Goal: Transaction & Acquisition: Purchase product/service

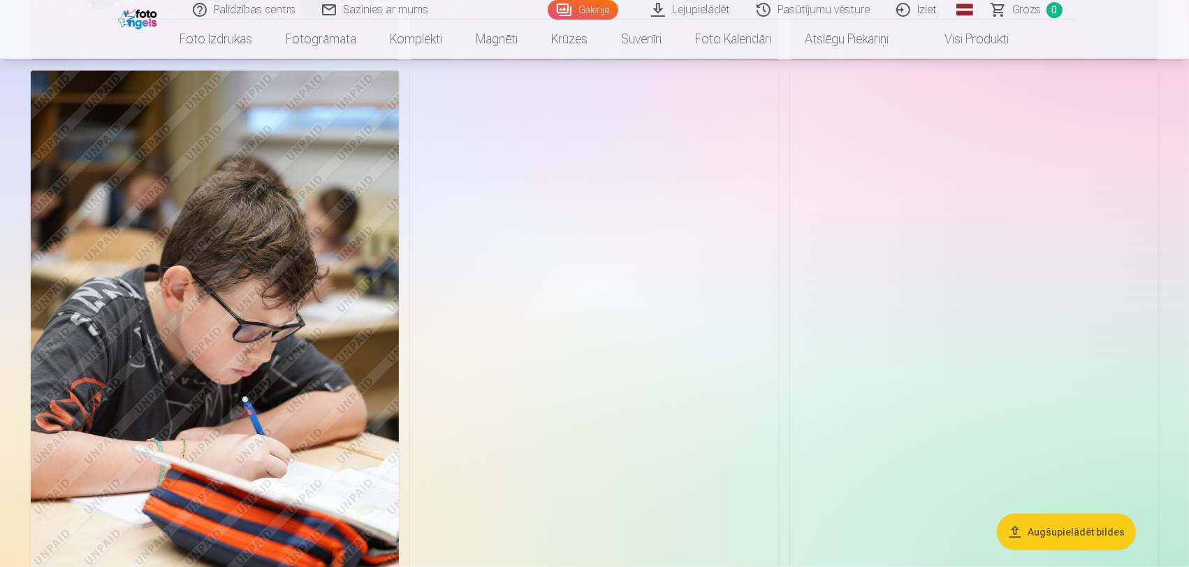
scroll to position [1708, 0]
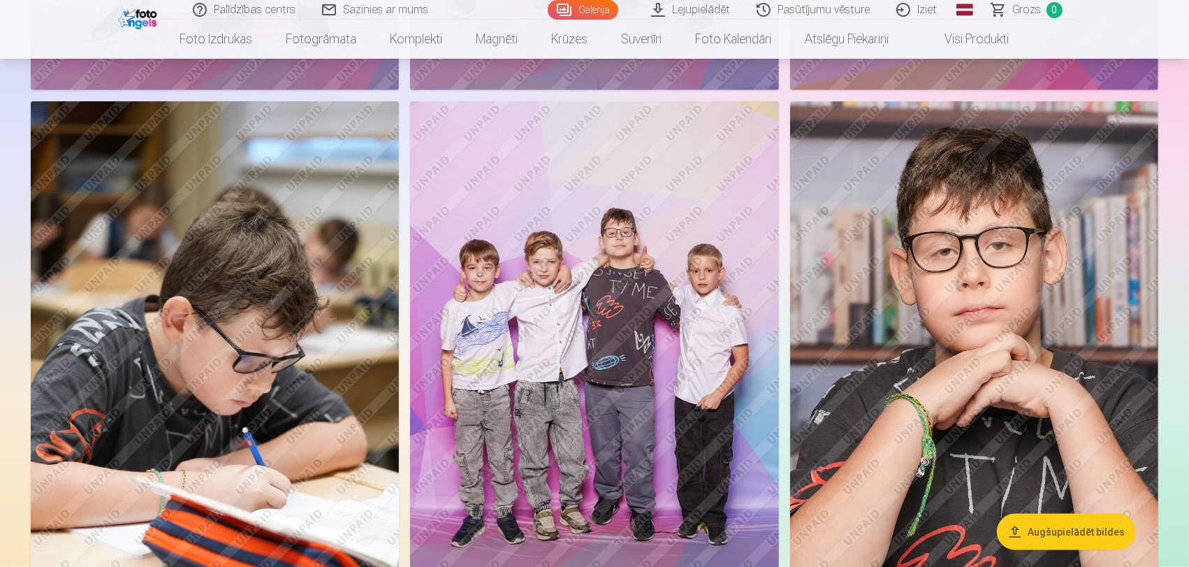
click at [913, 338] on img at bounding box center [974, 377] width 368 height 553
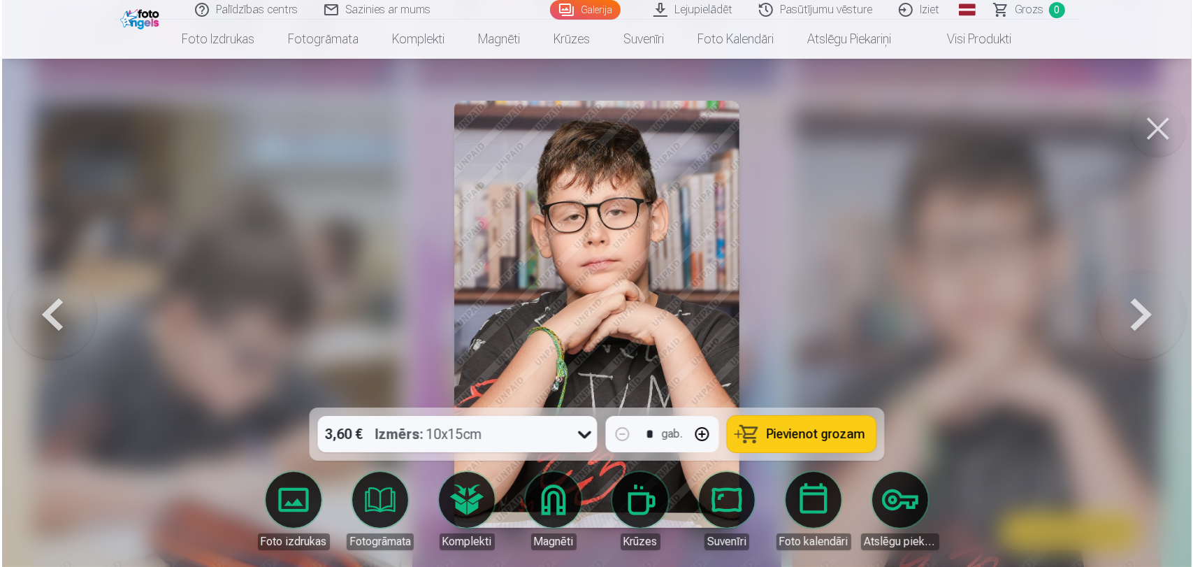
scroll to position [1711, 0]
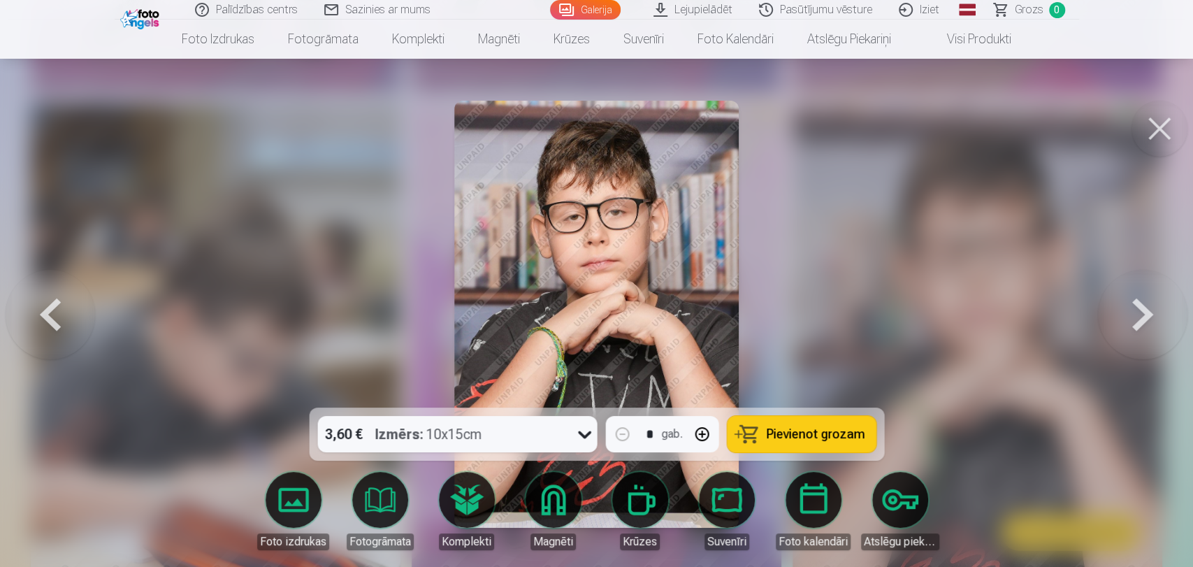
click at [762, 425] on button "Pievienot grozam" at bounding box center [801, 434] width 149 height 36
click at [1173, 137] on button at bounding box center [1159, 129] width 56 height 56
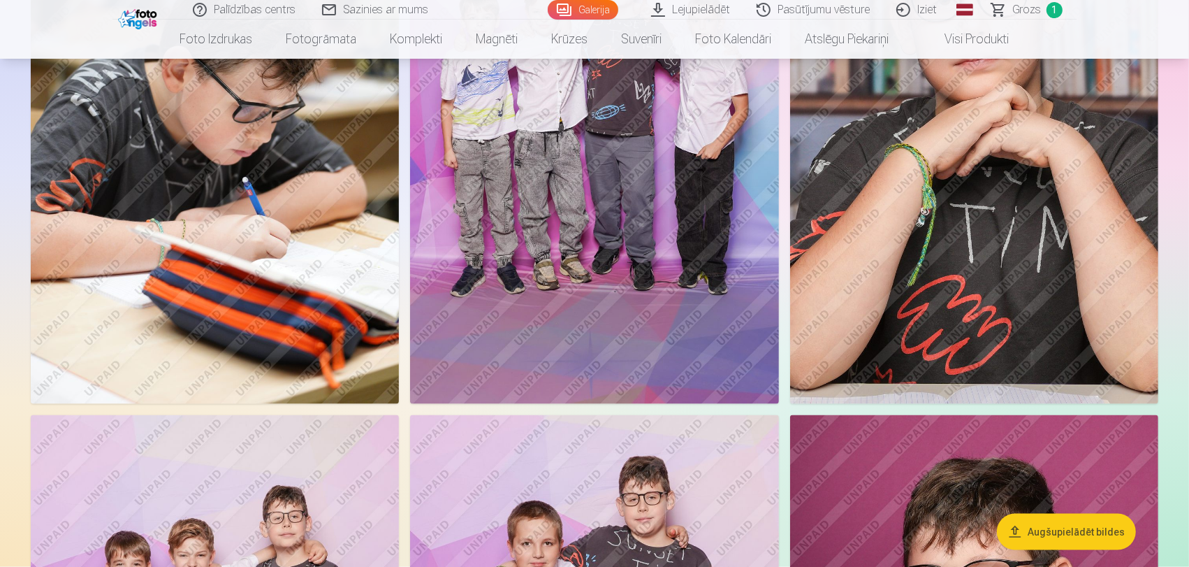
scroll to position [1708, 0]
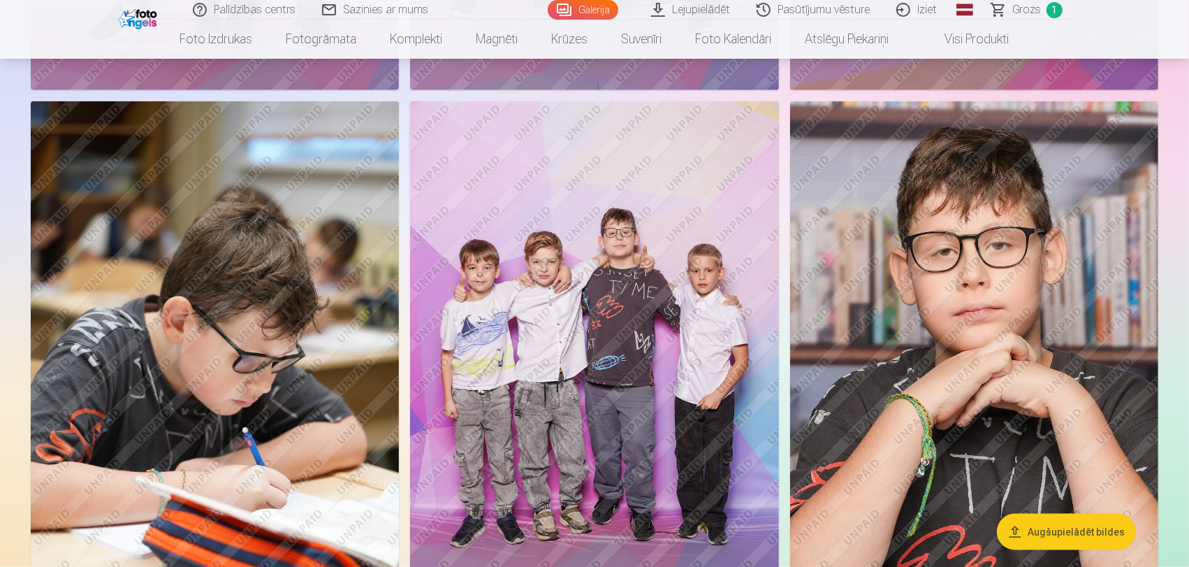
click at [610, 326] on img at bounding box center [594, 377] width 368 height 553
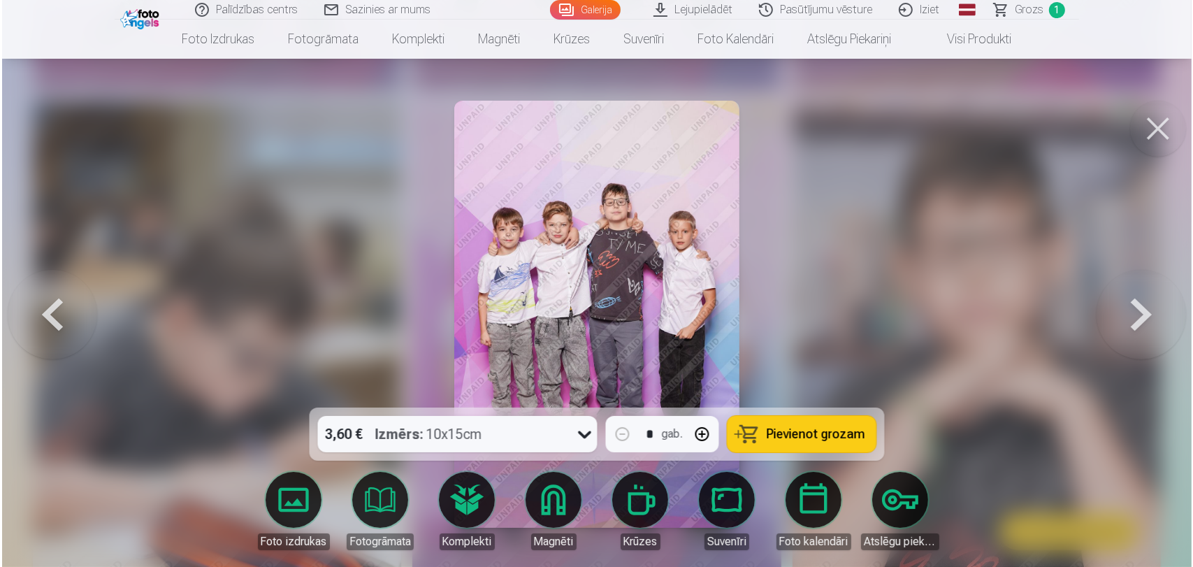
scroll to position [1711, 0]
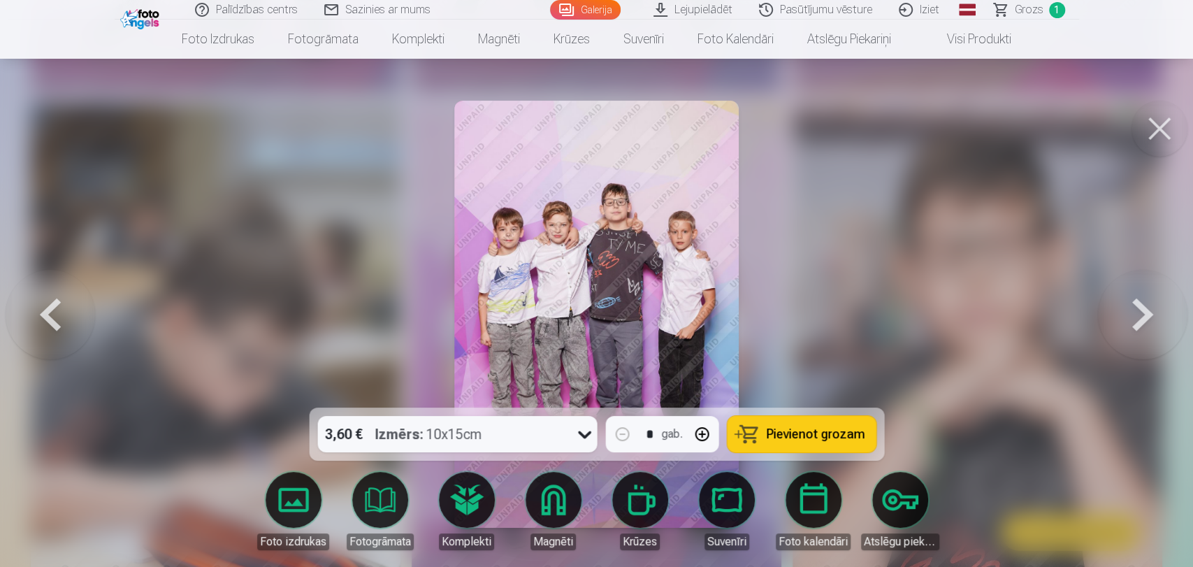
click at [772, 419] on button "Pievienot grozam" at bounding box center [801, 434] width 149 height 36
click at [1164, 130] on button at bounding box center [1159, 129] width 56 height 56
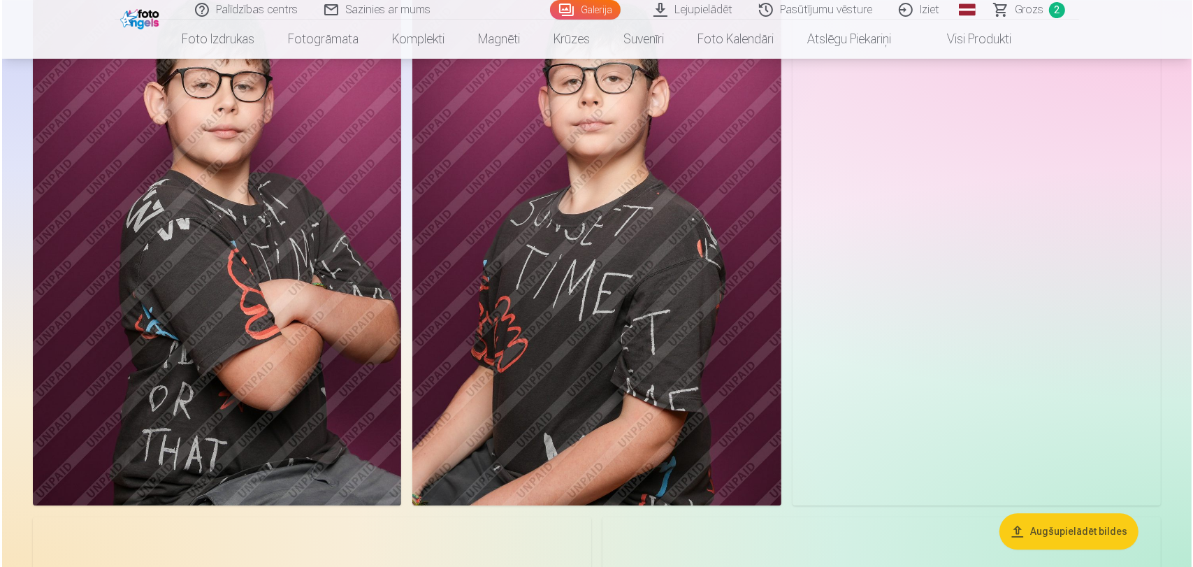
scroll to position [2951, 0]
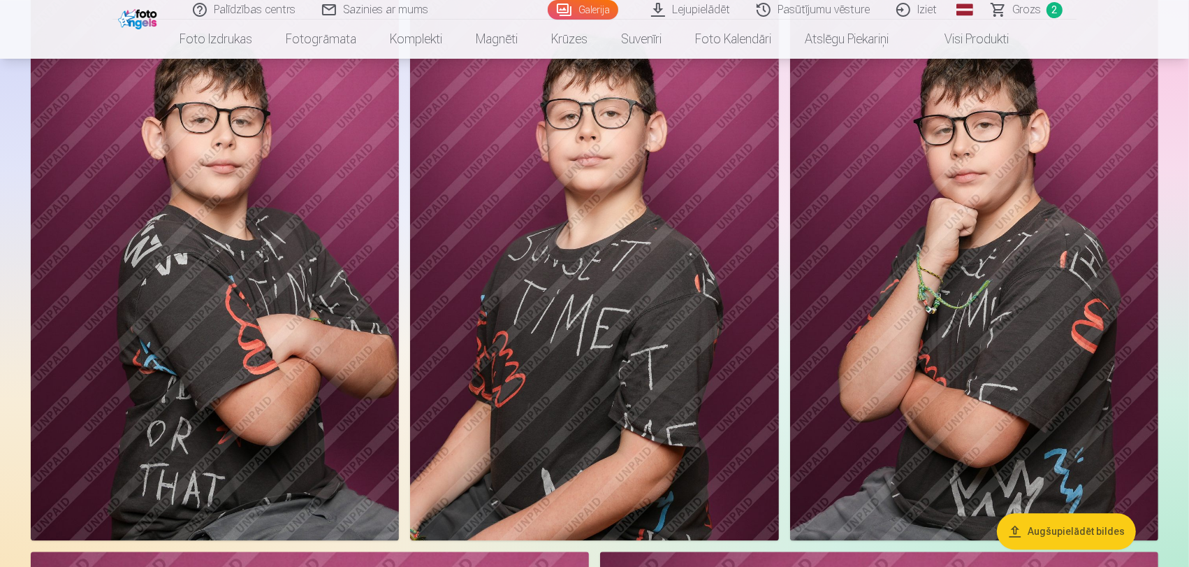
click at [350, 284] on img at bounding box center [215, 263] width 368 height 553
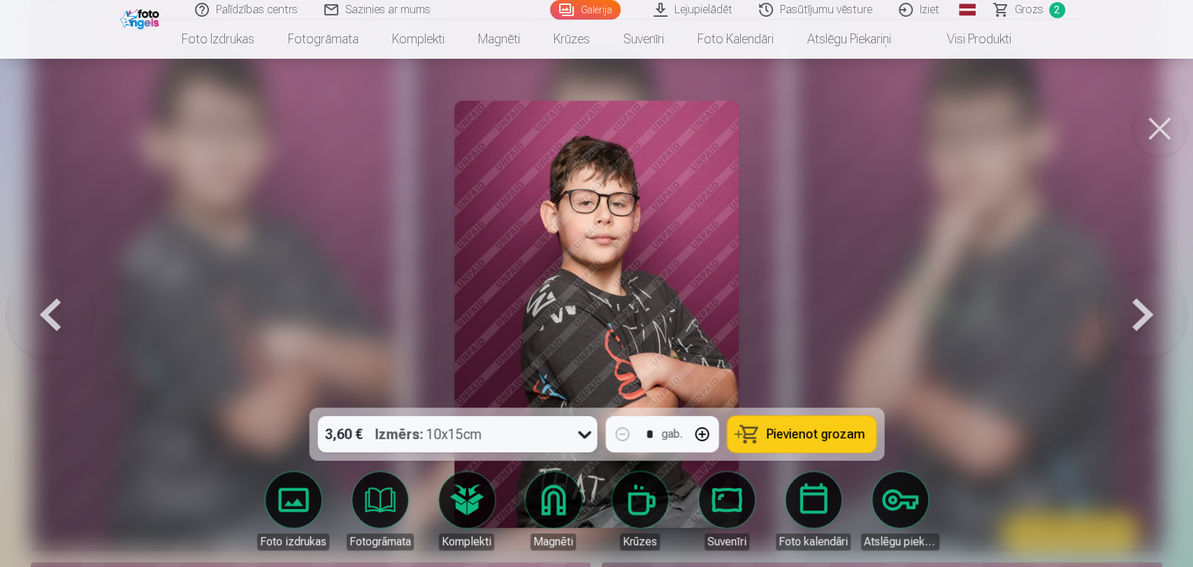
click at [791, 447] on button "Pievienot grozam" at bounding box center [801, 434] width 149 height 36
click at [1159, 119] on button at bounding box center [1159, 129] width 56 height 56
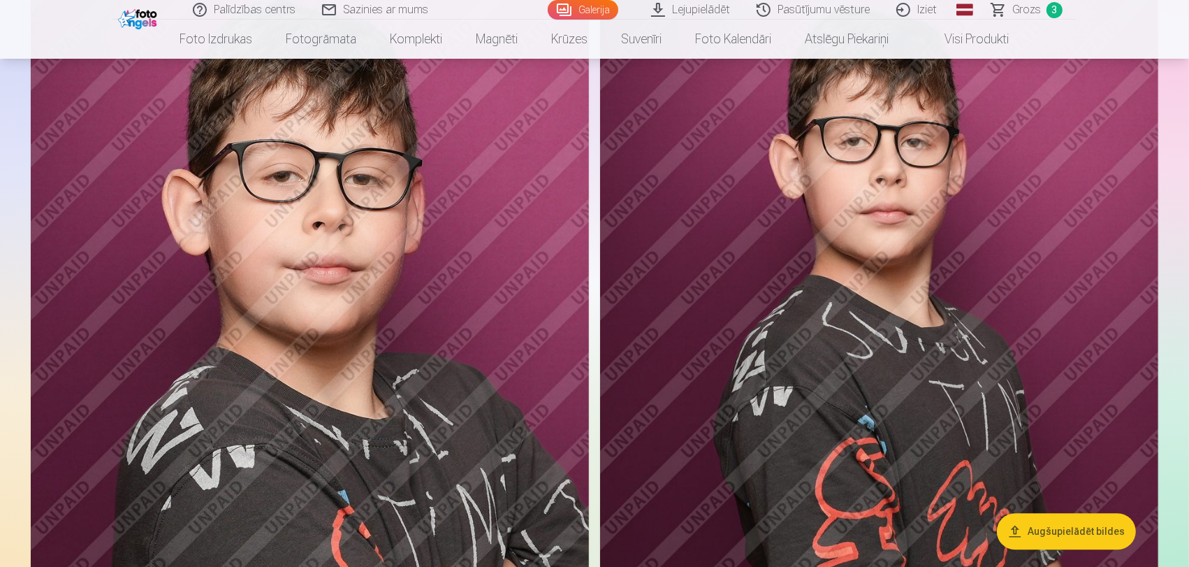
scroll to position [3487, 0]
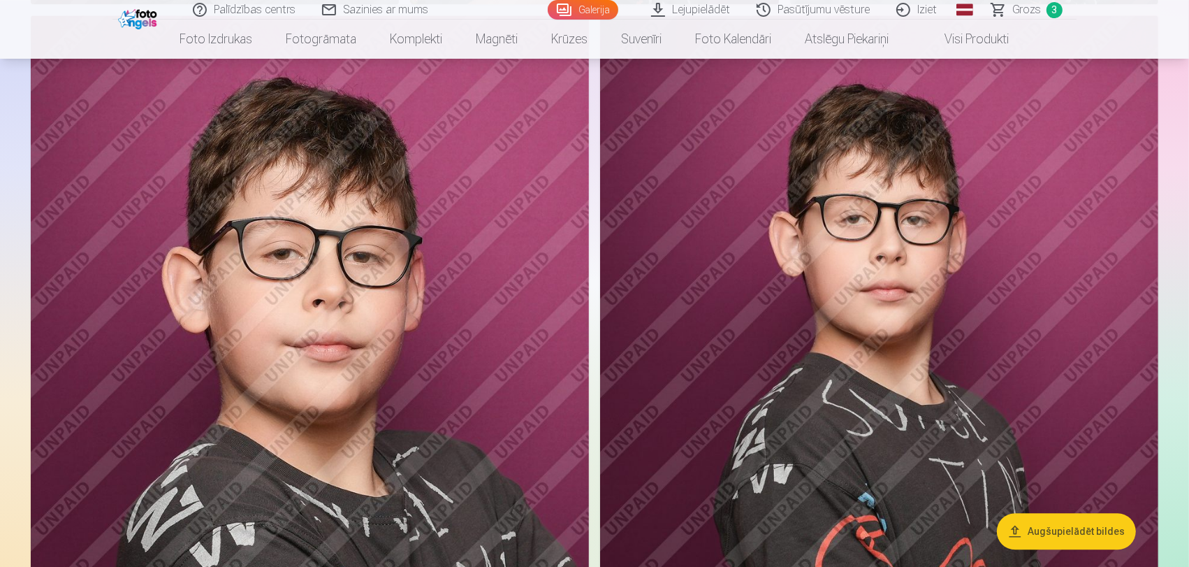
click at [423, 412] on img at bounding box center [310, 434] width 558 height 838
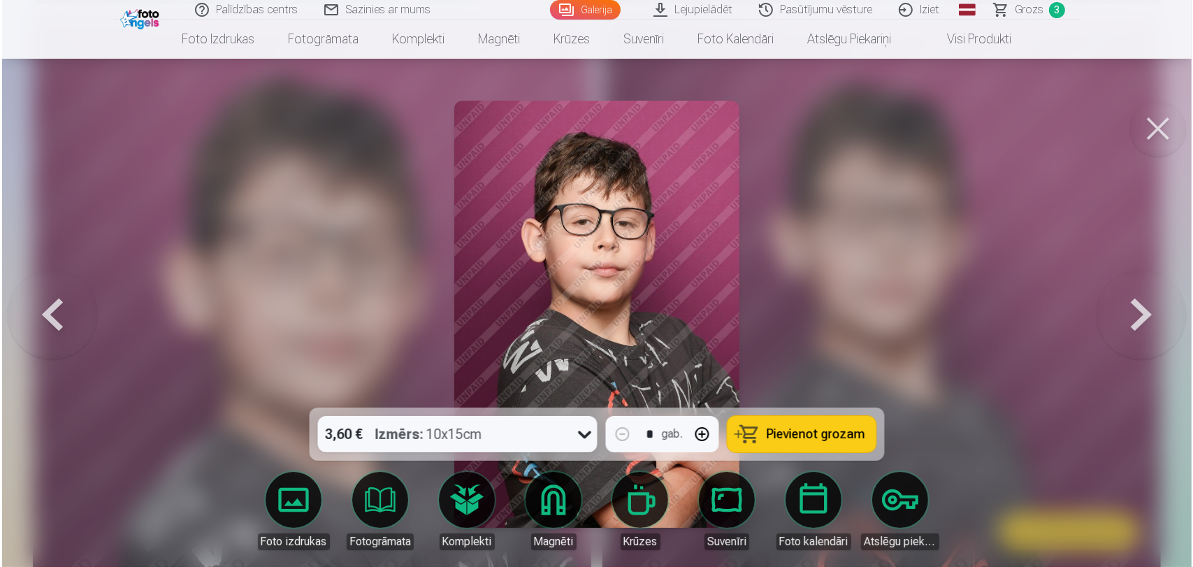
scroll to position [3494, 0]
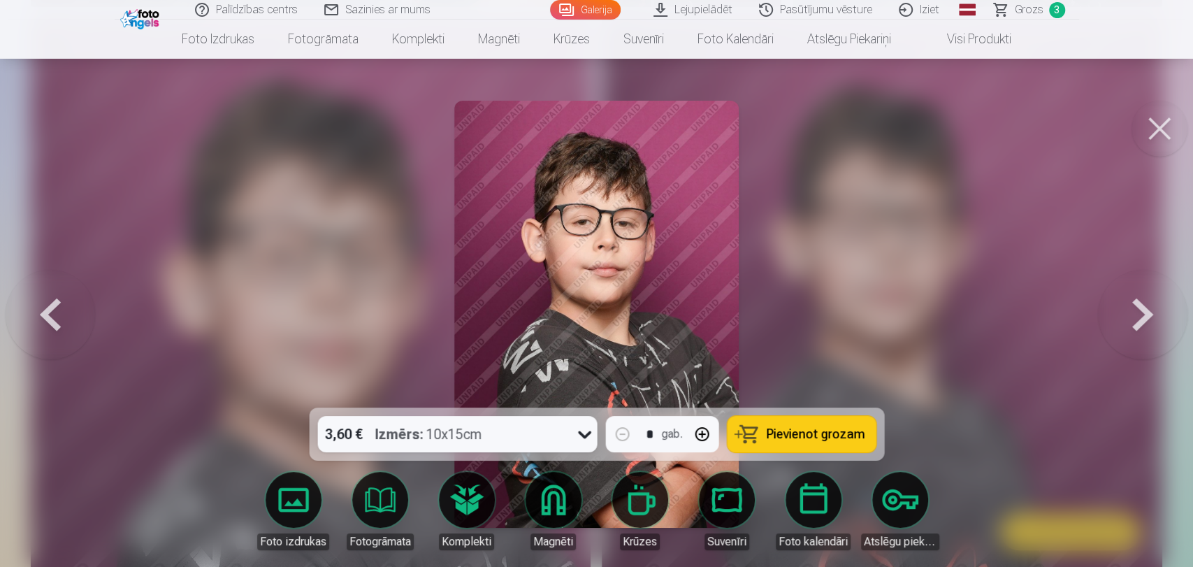
click at [746, 441] on button "Pievienot grozam" at bounding box center [801, 434] width 149 height 36
click at [1155, 133] on button at bounding box center [1159, 129] width 56 height 56
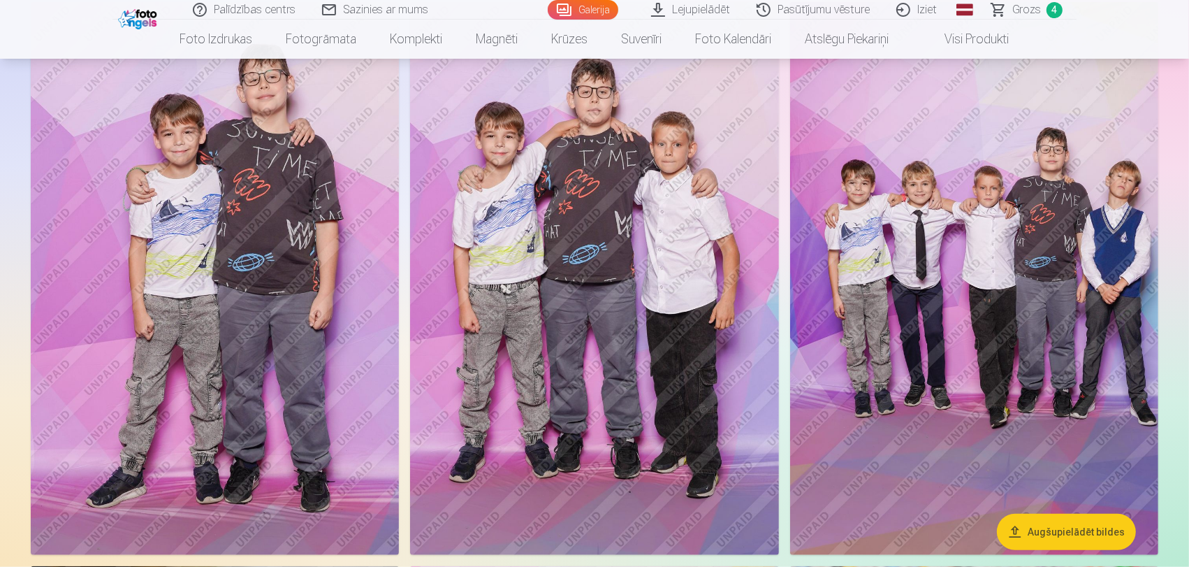
scroll to position [1235, 0]
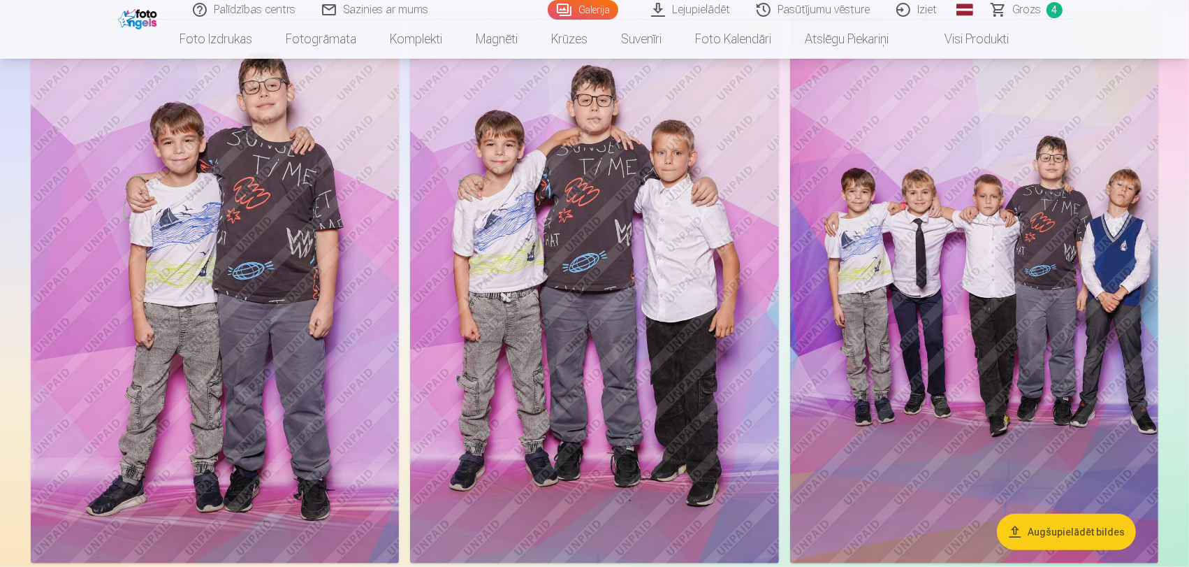
click at [998, 442] on img at bounding box center [974, 286] width 368 height 553
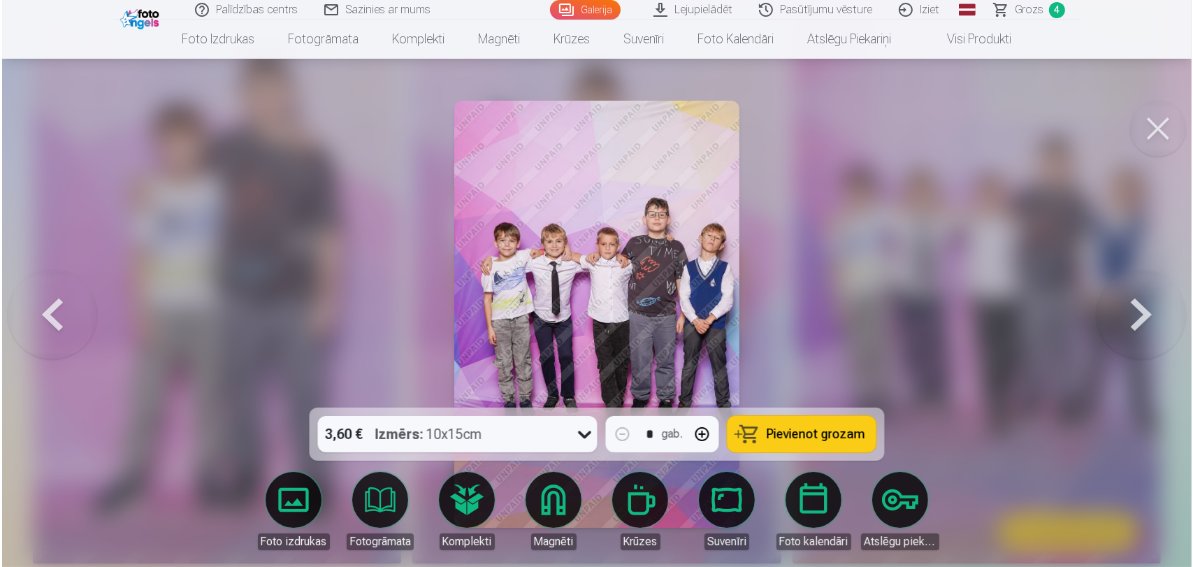
scroll to position [1238, 0]
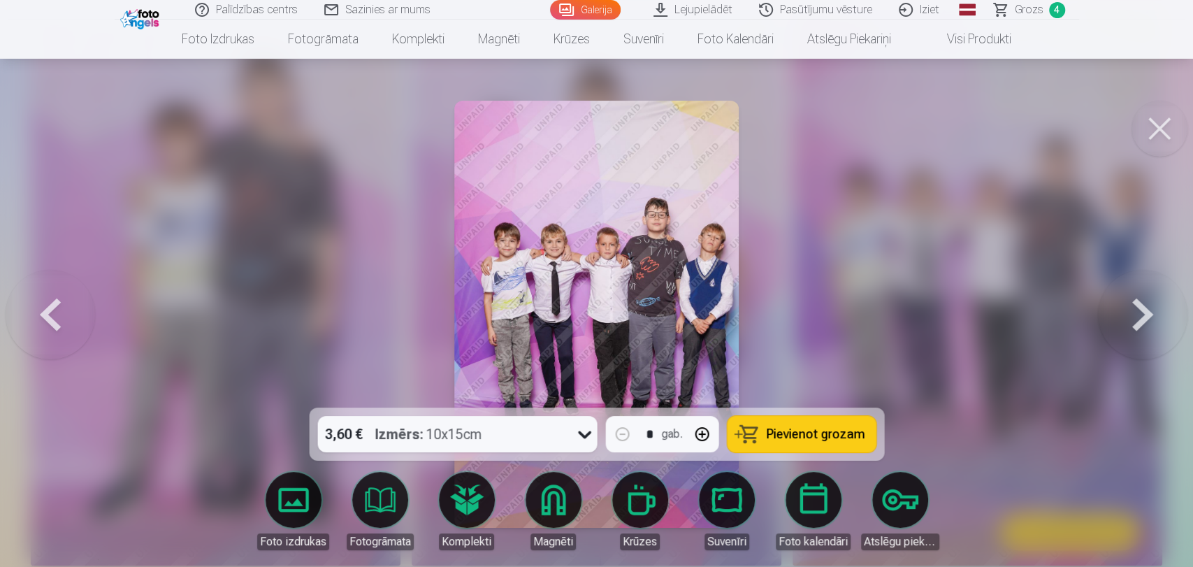
click at [798, 423] on button "Pievienot grozam" at bounding box center [801, 434] width 149 height 36
click at [1175, 133] on button at bounding box center [1159, 129] width 56 height 56
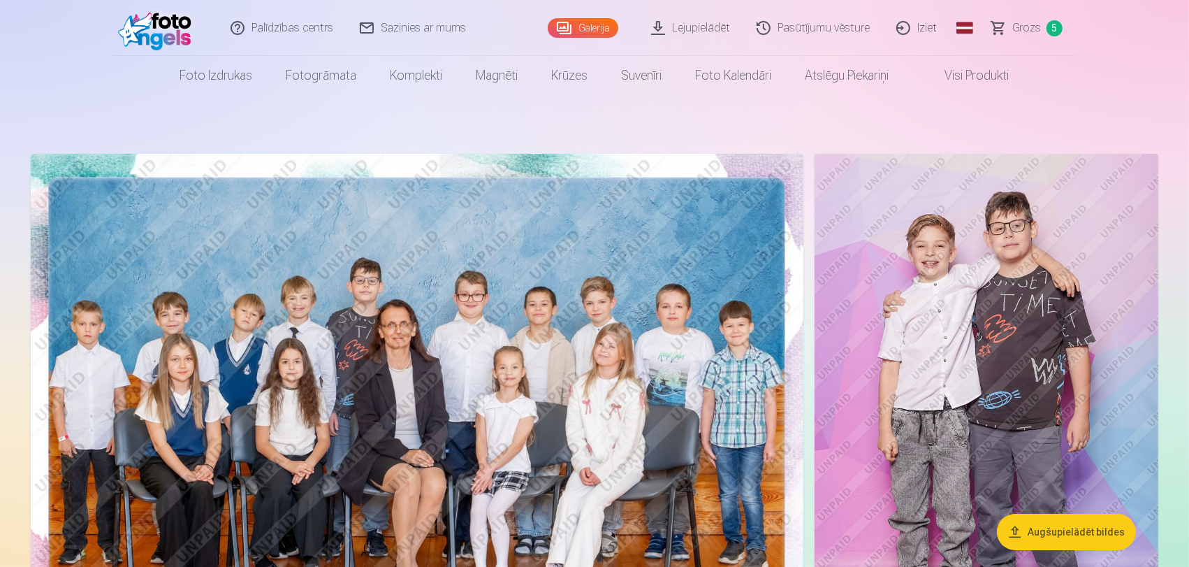
click at [508, 287] on img at bounding box center [417, 412] width 773 height 516
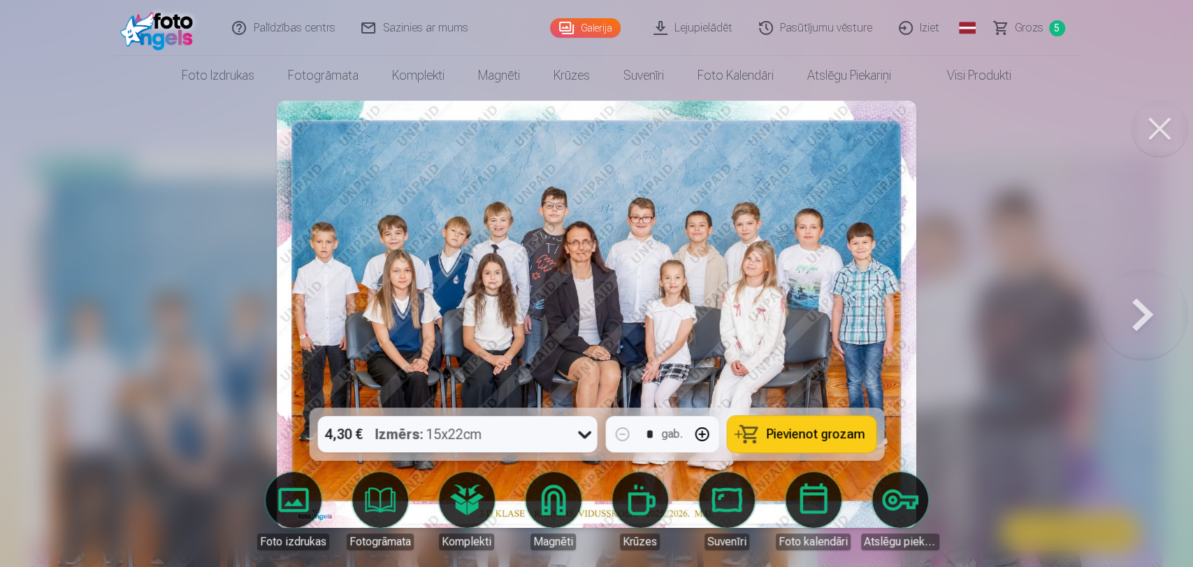
click at [820, 428] on span "Pievienot grozam" at bounding box center [815, 434] width 99 height 13
click at [1022, 29] on span "Grozs" at bounding box center [1029, 28] width 29 height 17
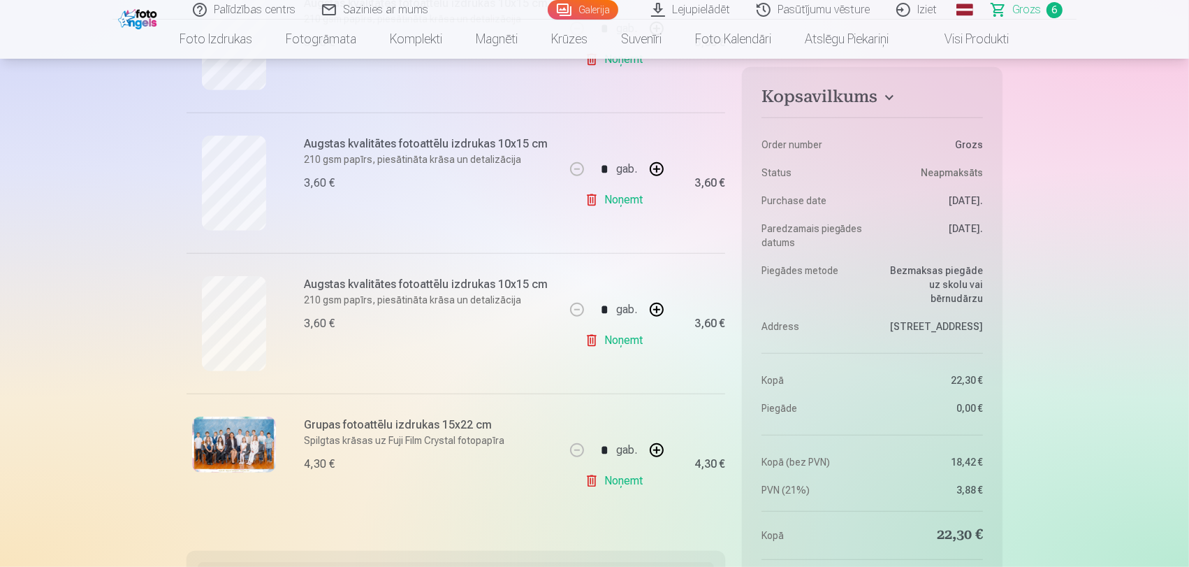
scroll to position [699, 0]
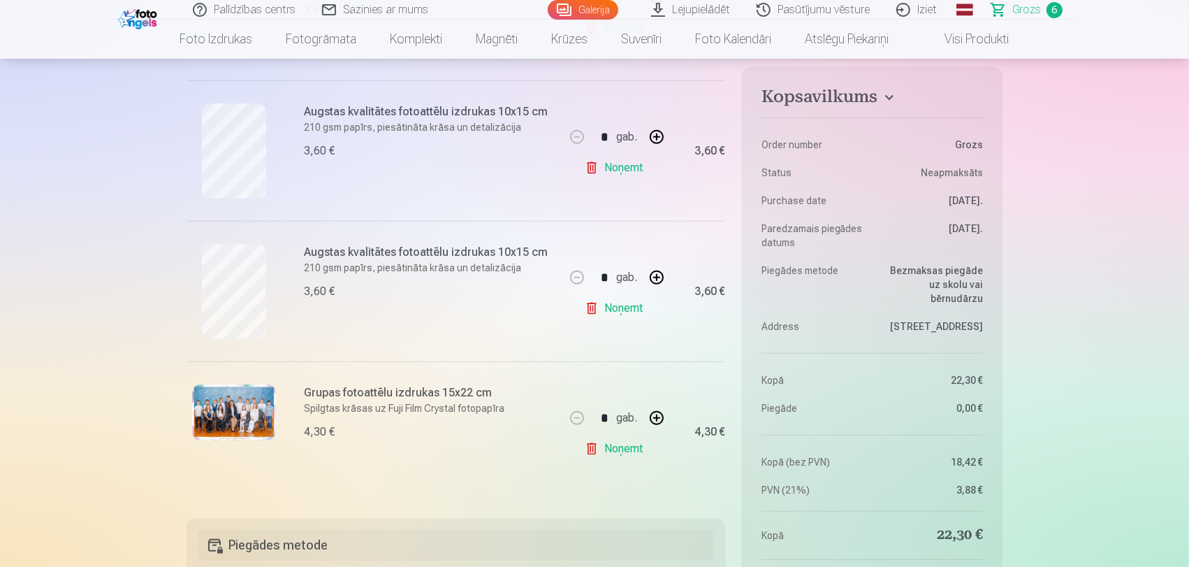
click at [672, 9] on link "Lejupielādēt" at bounding box center [692, 10] width 106 height 20
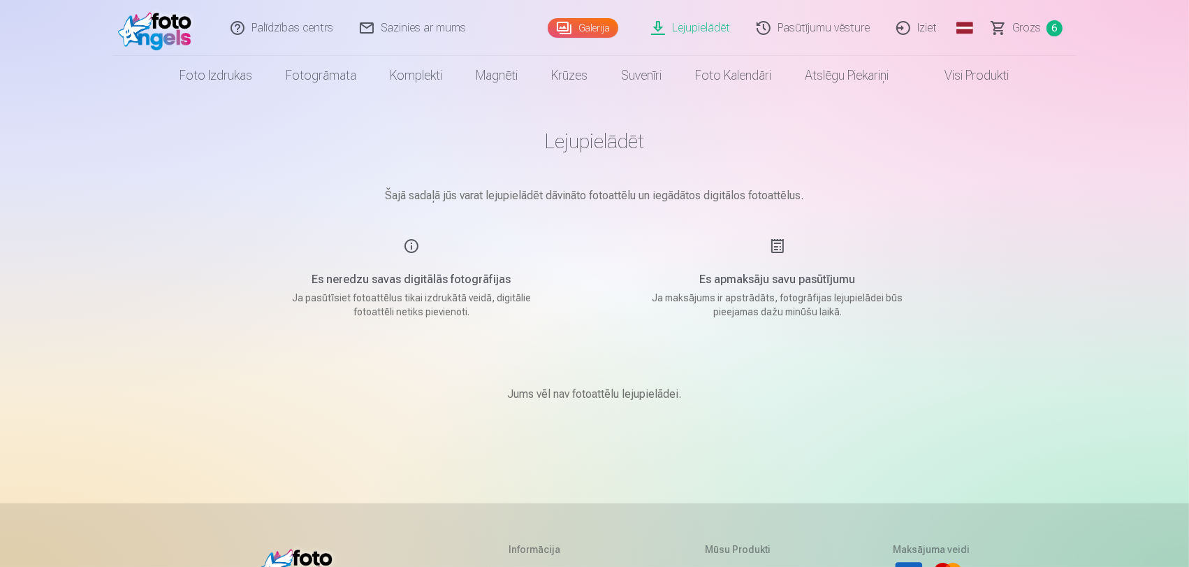
click at [704, 29] on link "Lejupielādēt" at bounding box center [692, 28] width 106 height 56
click at [1026, 33] on span "Grozs" at bounding box center [1027, 28] width 29 height 17
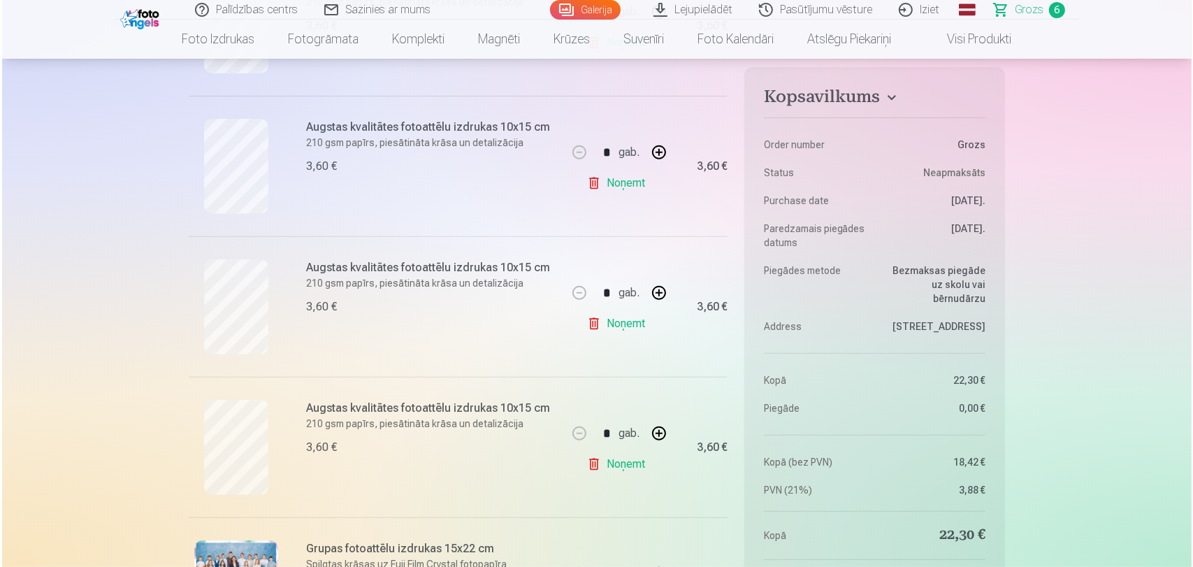
scroll to position [621, 0]
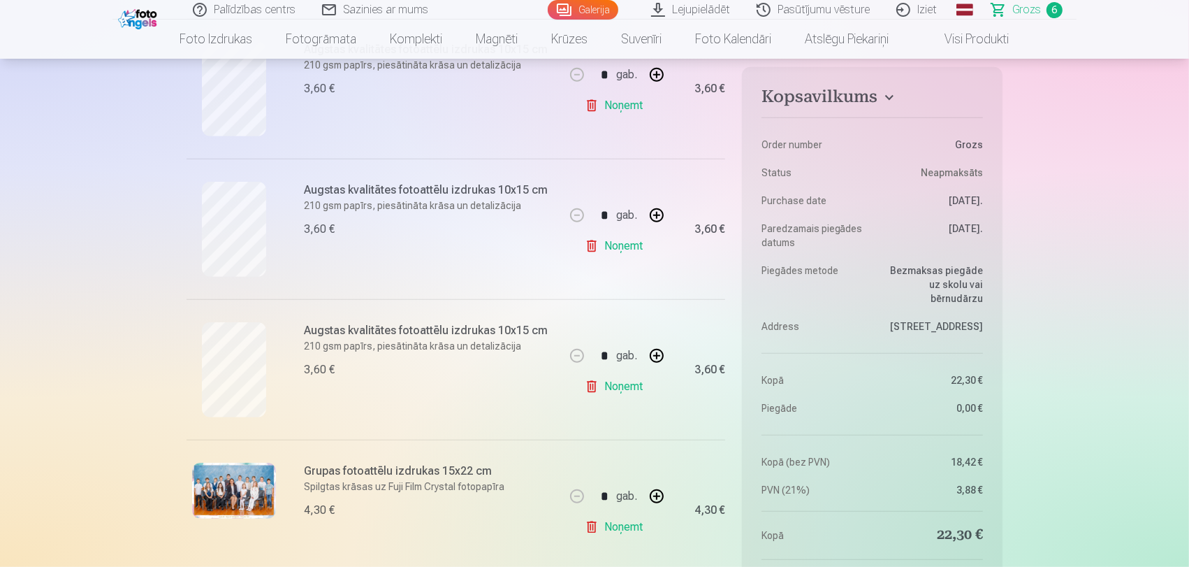
click at [274, 493] on img at bounding box center [234, 491] width 84 height 56
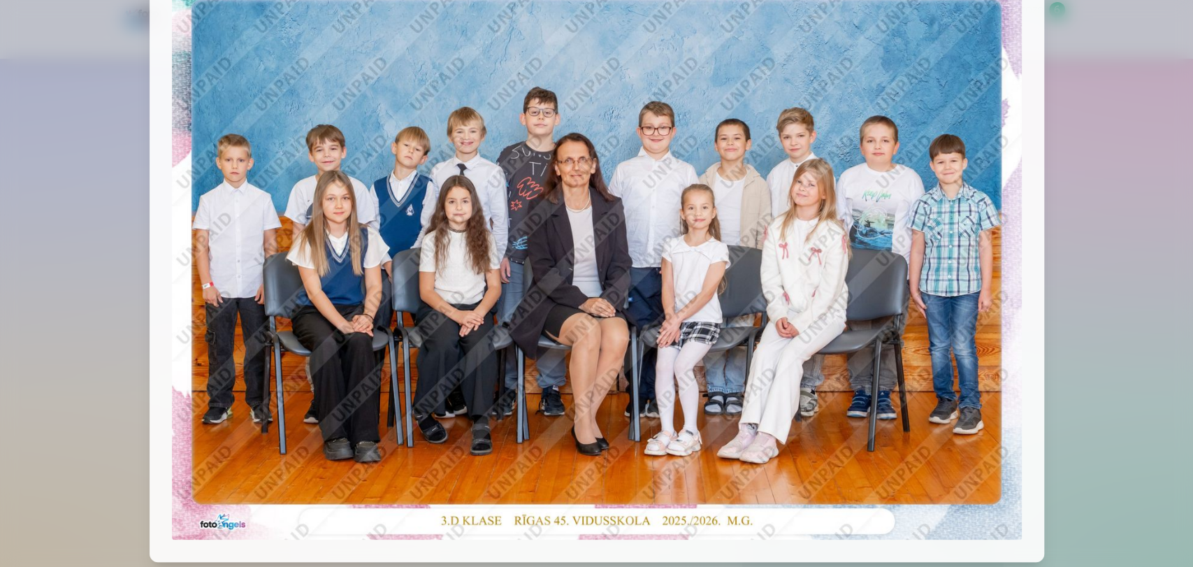
scroll to position [0, 0]
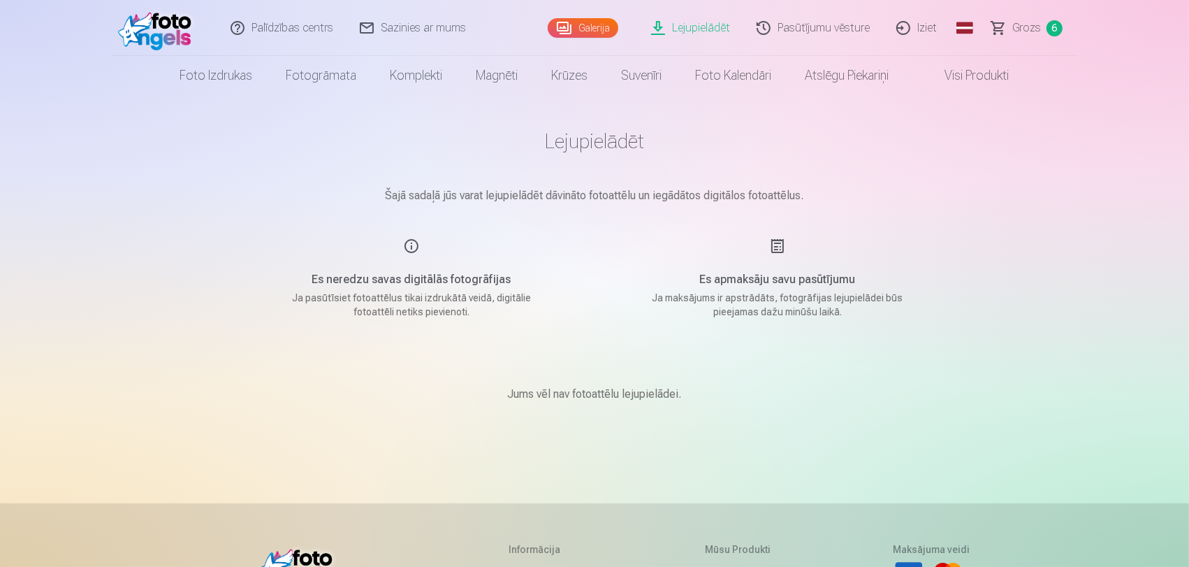
click at [1010, 22] on link "Grozs 6" at bounding box center [1028, 28] width 98 height 56
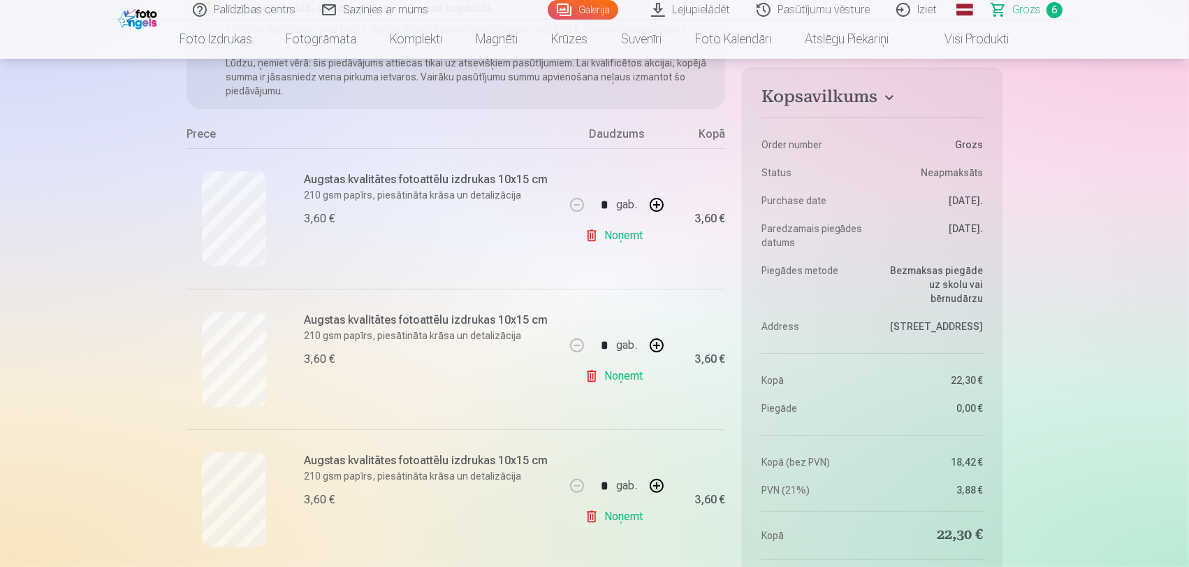
scroll to position [310, 0]
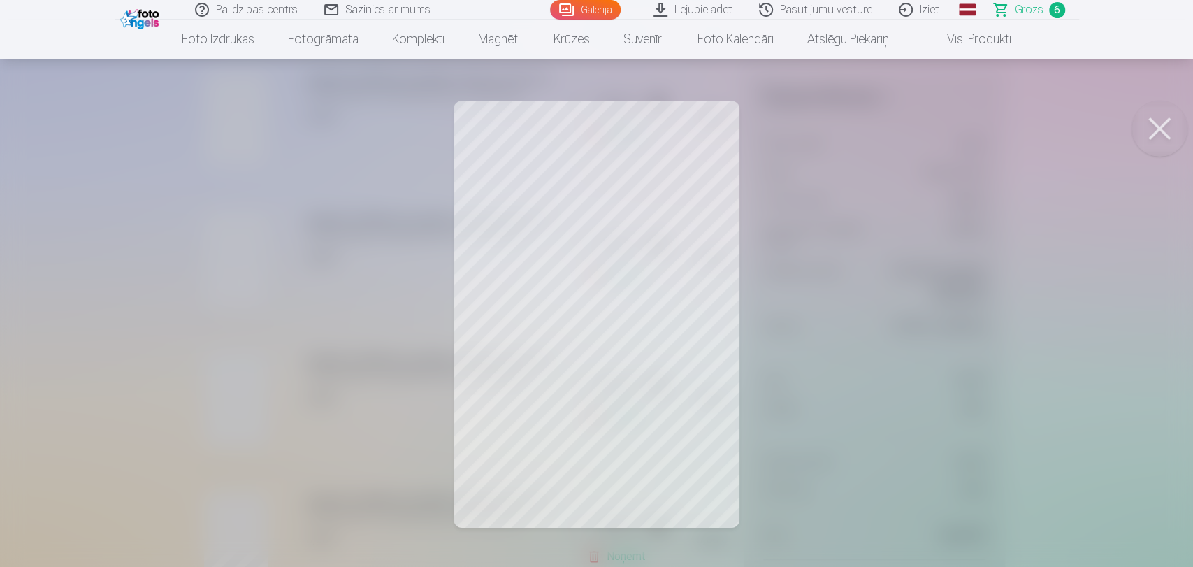
click at [1166, 124] on button at bounding box center [1159, 129] width 56 height 56
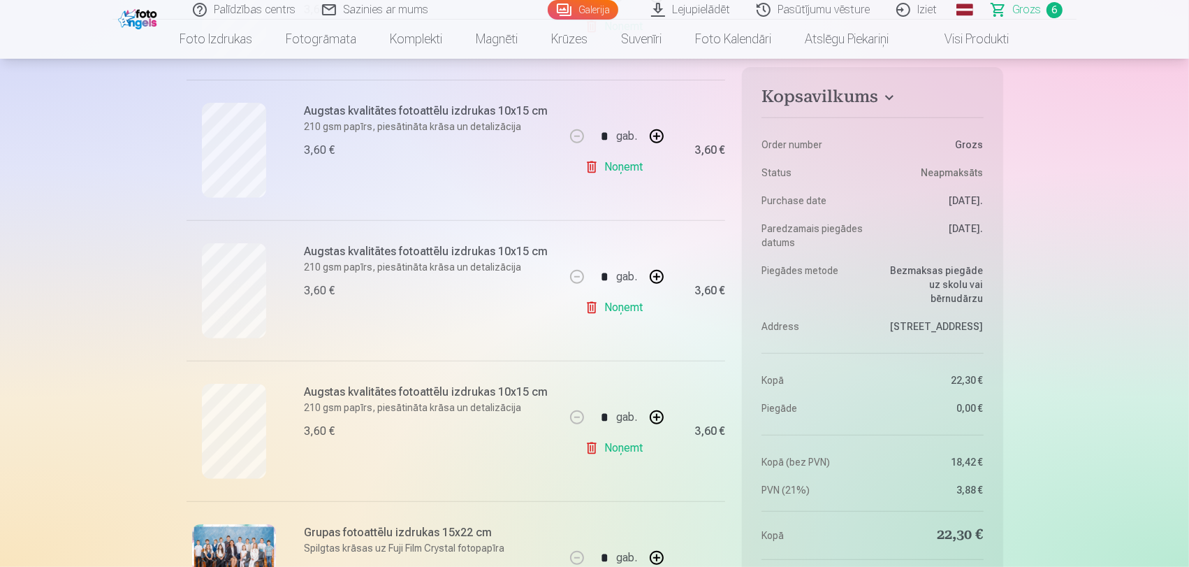
scroll to position [621, 0]
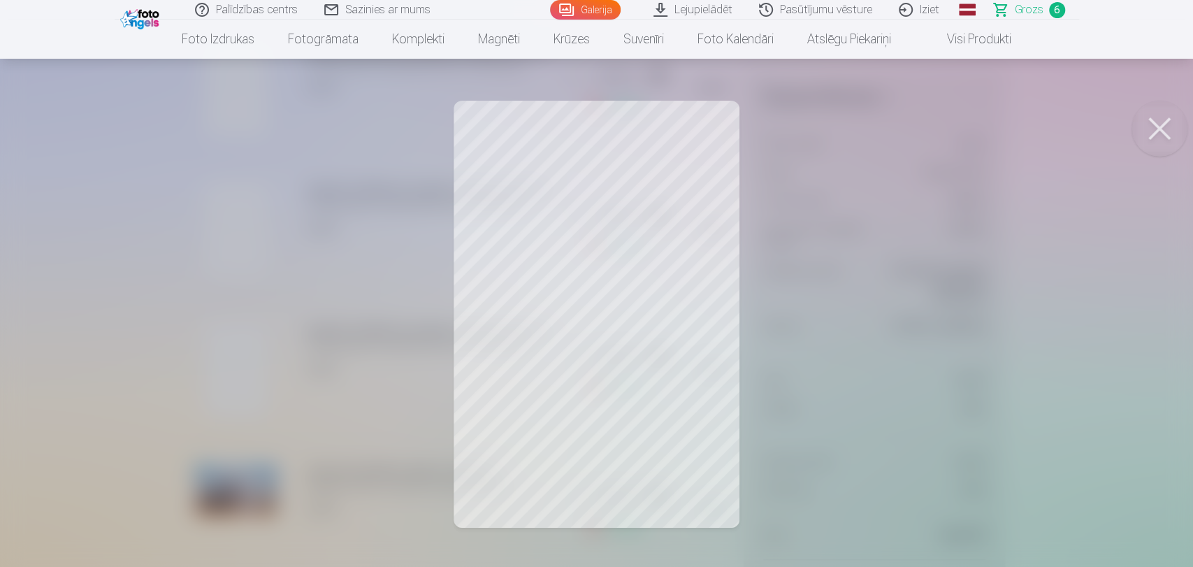
click at [551, 345] on div at bounding box center [596, 283] width 1193 height 567
click at [1145, 133] on button at bounding box center [1159, 129] width 56 height 56
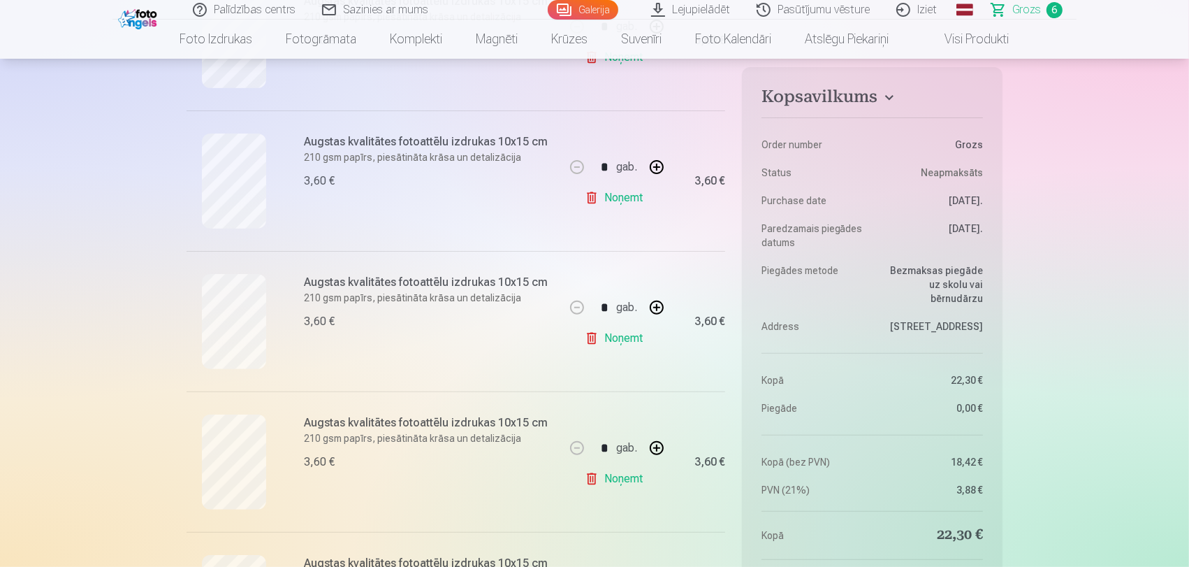
scroll to position [233, 0]
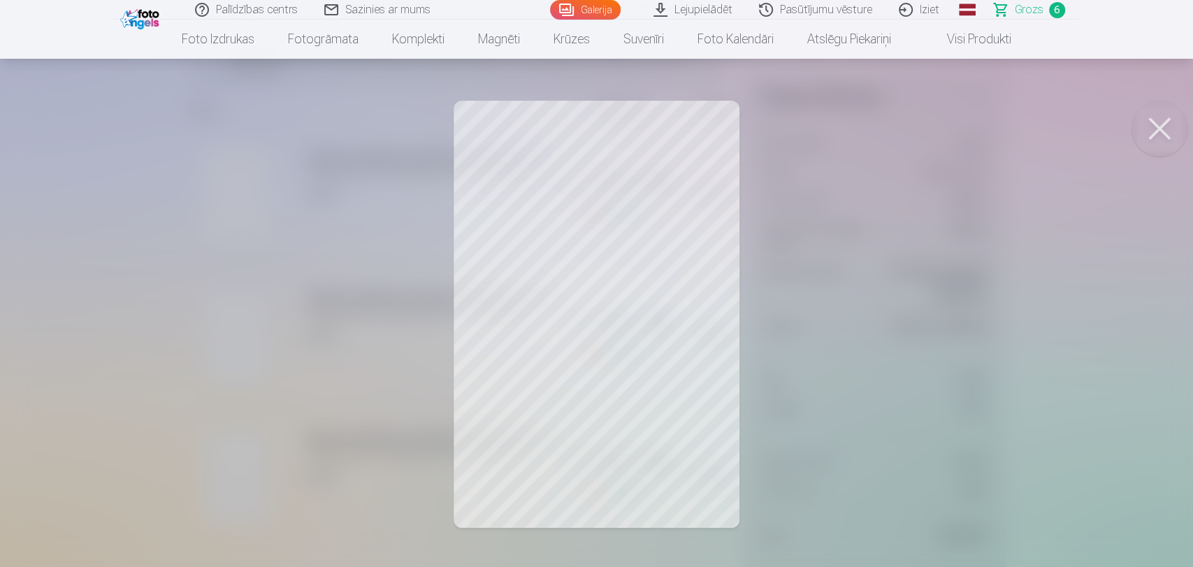
click at [1162, 145] on button at bounding box center [1159, 129] width 56 height 56
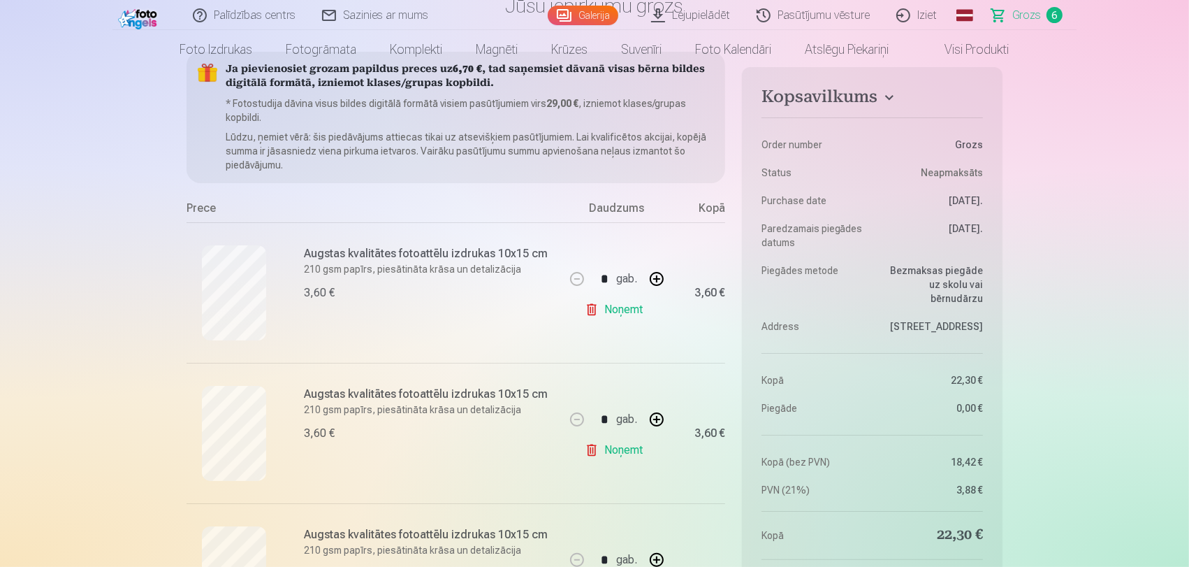
scroll to position [0, 0]
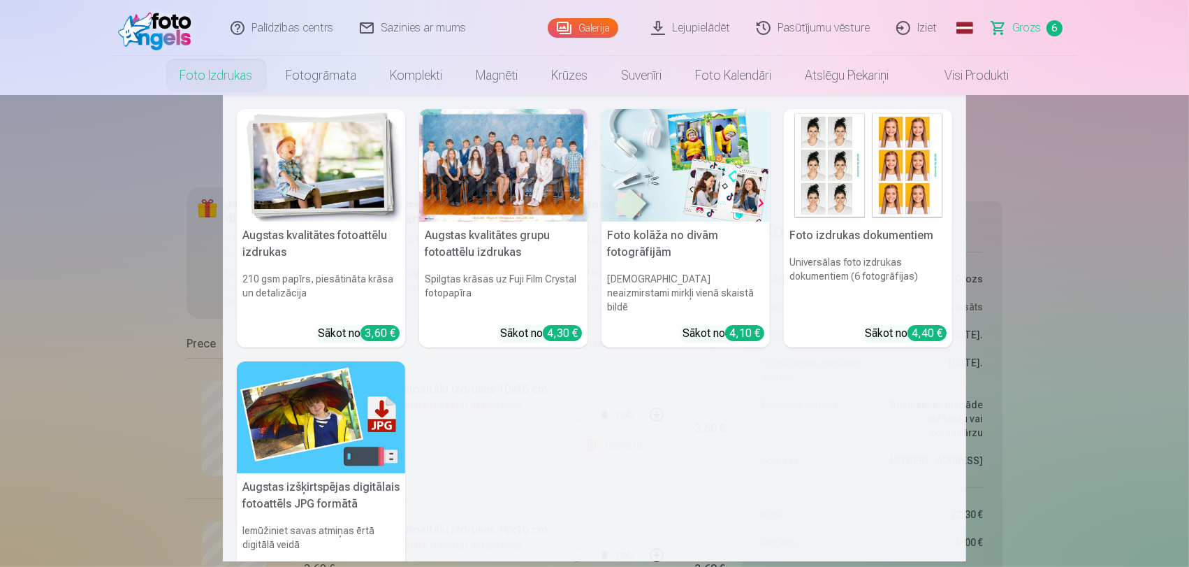
click at [236, 80] on link "Foto izdrukas" at bounding box center [217, 75] width 106 height 39
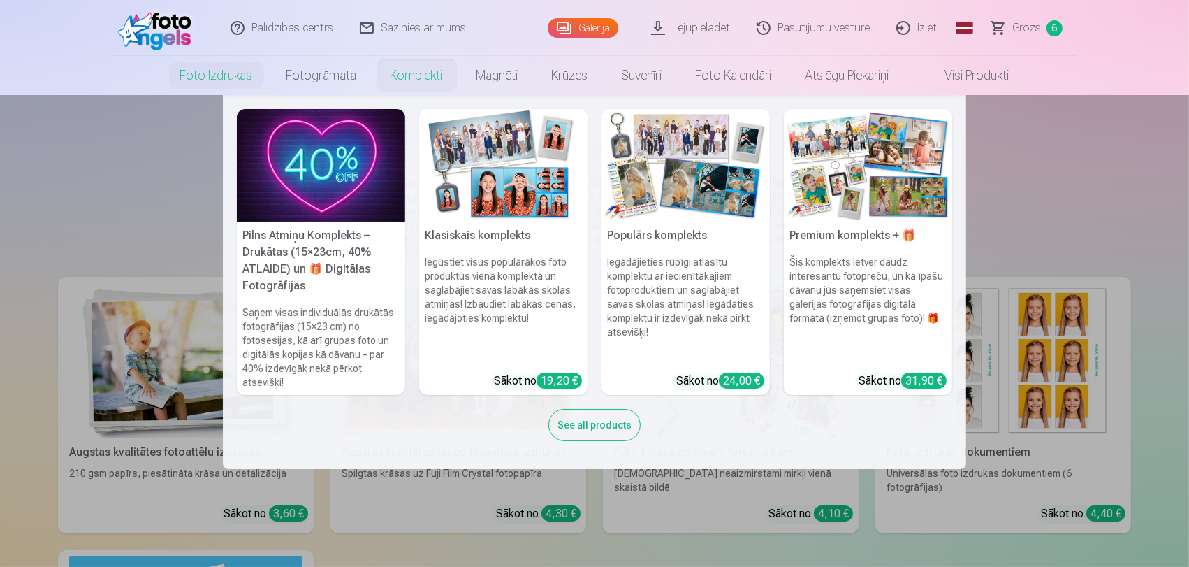
click at [421, 78] on link "Komplekti" at bounding box center [417, 75] width 86 height 39
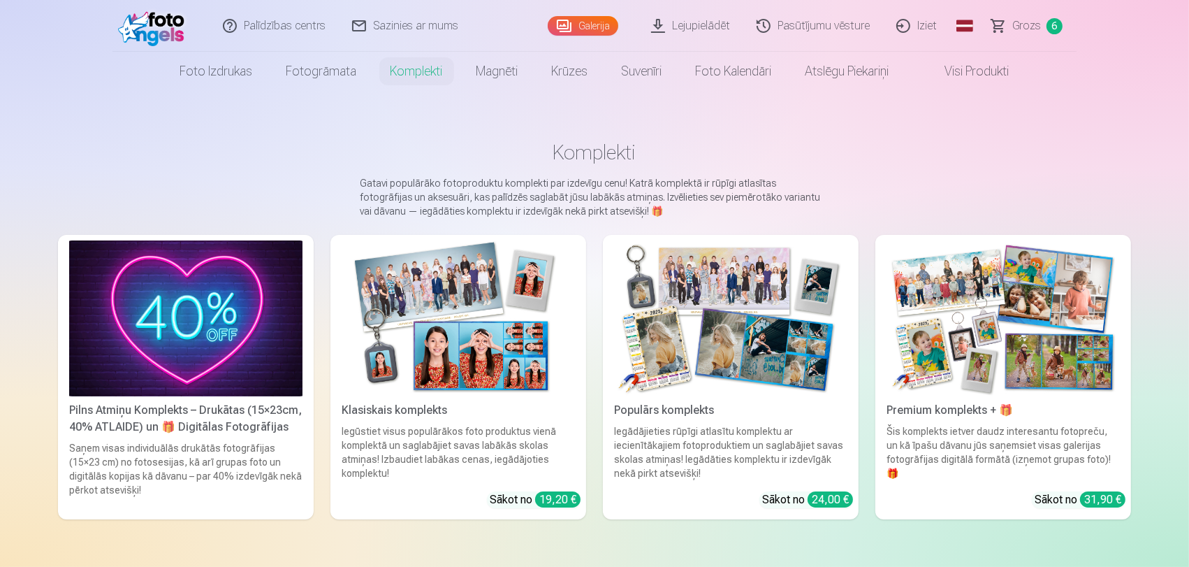
scroll to position [78, 0]
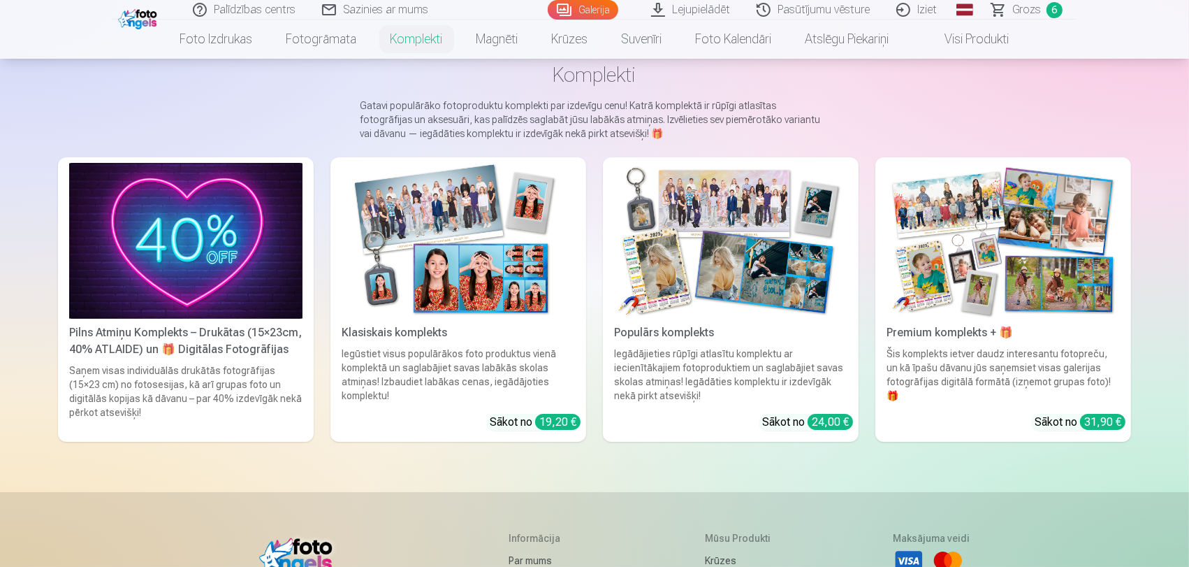
click at [214, 303] on img at bounding box center [185, 241] width 233 height 156
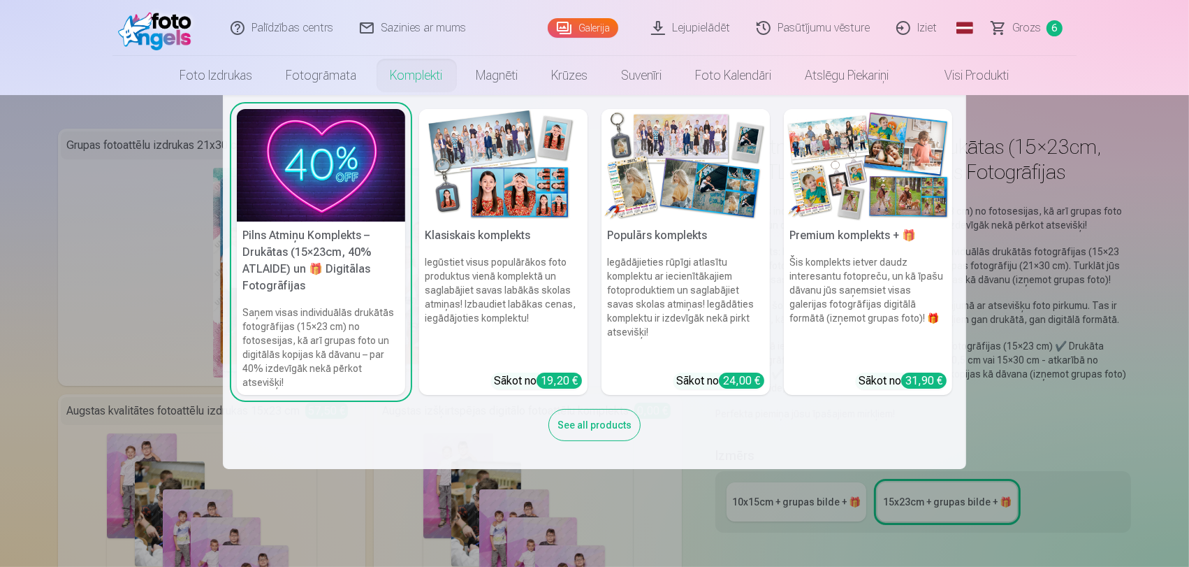
click at [417, 74] on link "Komplekti" at bounding box center [417, 75] width 86 height 39
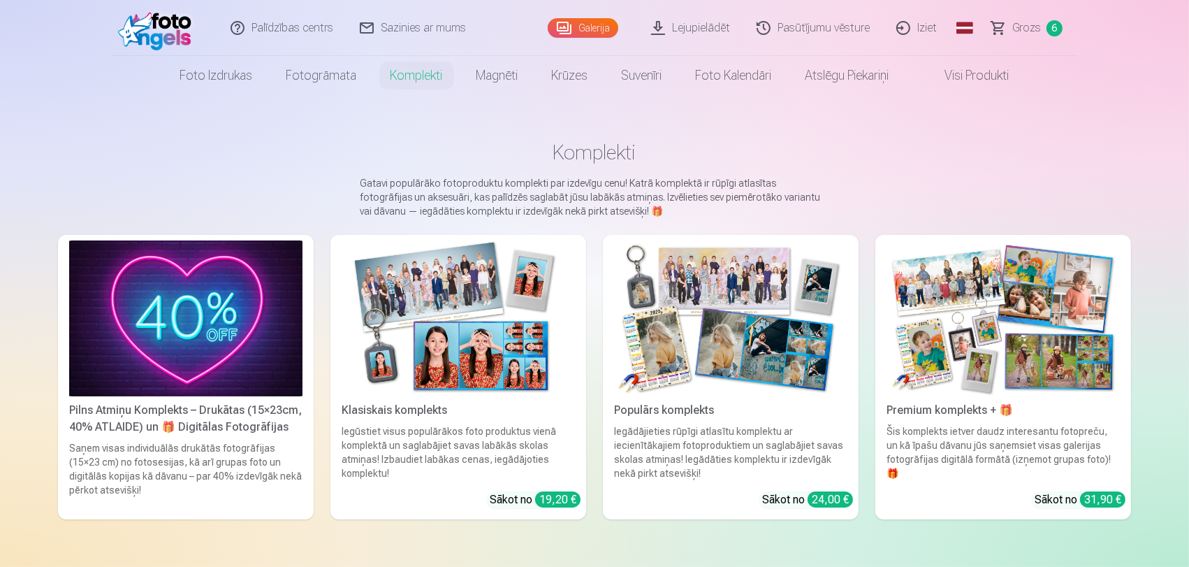
click at [403, 345] on img at bounding box center [458, 318] width 233 height 156
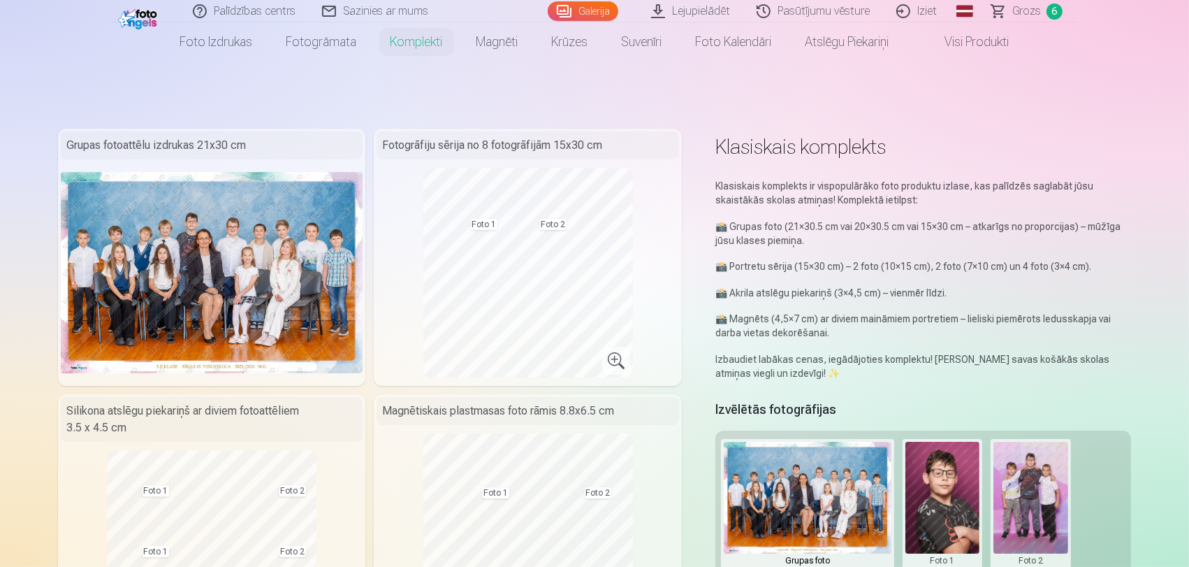
scroll to position [155, 0]
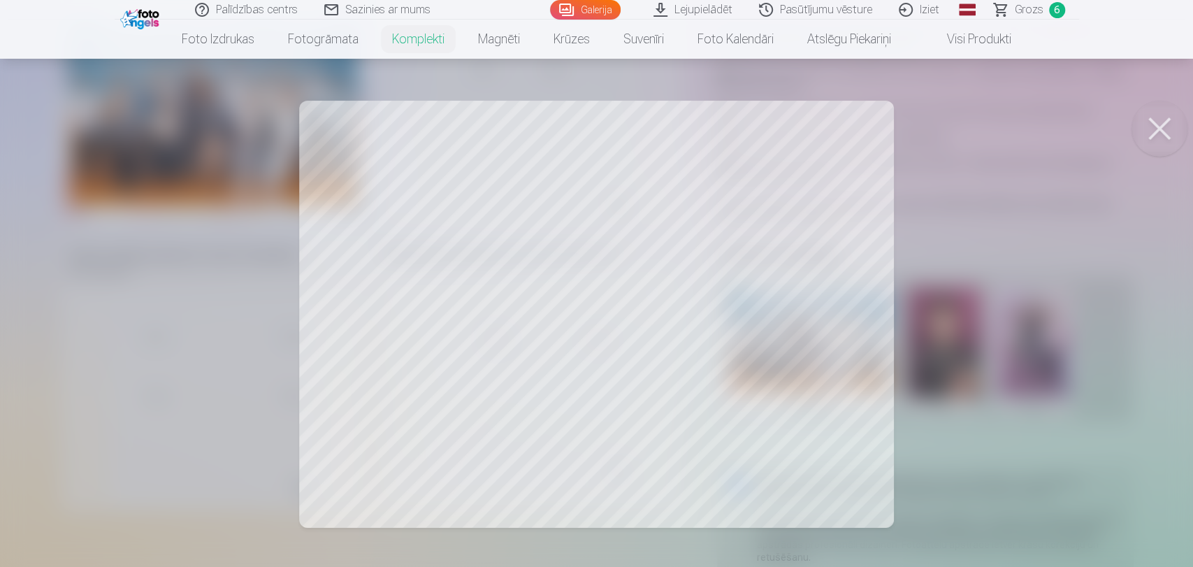
click at [793, 231] on div at bounding box center [596, 283] width 1193 height 567
click at [781, 340] on div at bounding box center [596, 283] width 1193 height 567
click at [759, 371] on div at bounding box center [596, 283] width 1193 height 567
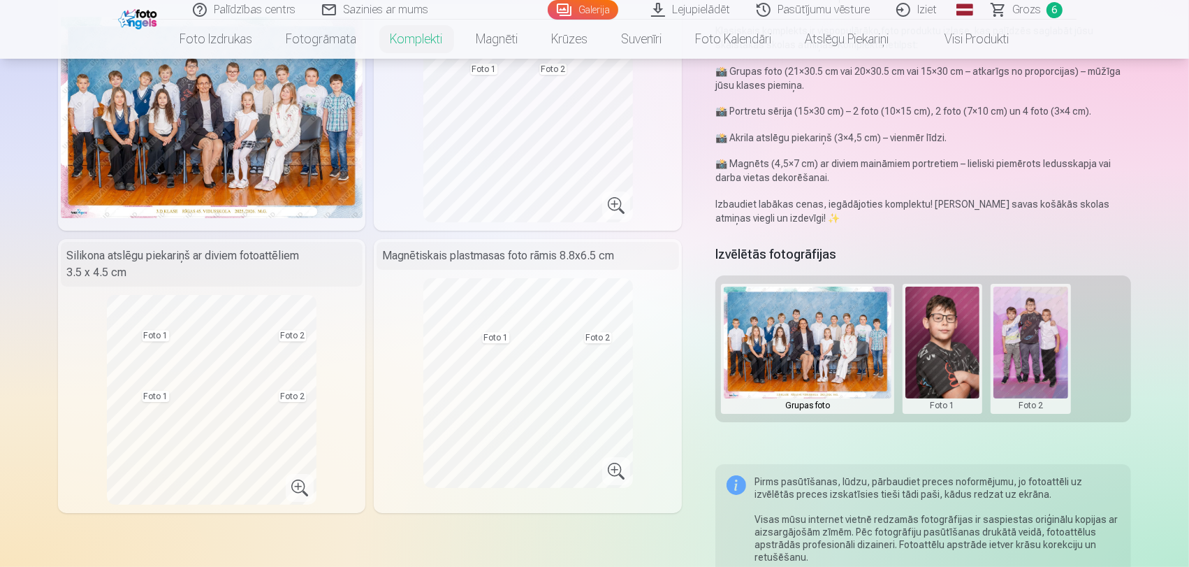
click at [759, 371] on img at bounding box center [808, 343] width 168 height 112
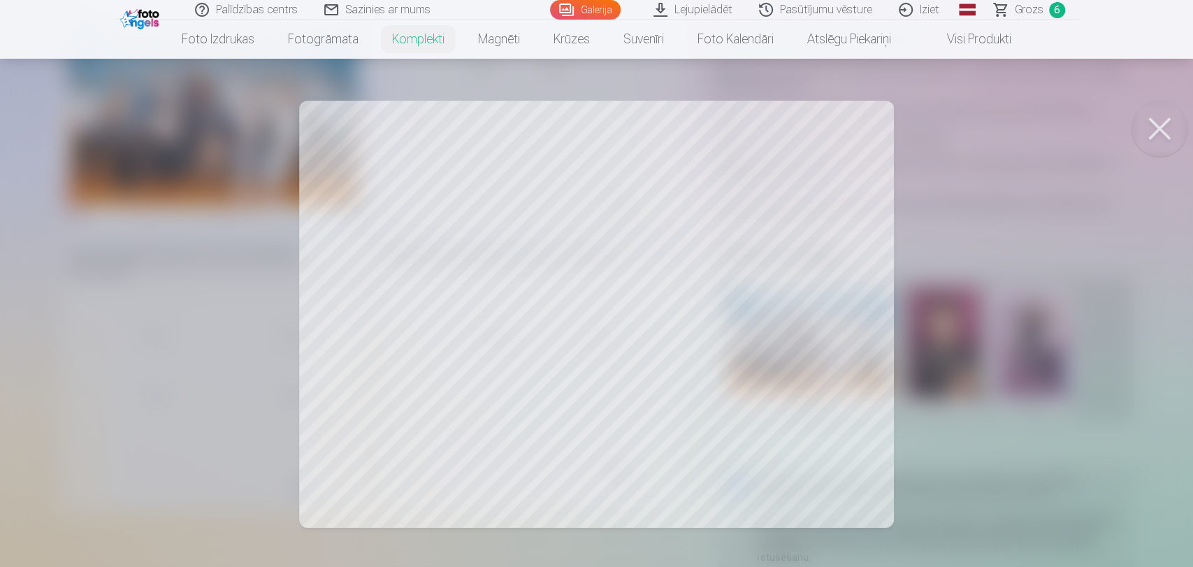
click at [390, 382] on div at bounding box center [596, 283] width 1193 height 567
click at [280, 354] on div at bounding box center [596, 283] width 1193 height 567
click at [776, 203] on div at bounding box center [596, 283] width 1193 height 567
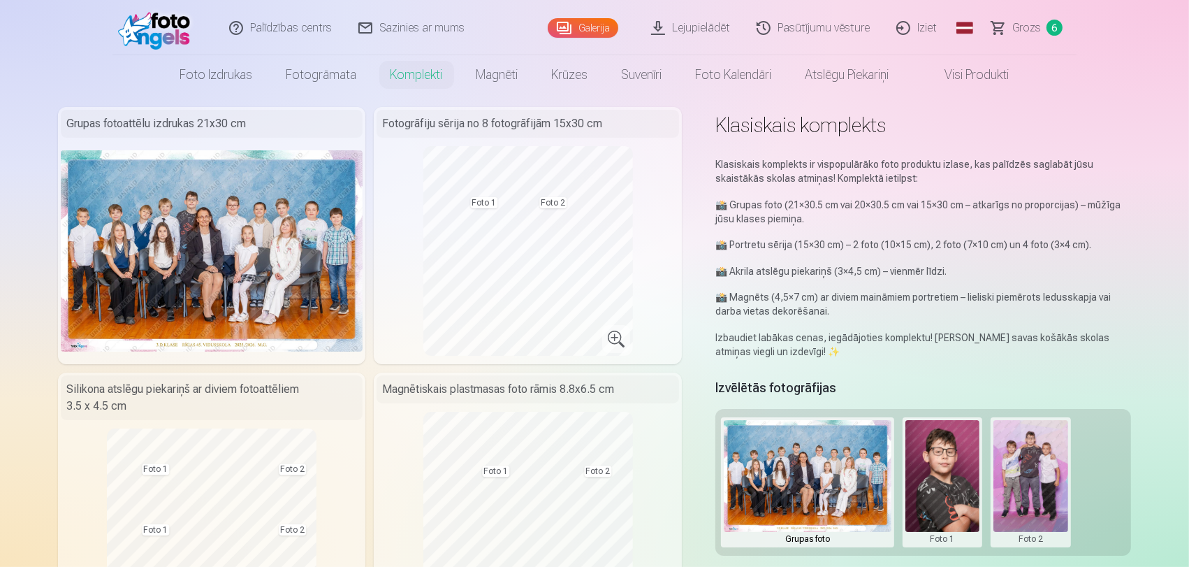
scroll to position [0, 0]
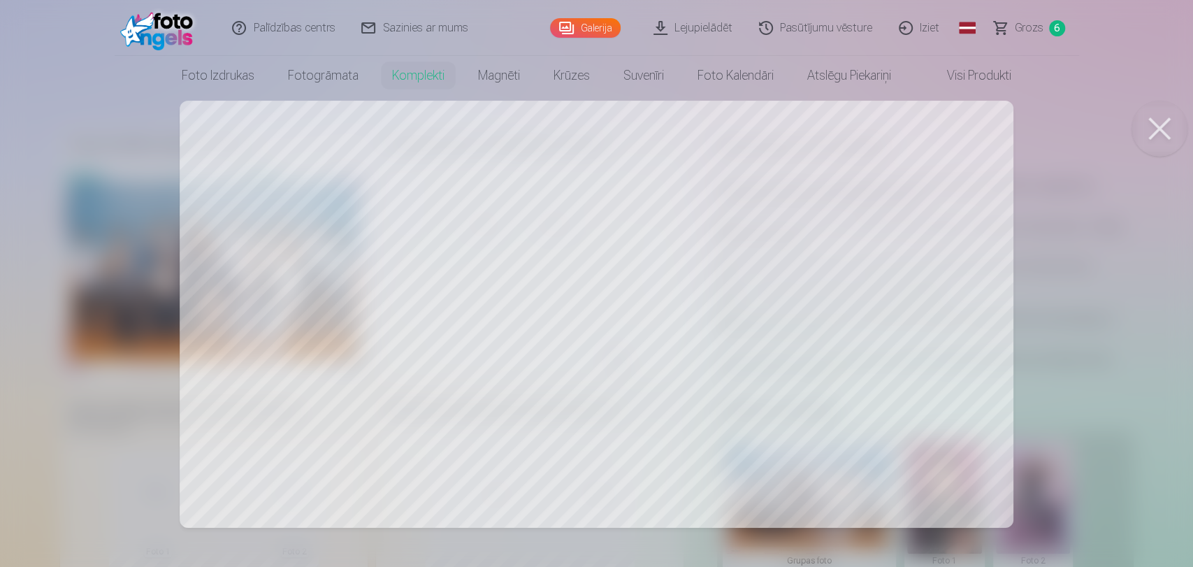
click at [567, 312] on div at bounding box center [596, 283] width 1193 height 567
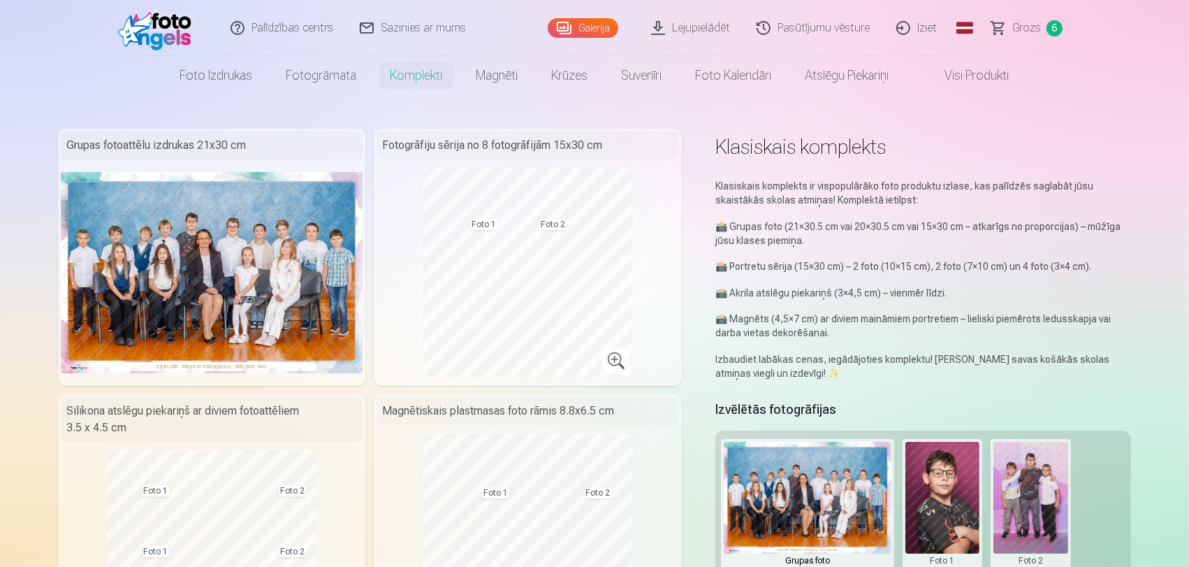
click at [1019, 38] on link "Grozs 6" at bounding box center [1028, 28] width 98 height 56
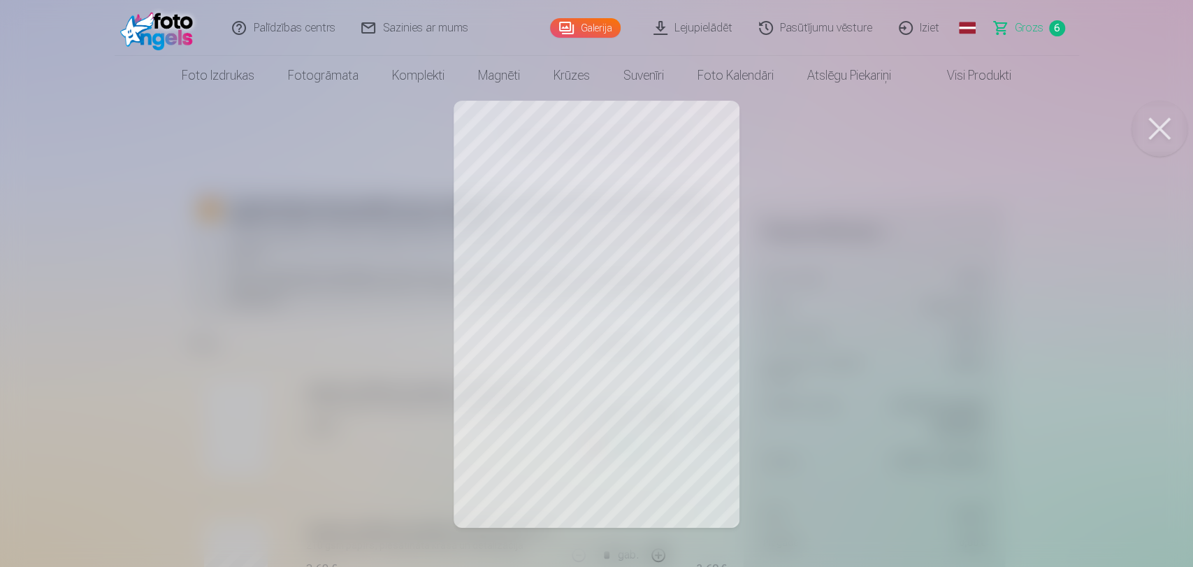
drag, startPoint x: 1162, startPoint y: 128, endPoint x: 1146, endPoint y: 128, distance: 15.4
click at [1162, 127] on button at bounding box center [1159, 129] width 56 height 56
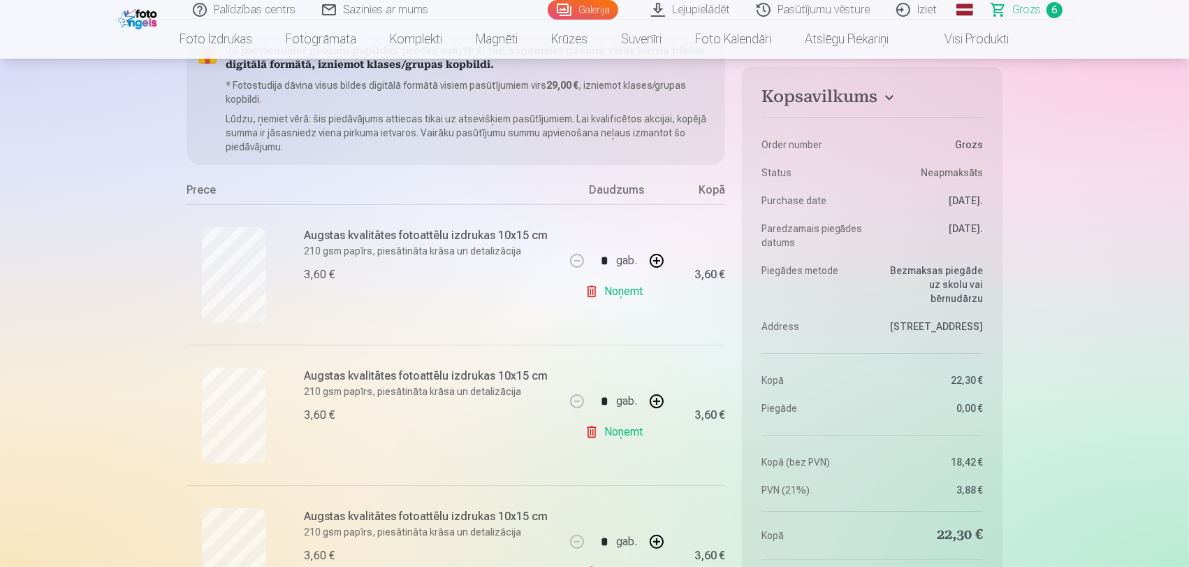
scroll to position [155, 0]
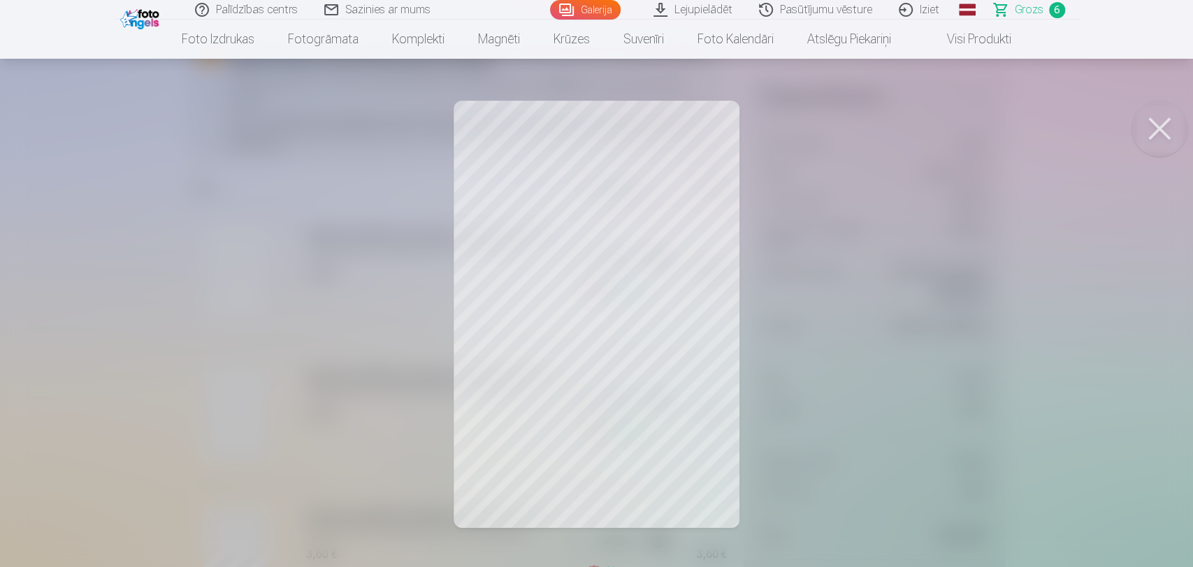
click at [1169, 133] on button at bounding box center [1159, 129] width 56 height 56
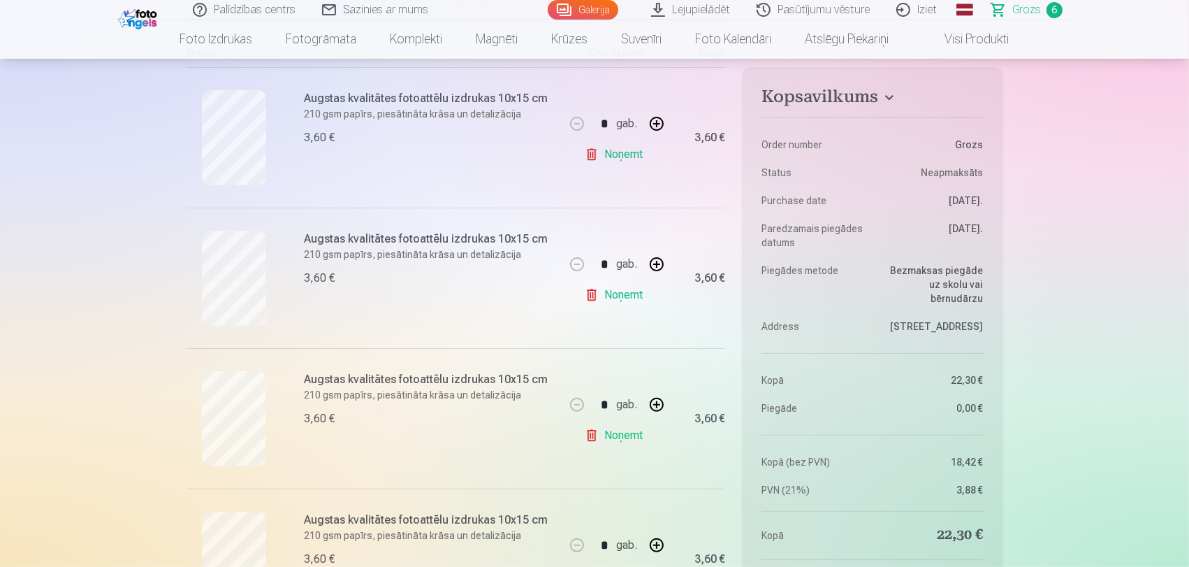
scroll to position [310, 0]
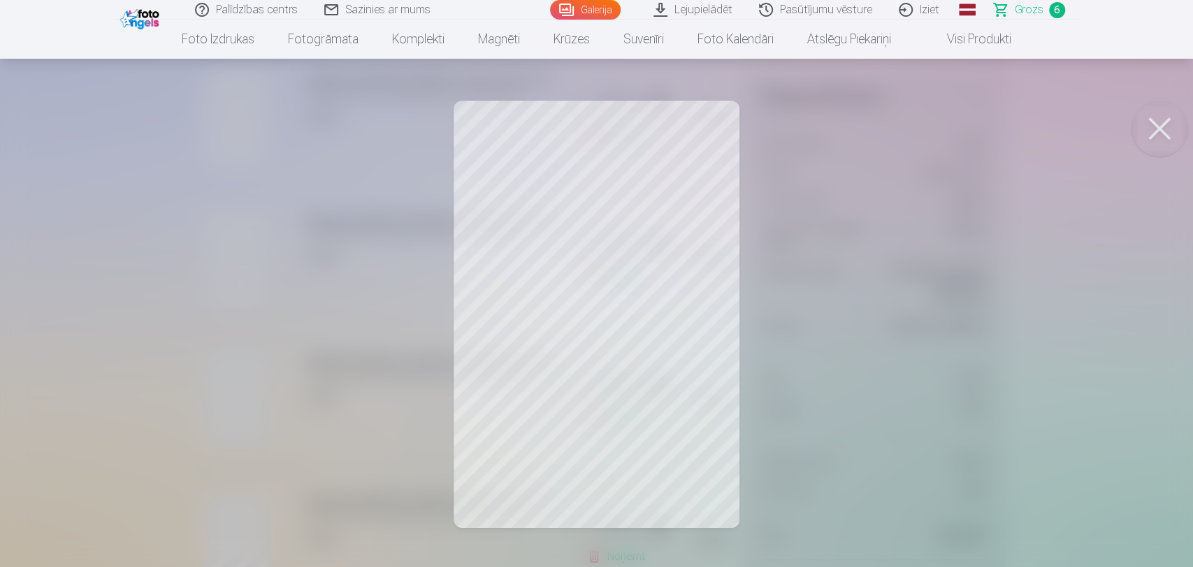
click at [1145, 124] on button at bounding box center [1159, 129] width 56 height 56
click at [1150, 129] on button at bounding box center [1159, 129] width 56 height 56
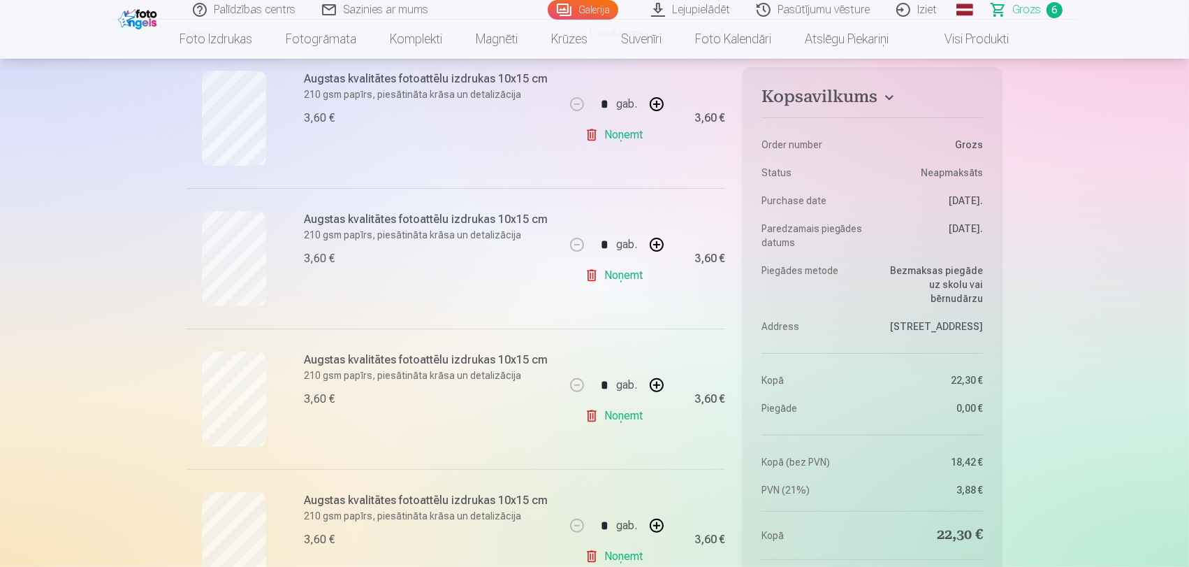
click at [625, 419] on link "Noņemt" at bounding box center [617, 416] width 64 height 28
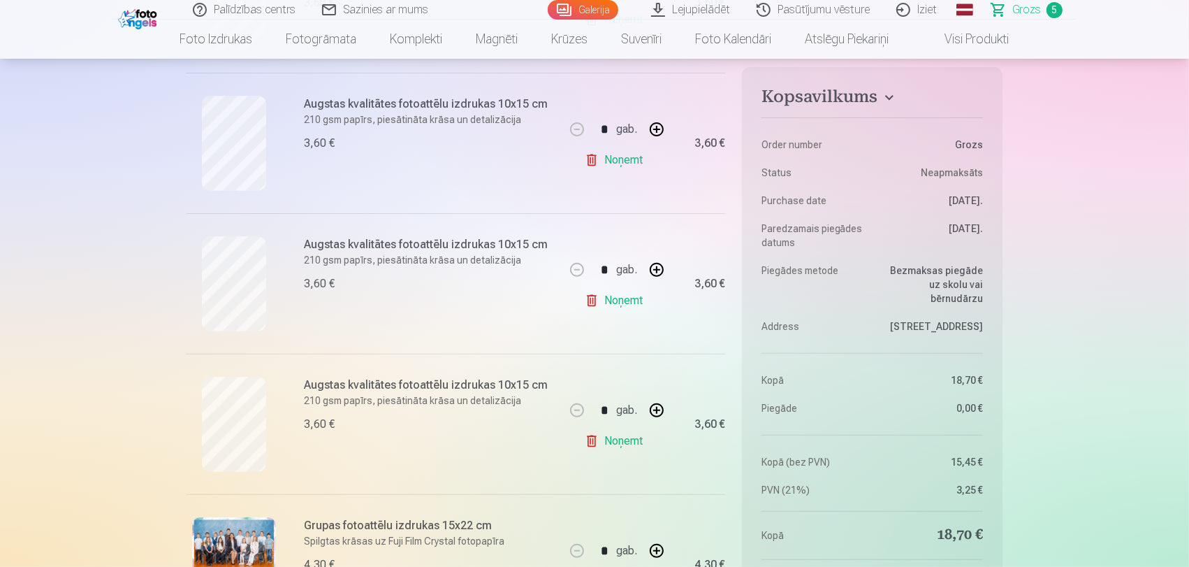
scroll to position [621, 0]
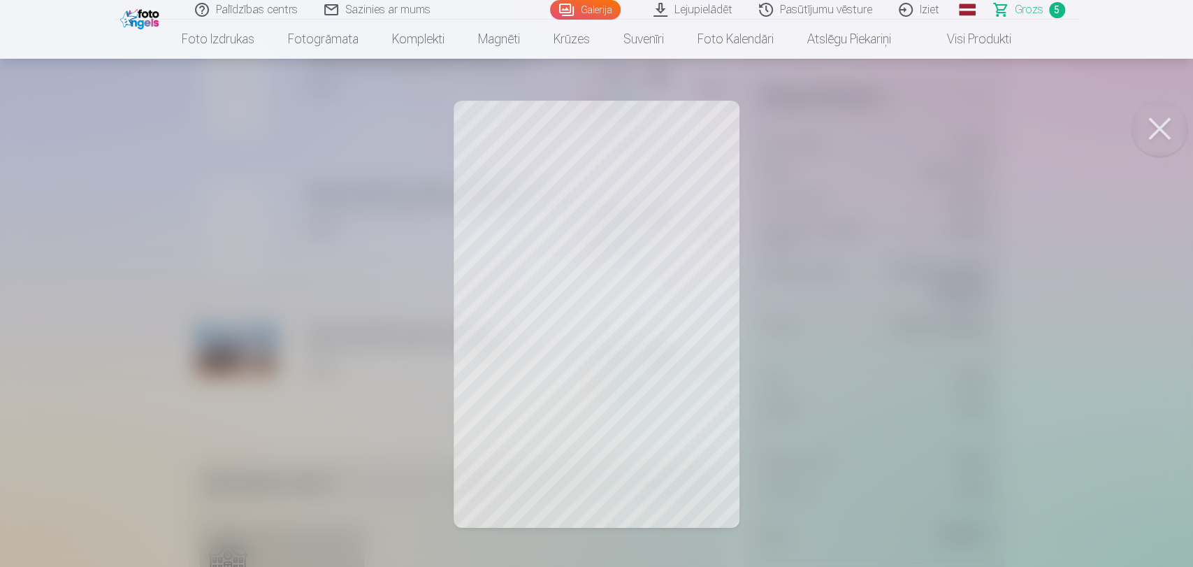
click at [1168, 127] on button at bounding box center [1159, 129] width 56 height 56
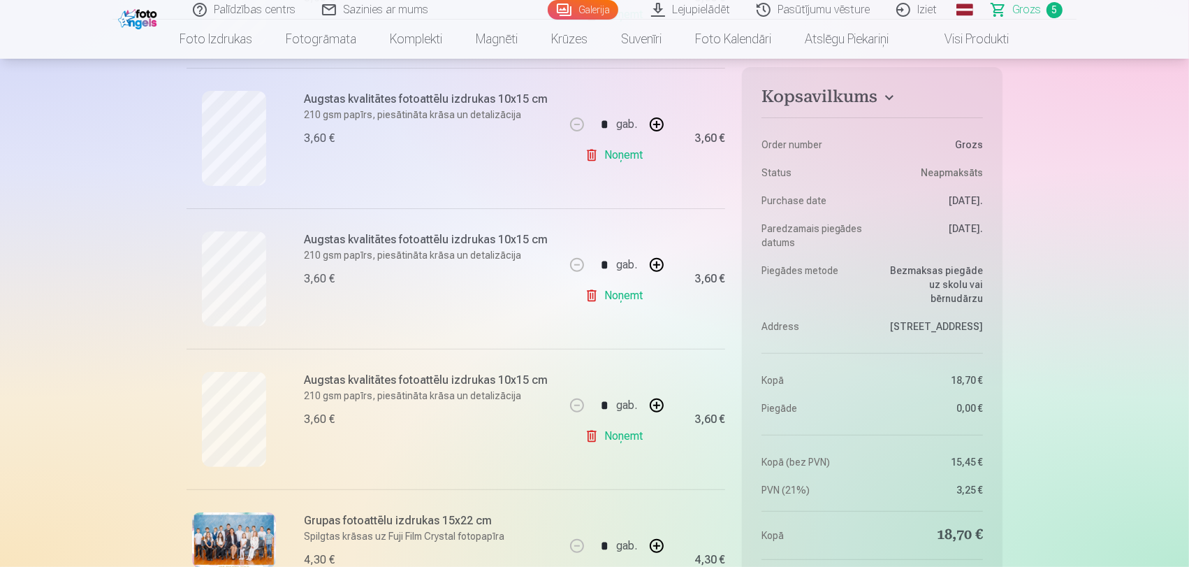
scroll to position [388, 0]
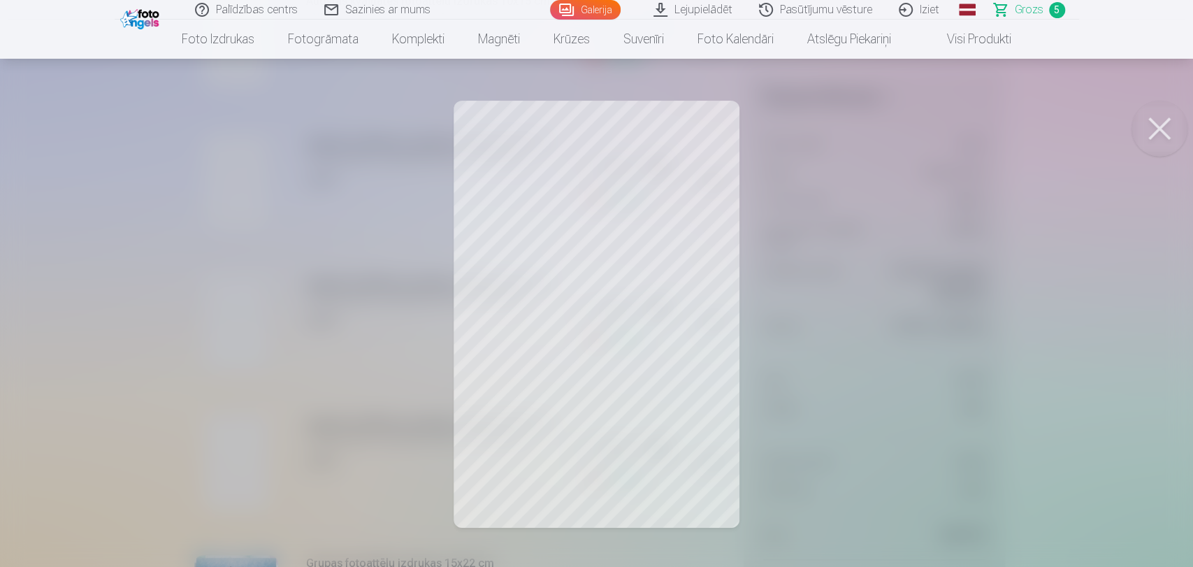
click at [1171, 126] on button at bounding box center [1159, 129] width 56 height 56
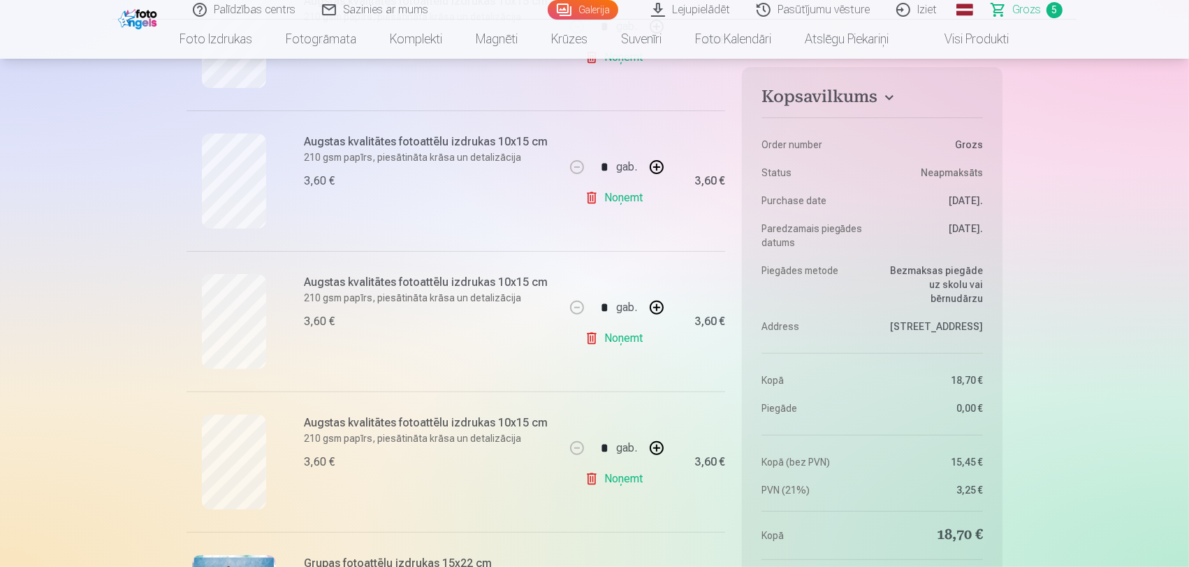
click at [605, 203] on link "Noņemt" at bounding box center [617, 198] width 64 height 28
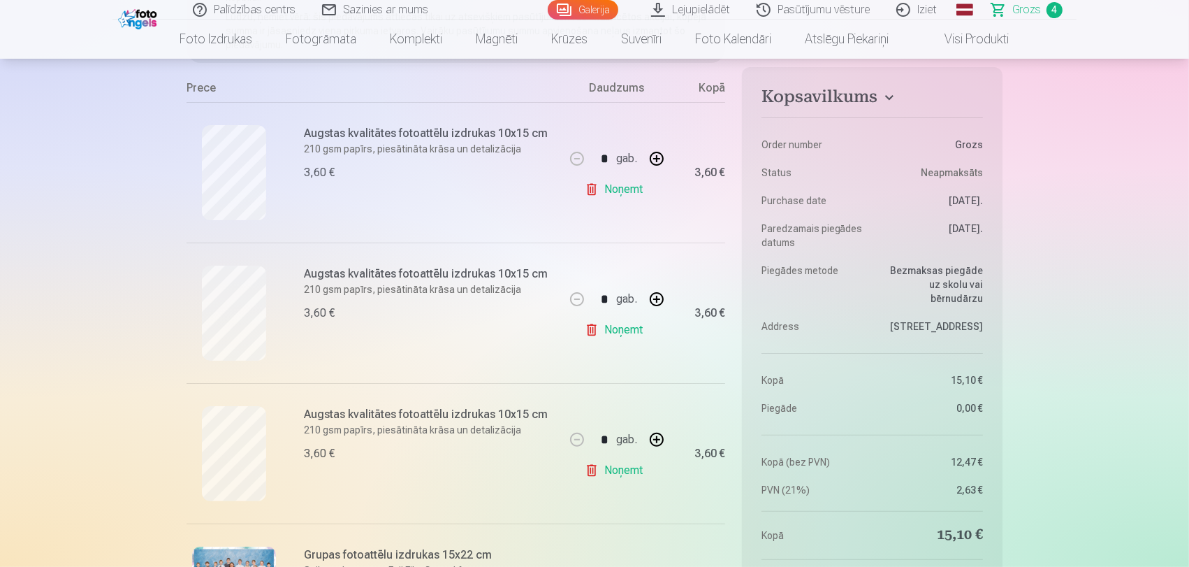
scroll to position [233, 0]
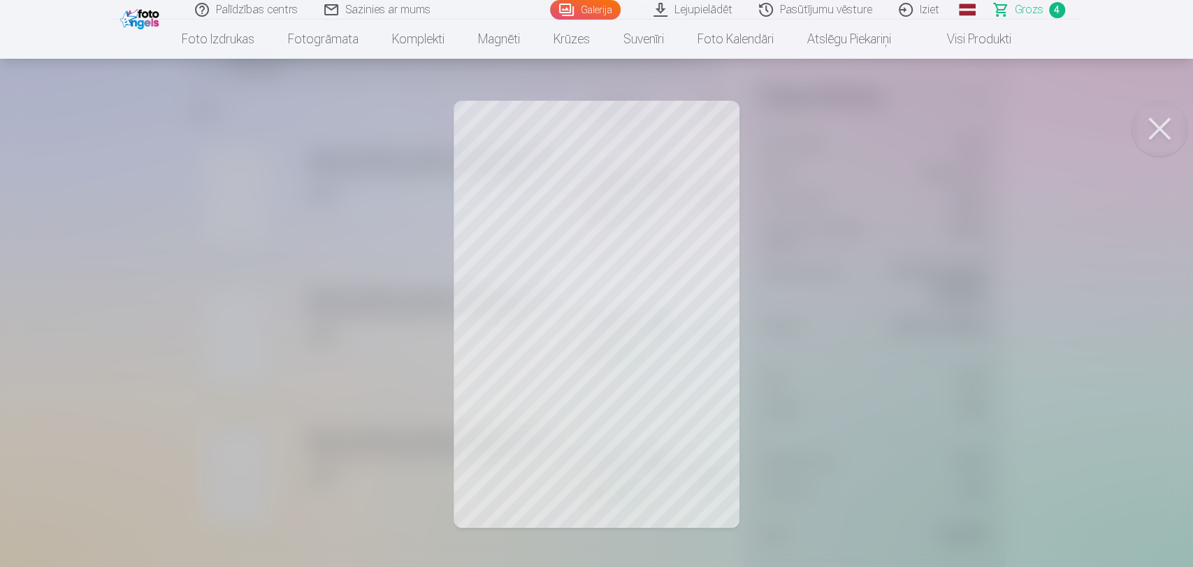
click at [1148, 133] on button at bounding box center [1159, 129] width 56 height 56
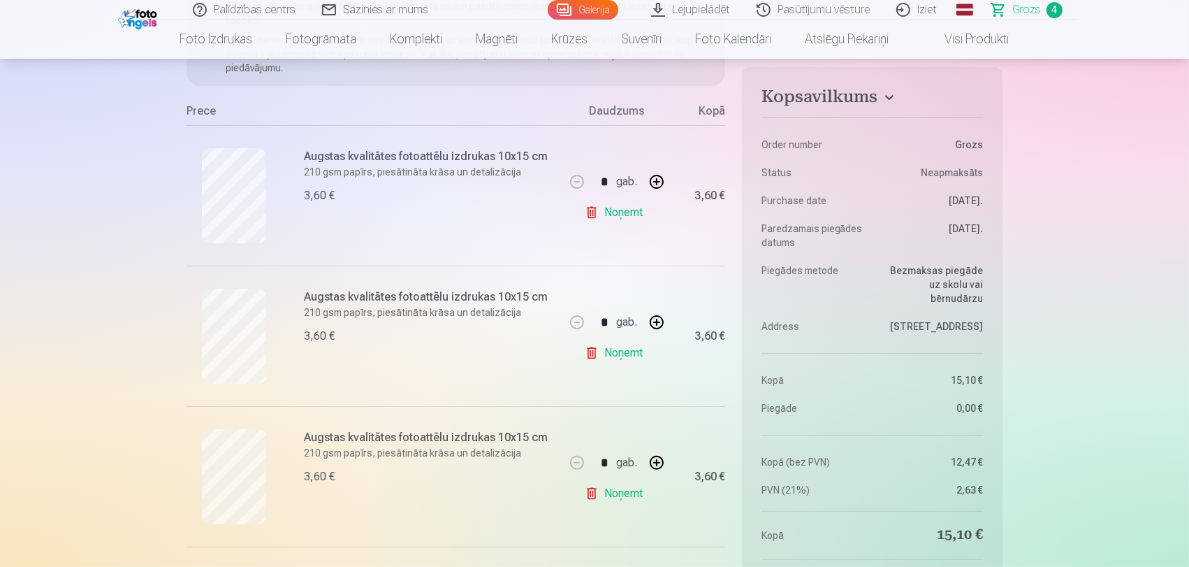
click at [605, 11] on link "Galerija" at bounding box center [583, 10] width 71 height 20
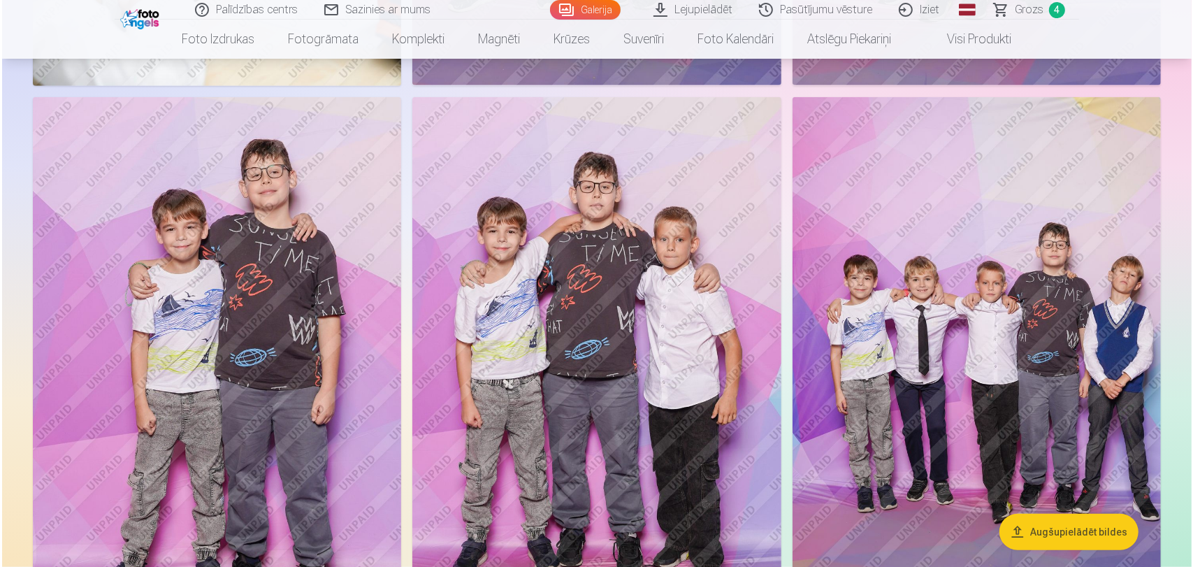
scroll to position [1242, 0]
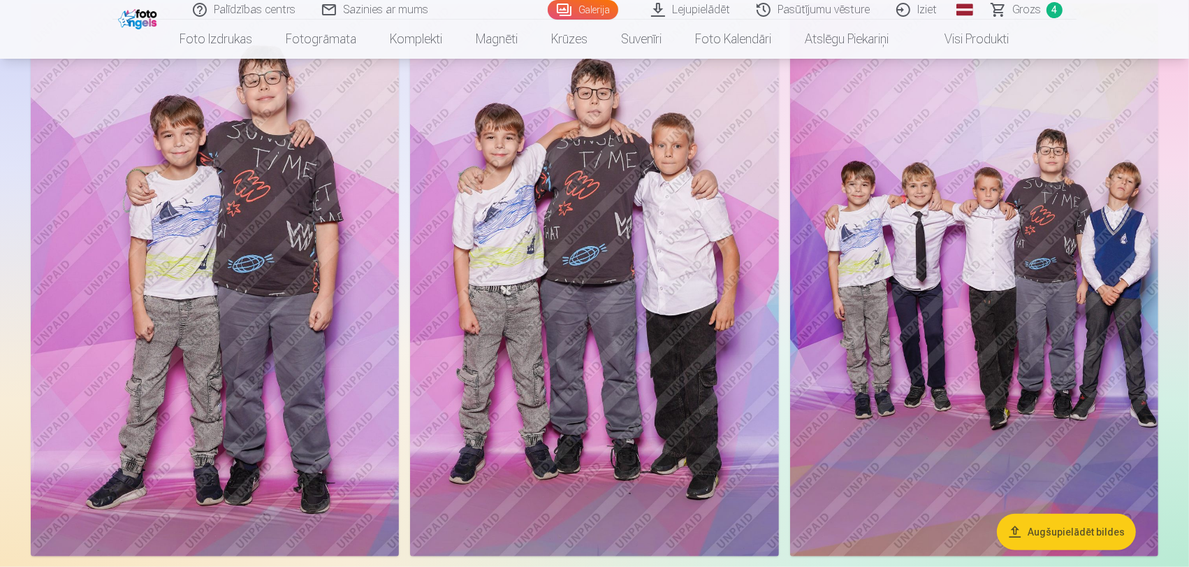
click at [305, 355] on img at bounding box center [215, 279] width 368 height 553
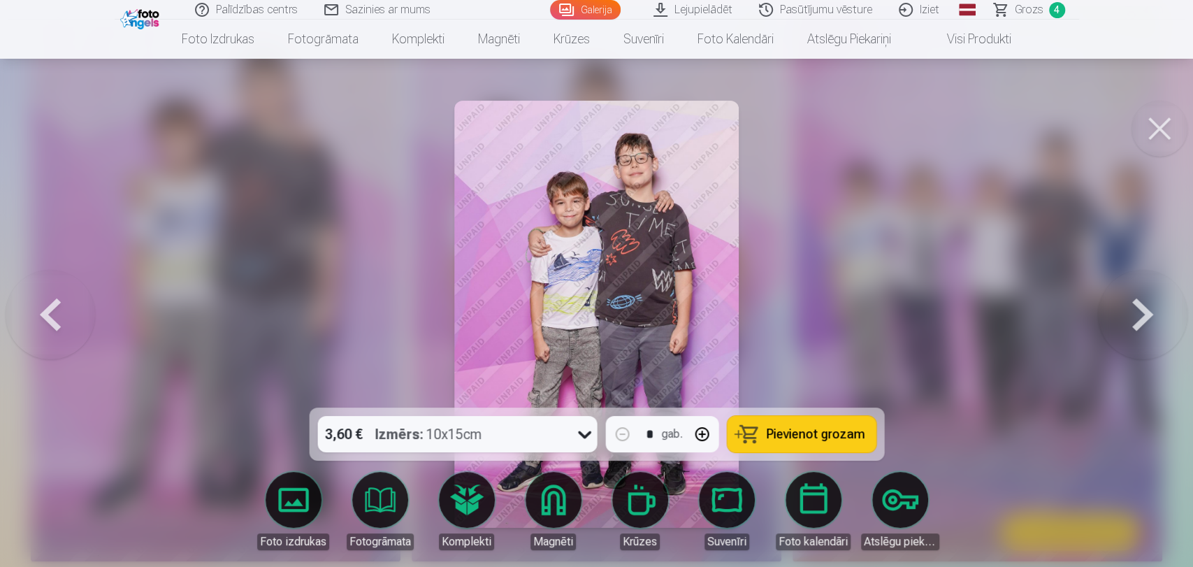
click at [801, 451] on div "3,60 € Izmērs : 10x15cm * gab. Pievienot grozam" at bounding box center [596, 433] width 575 height 53
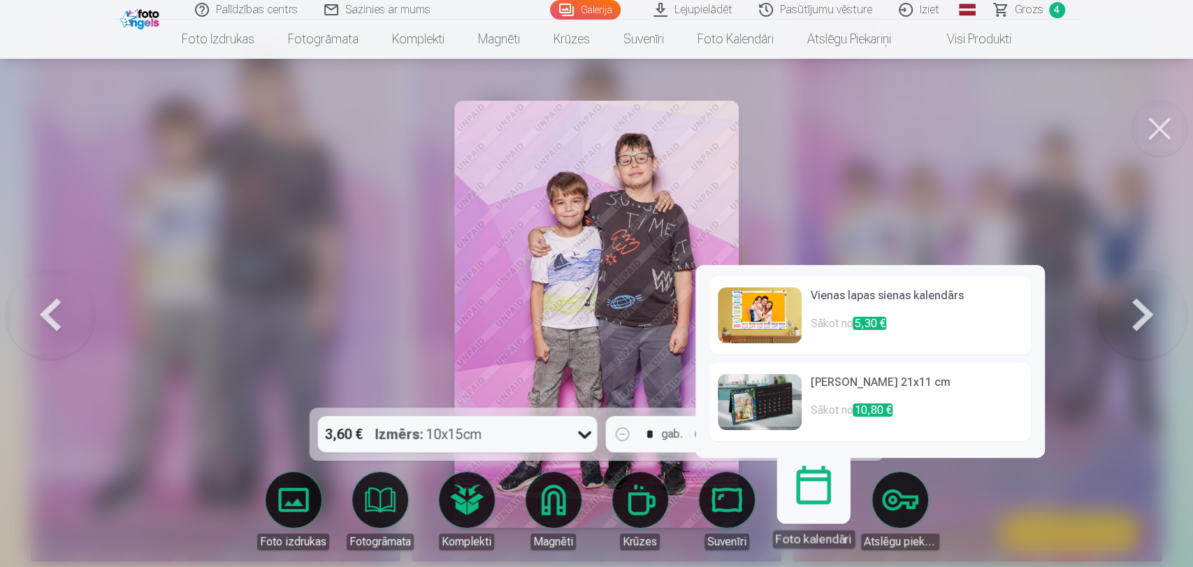
click at [814, 446] on div "Vienas lapas sienas kalendārs Sākot no 5,30 € Galda kalendārs 21x11 cm Sākot no…" at bounding box center [869, 361] width 349 height 193
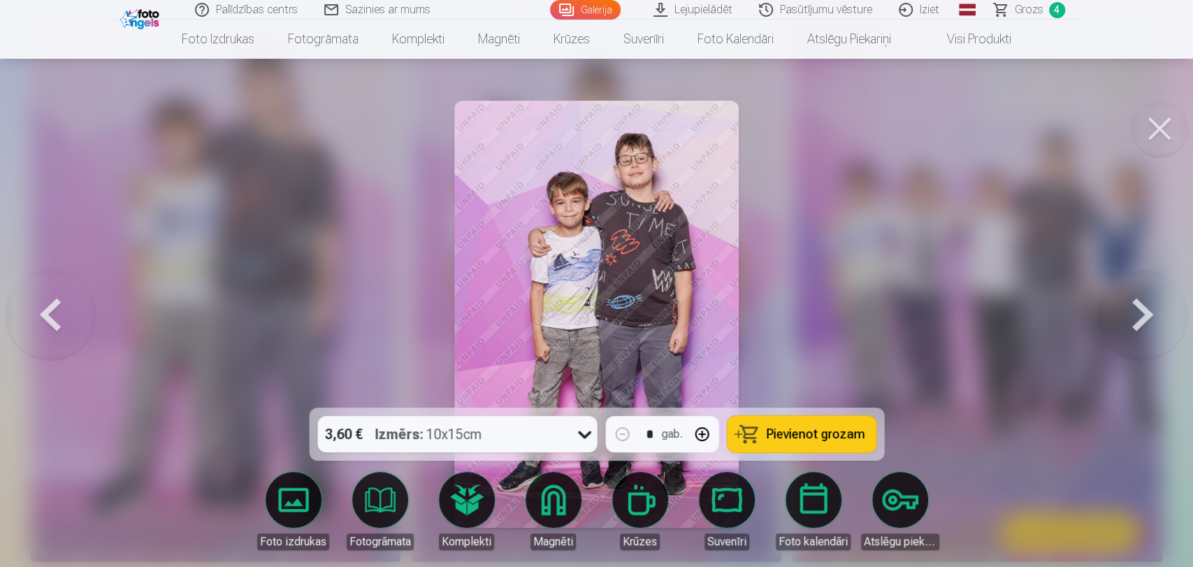
click at [776, 435] on span "Pievienot grozam" at bounding box center [815, 434] width 99 height 13
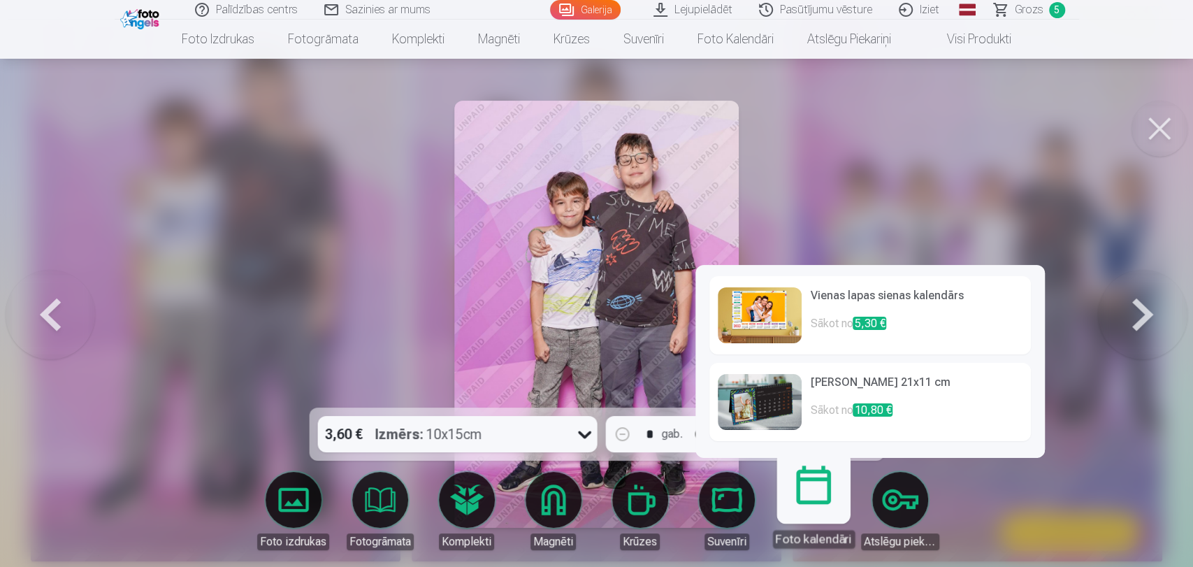
click at [838, 428] on link "Galda kalendārs 21x11 cm Sākot no 10,80 €" at bounding box center [869, 402] width 321 height 78
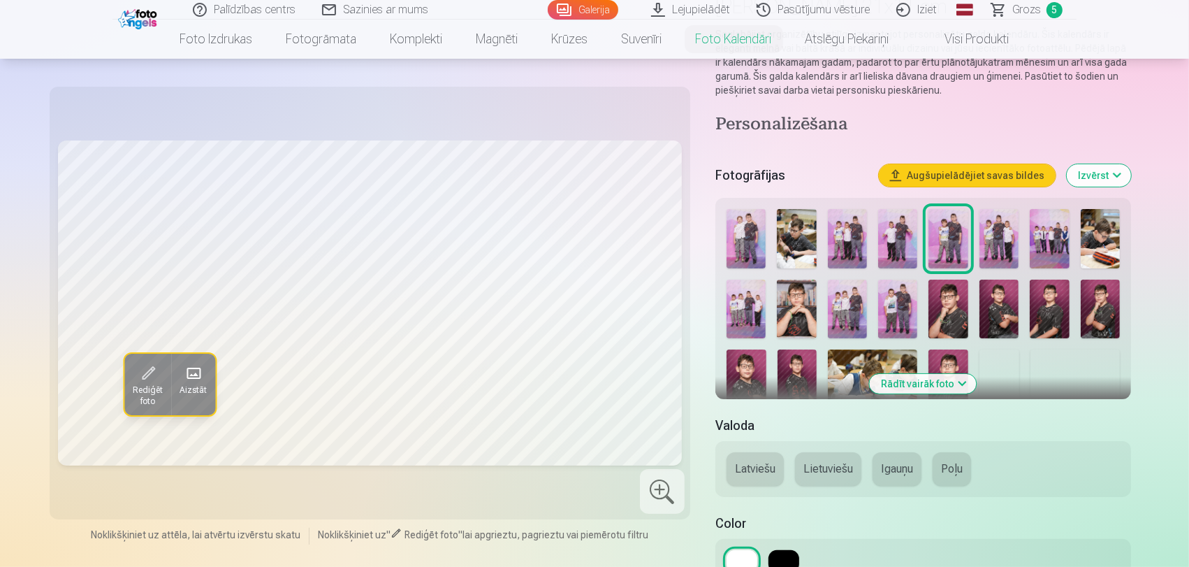
scroll to position [78, 0]
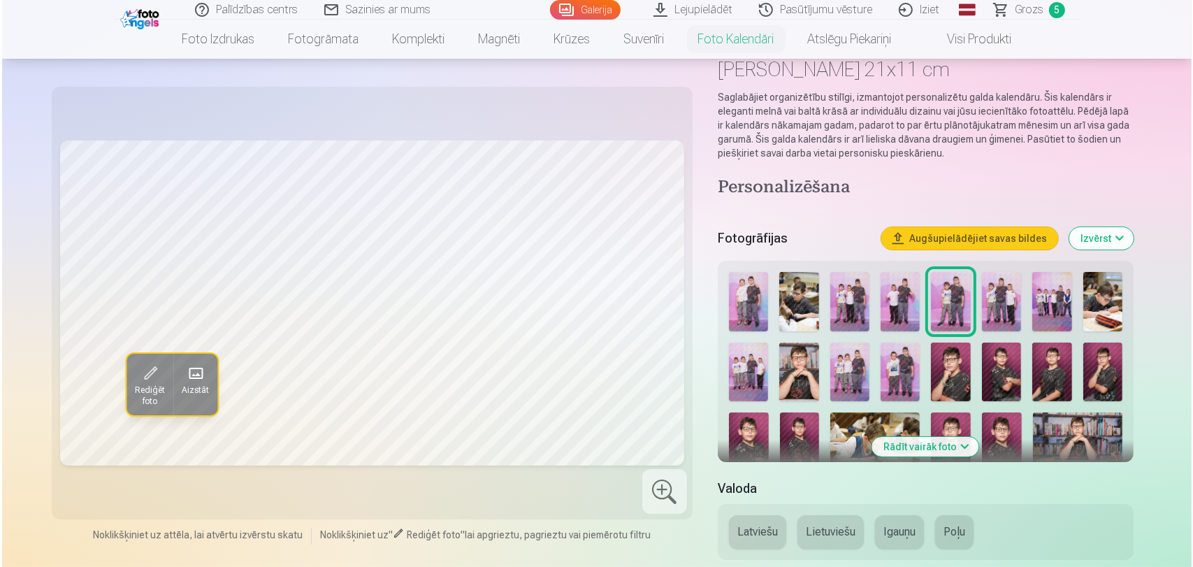
scroll to position [1242, 0]
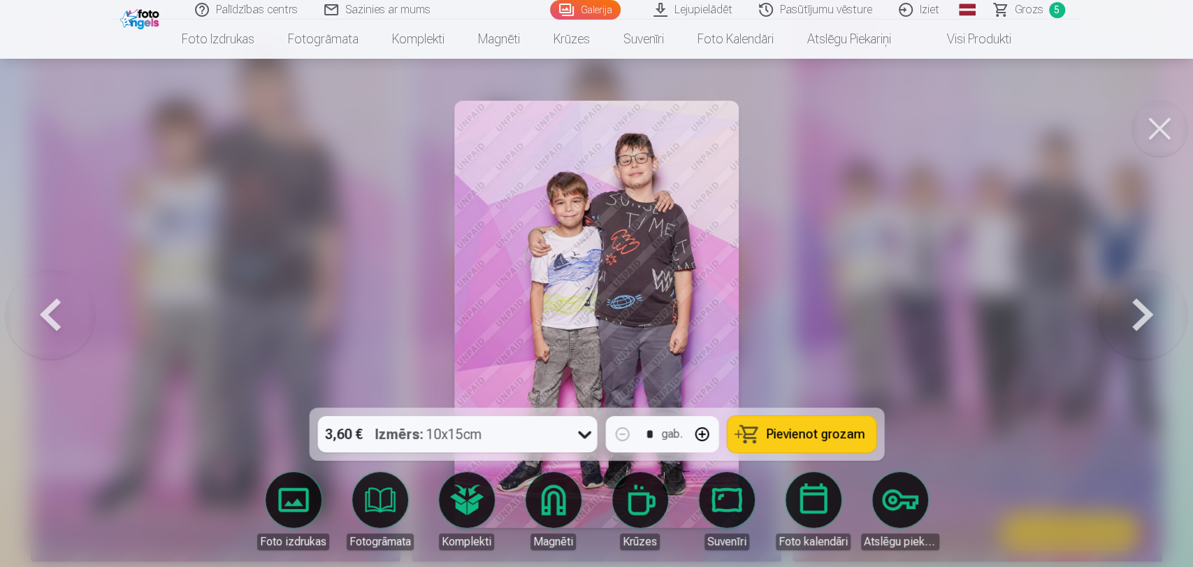
click at [1153, 337] on button at bounding box center [1142, 314] width 89 height 159
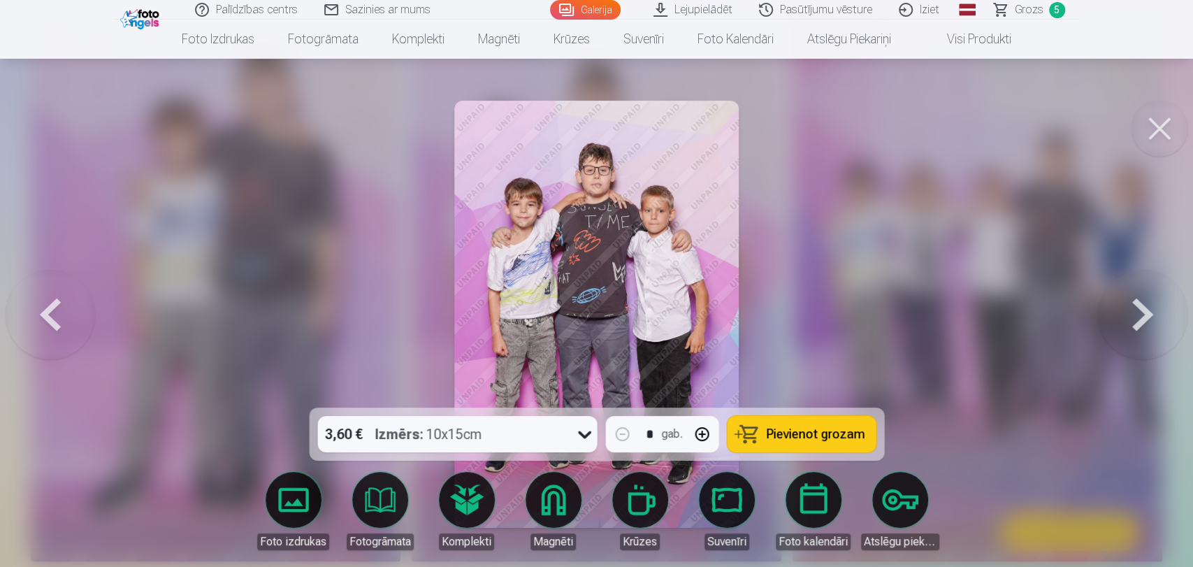
click at [1145, 124] on button at bounding box center [1159, 129] width 56 height 56
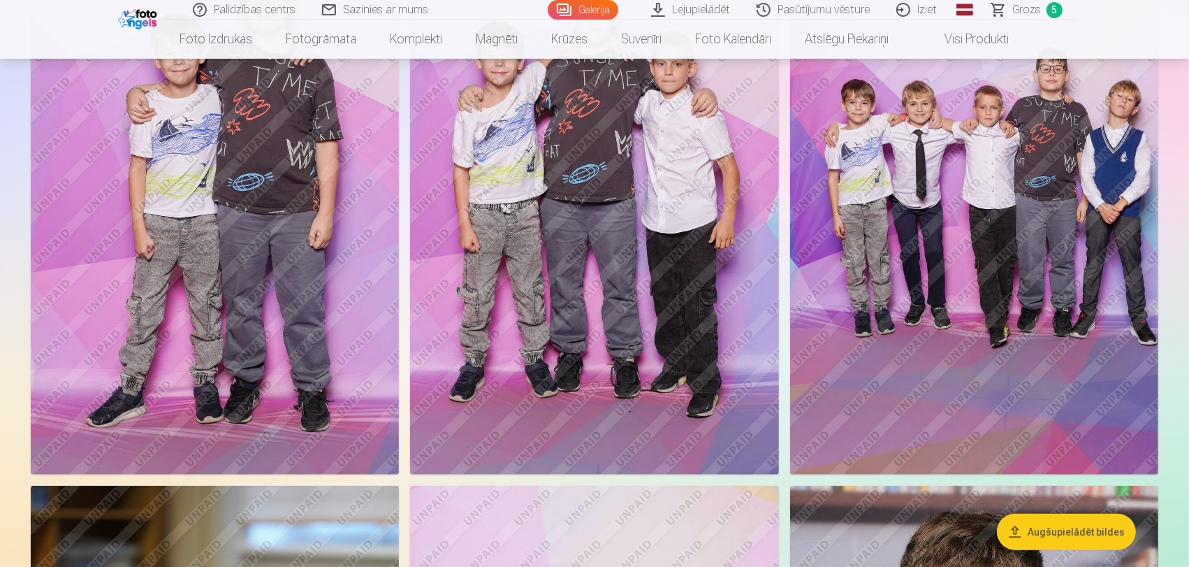
scroll to position [1317, 0]
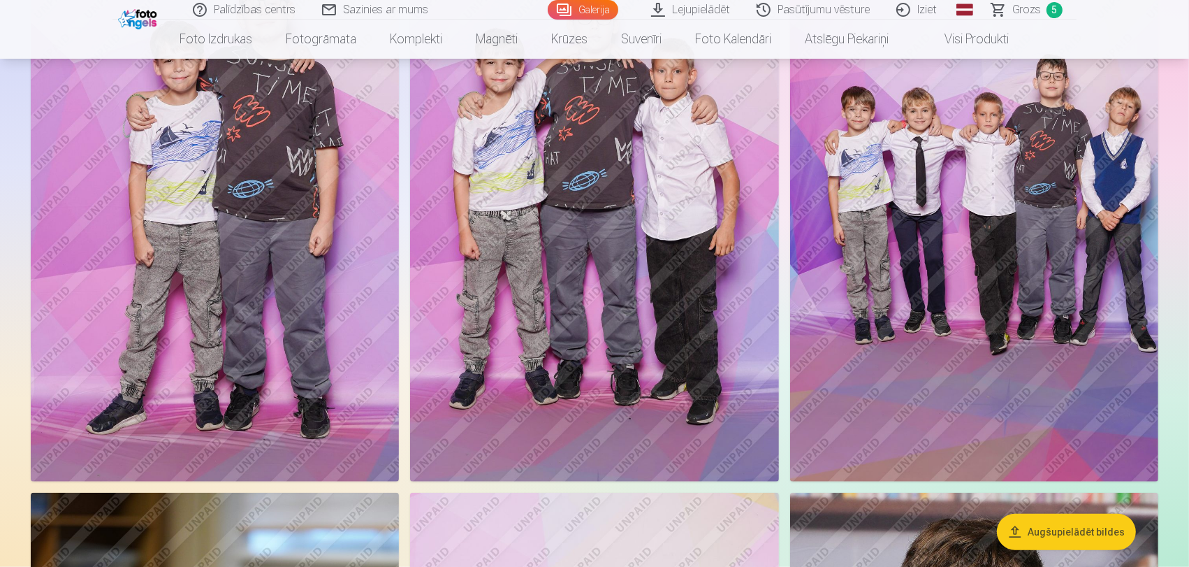
click at [1012, 8] on link "Grozs 5" at bounding box center [1028, 10] width 98 height 20
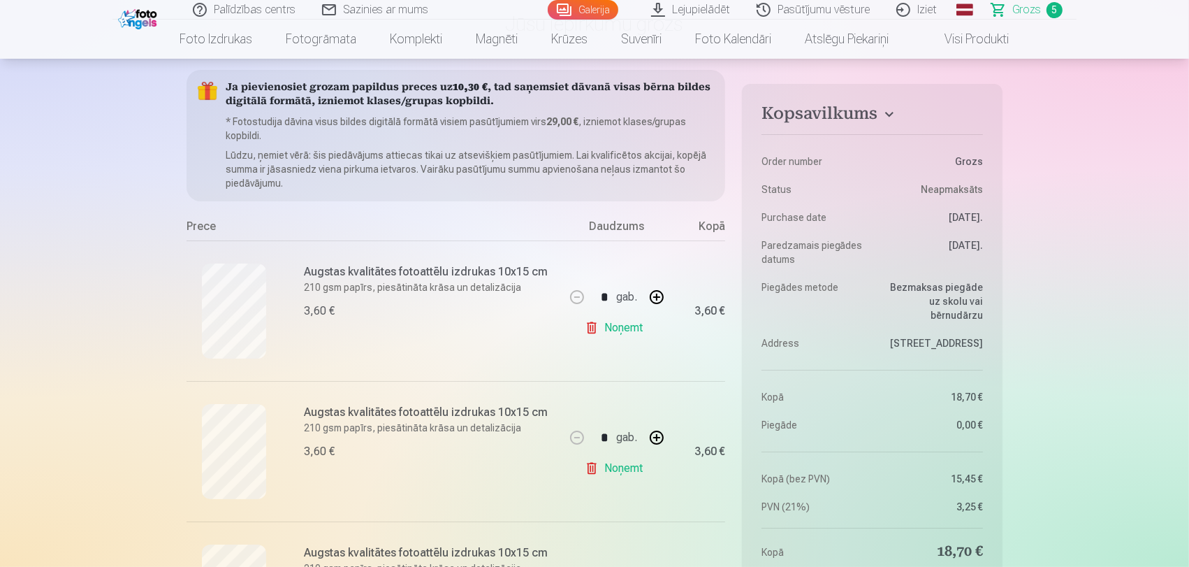
scroll to position [155, 0]
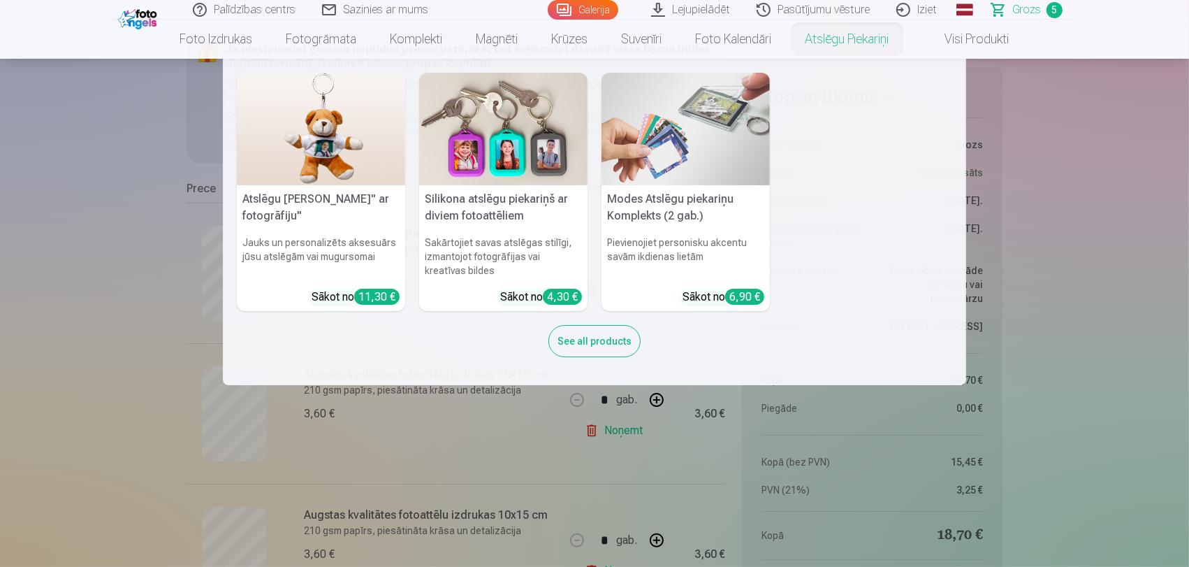
click at [99, 303] on nav "Atslēgu piekariņš Lācītis" ar fotogrāfiju" Jauks un personalizēts aksesuārs jūs…" at bounding box center [594, 222] width 1189 height 326
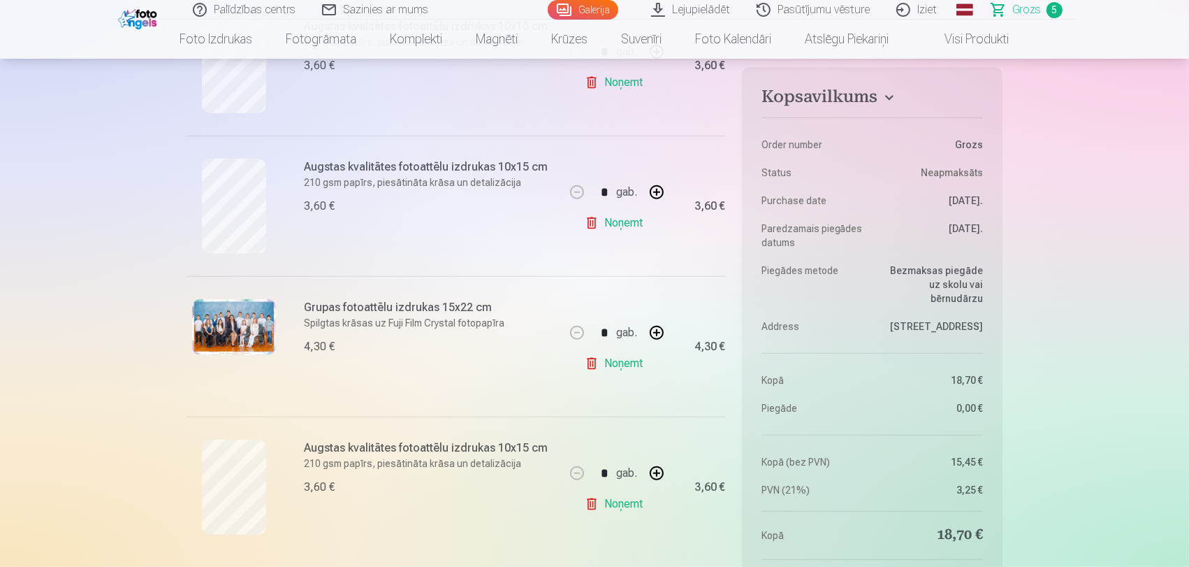
scroll to position [388, 0]
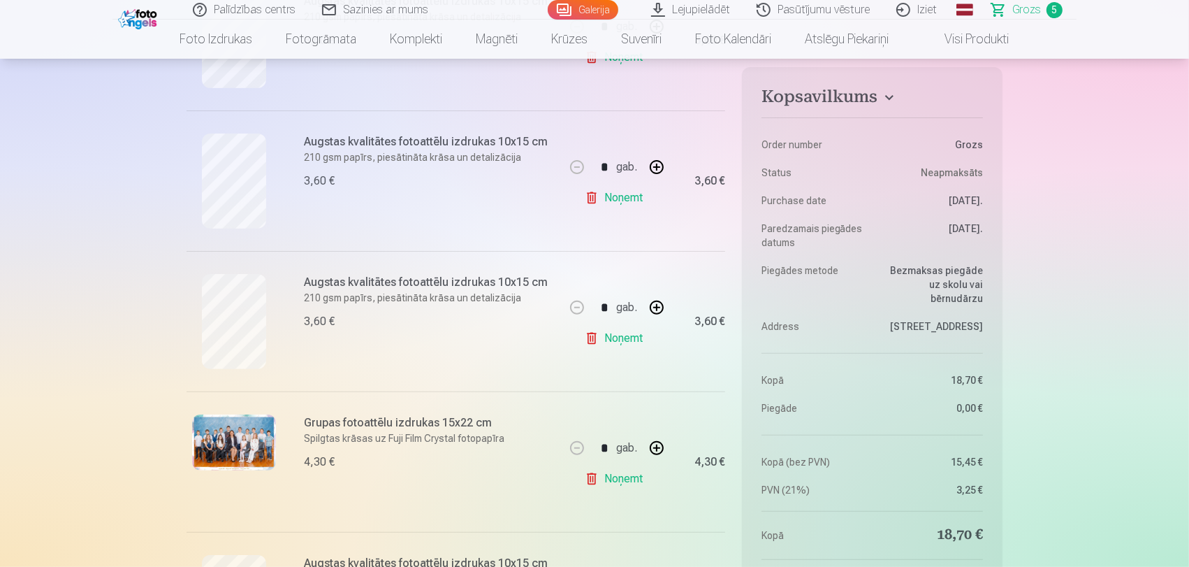
click at [614, 342] on link "Noņemt" at bounding box center [617, 338] width 64 height 28
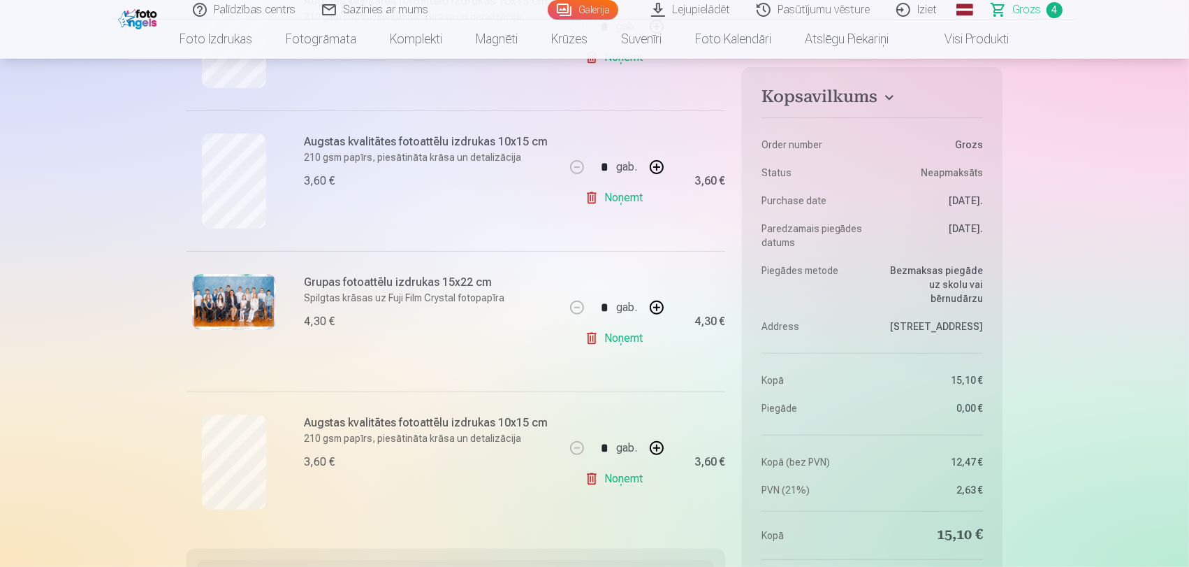
click at [1006, 10] on link "Grozs 4" at bounding box center [1028, 10] width 98 height 20
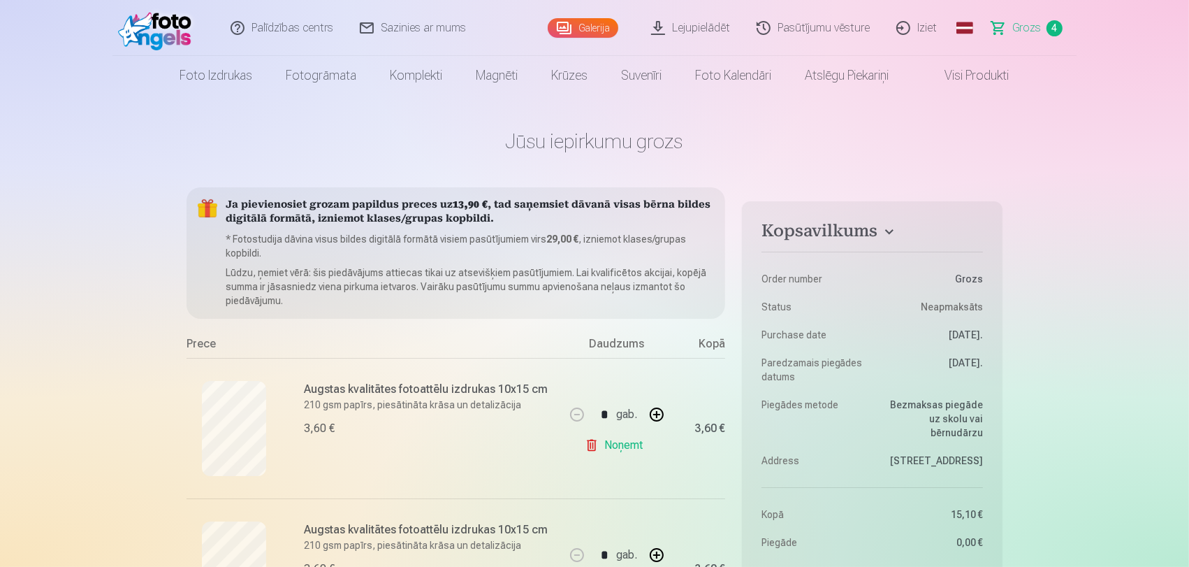
click at [570, 32] on link "Galerija" at bounding box center [583, 28] width 71 height 20
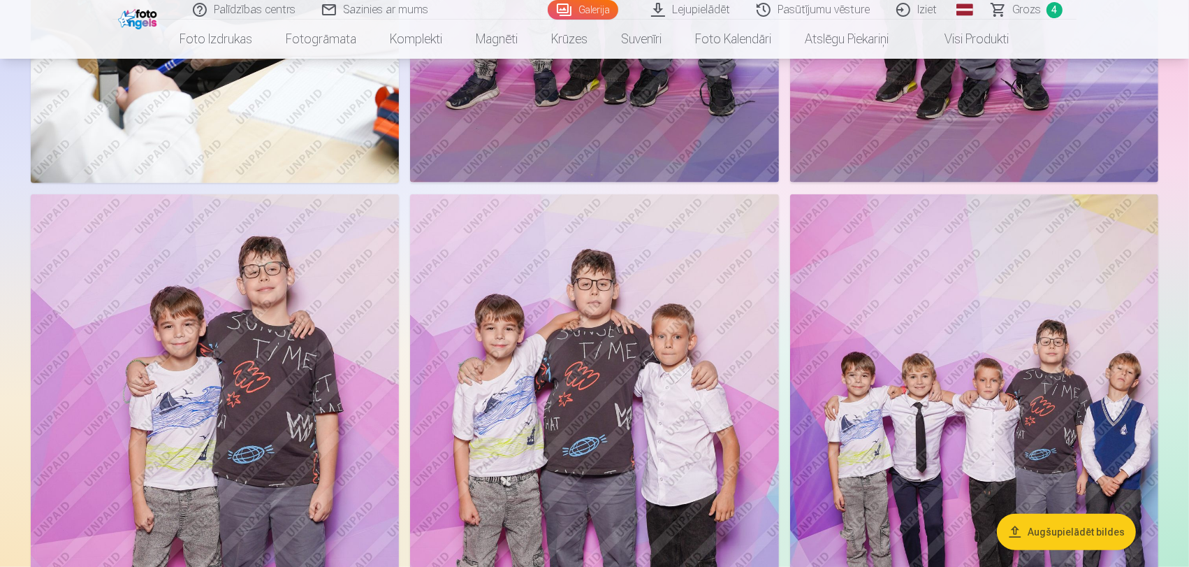
scroll to position [1242, 0]
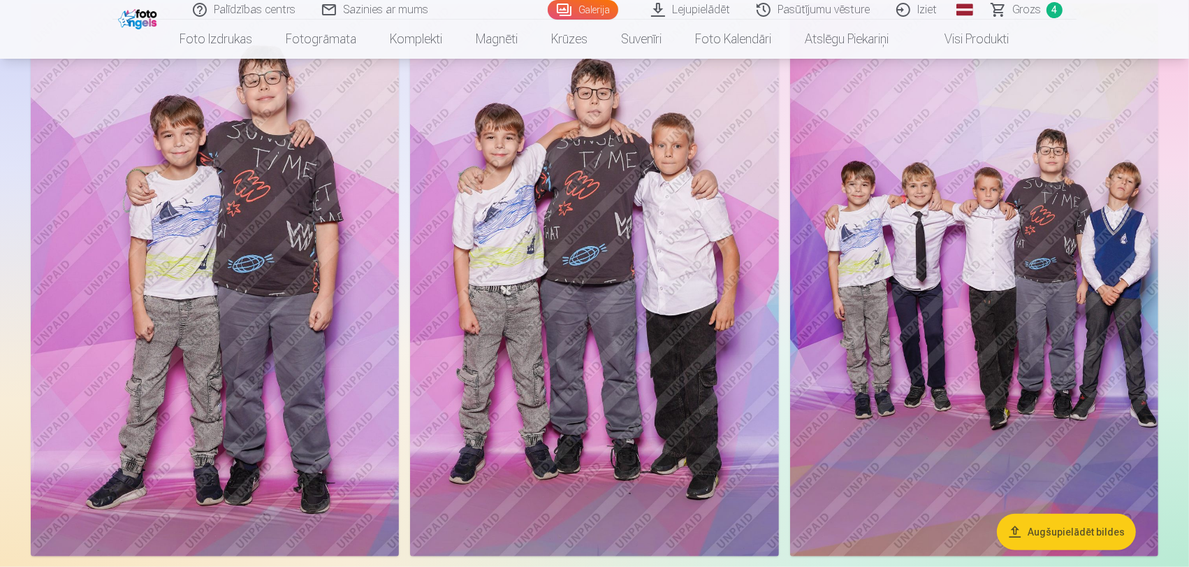
click at [1061, 323] on img at bounding box center [974, 279] width 368 height 553
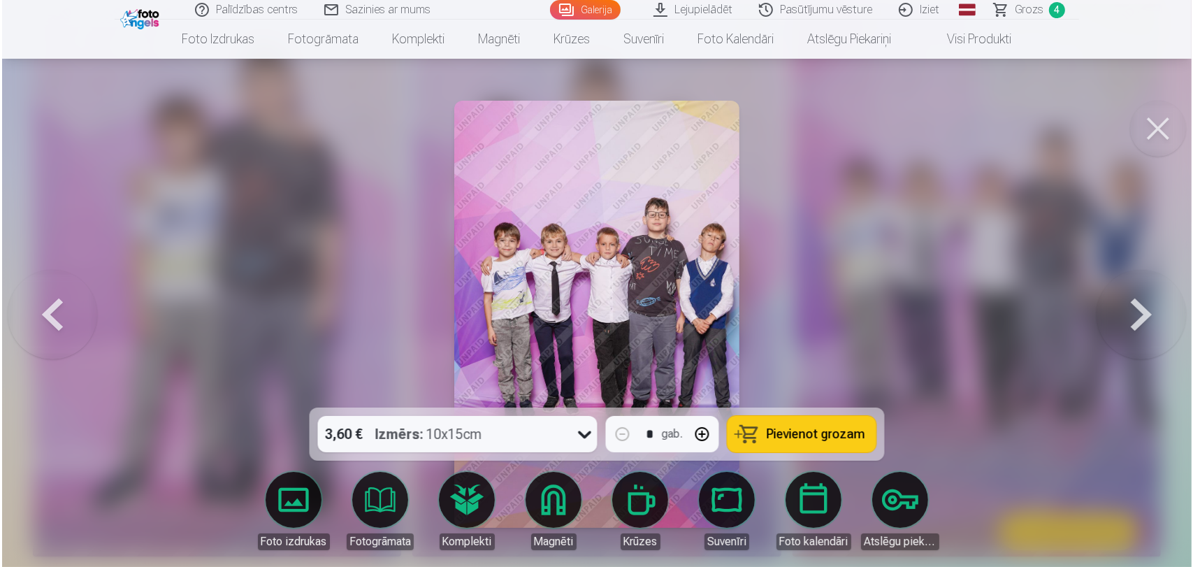
scroll to position [1245, 0]
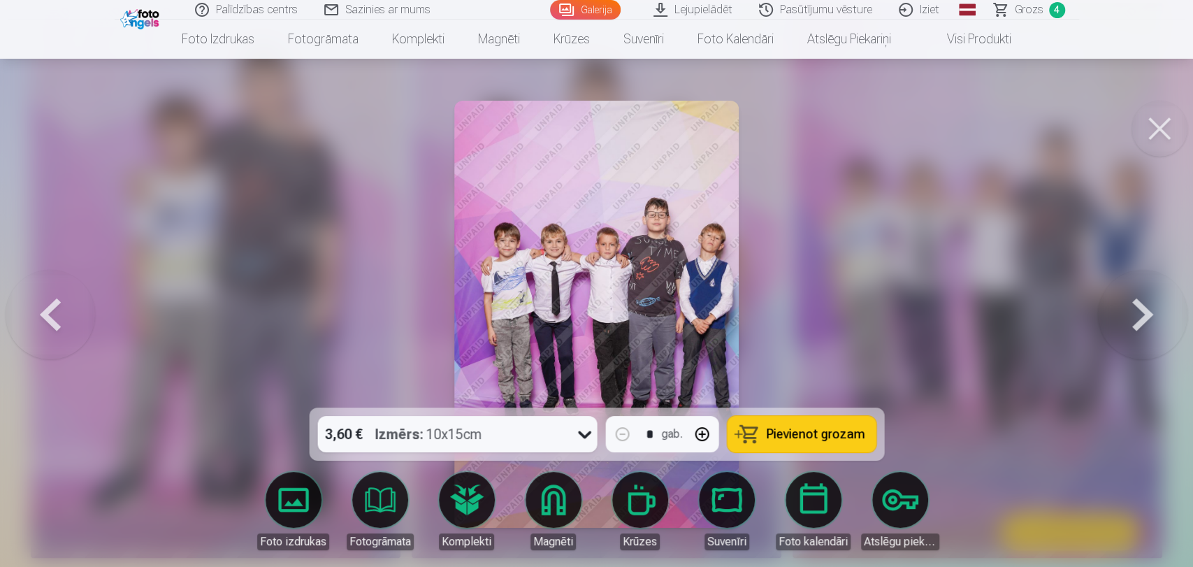
click at [807, 440] on span "Pievienot grozam" at bounding box center [815, 434] width 99 height 13
click at [1152, 113] on button at bounding box center [1159, 129] width 56 height 56
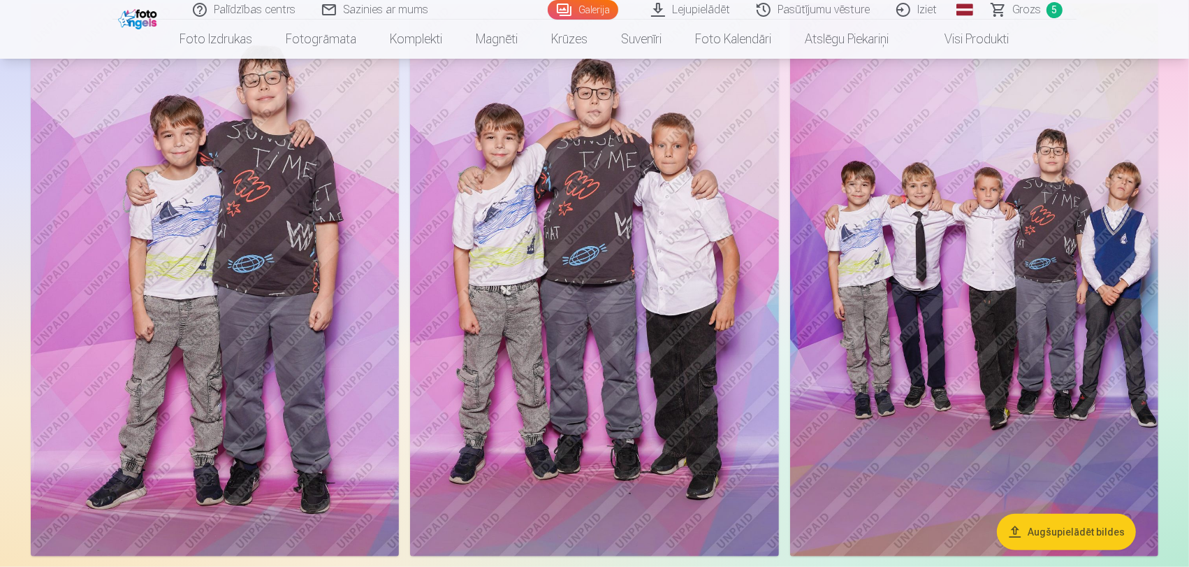
scroll to position [1319, 0]
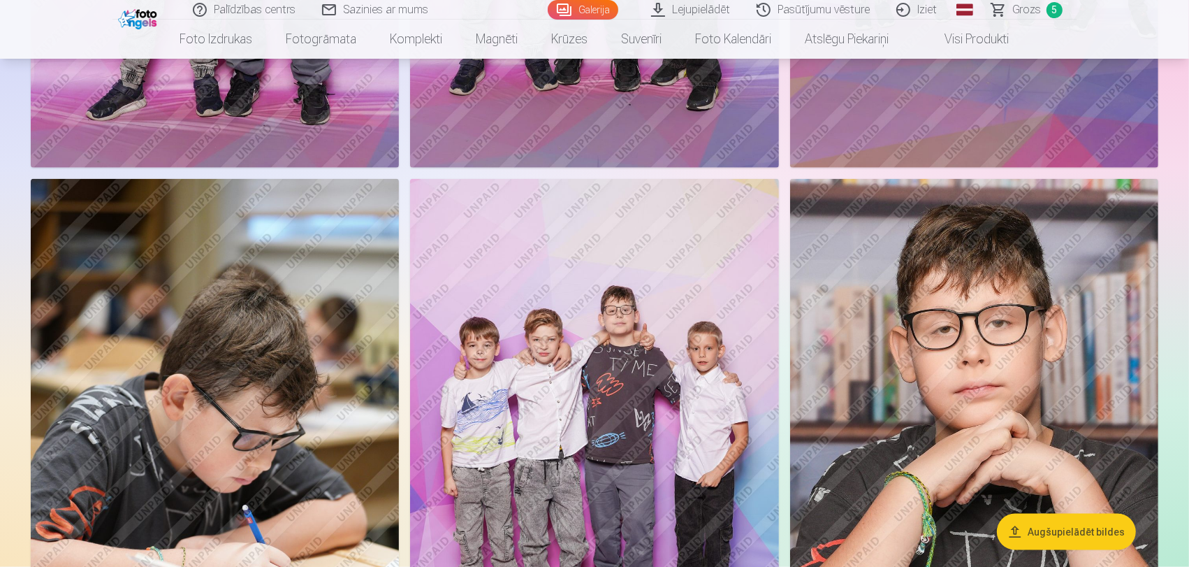
click at [643, 376] on img at bounding box center [594, 455] width 368 height 553
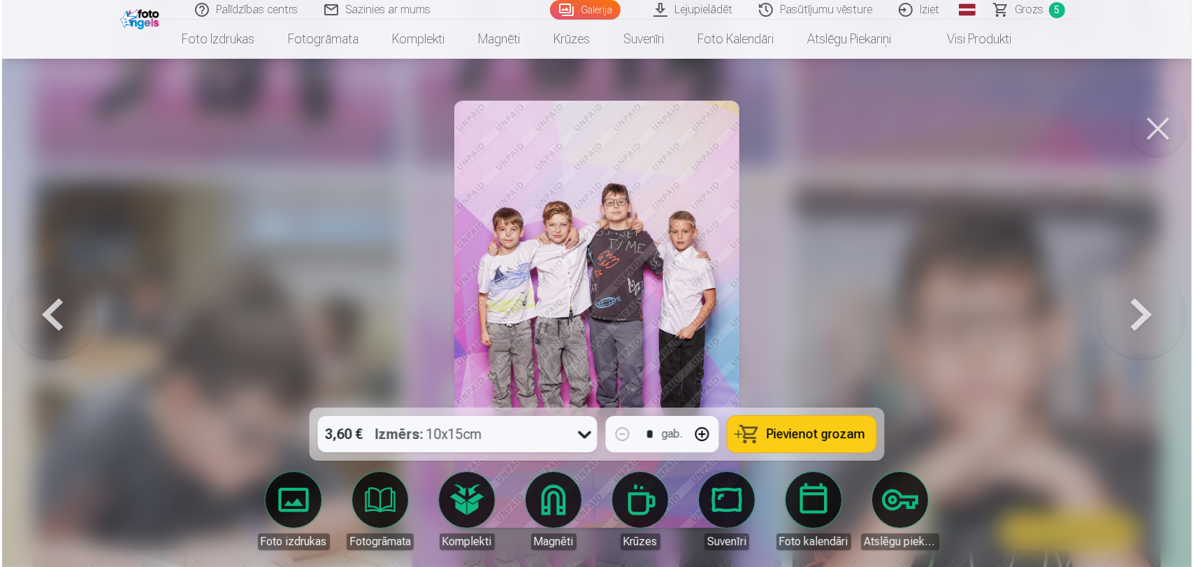
scroll to position [1633, 0]
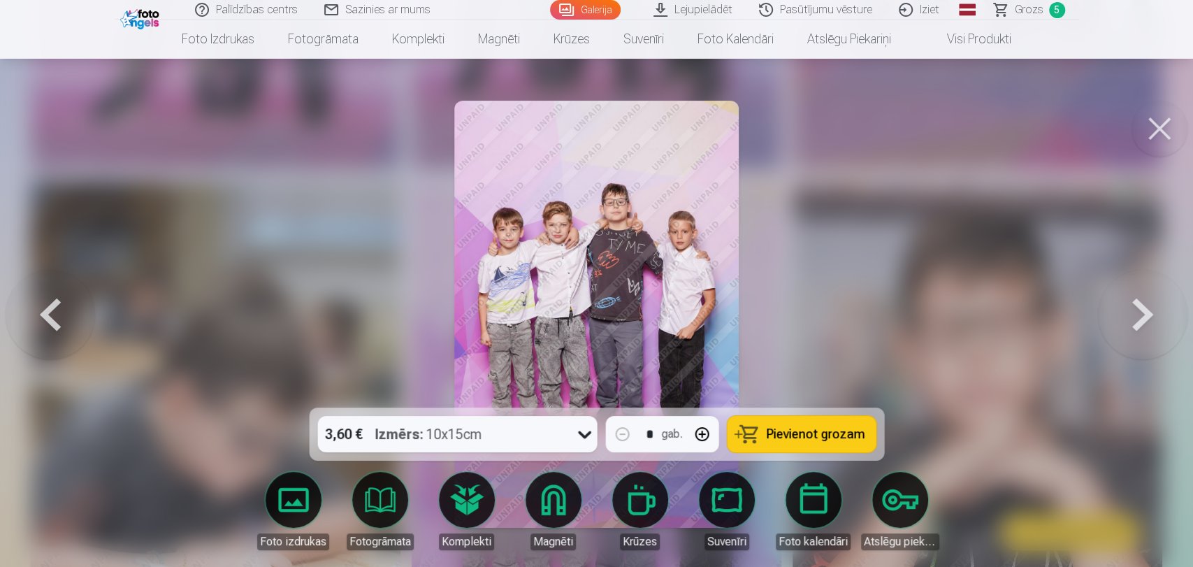
click at [776, 428] on span "Pievienot grozam" at bounding box center [815, 434] width 99 height 13
click at [1151, 128] on button at bounding box center [1159, 129] width 56 height 56
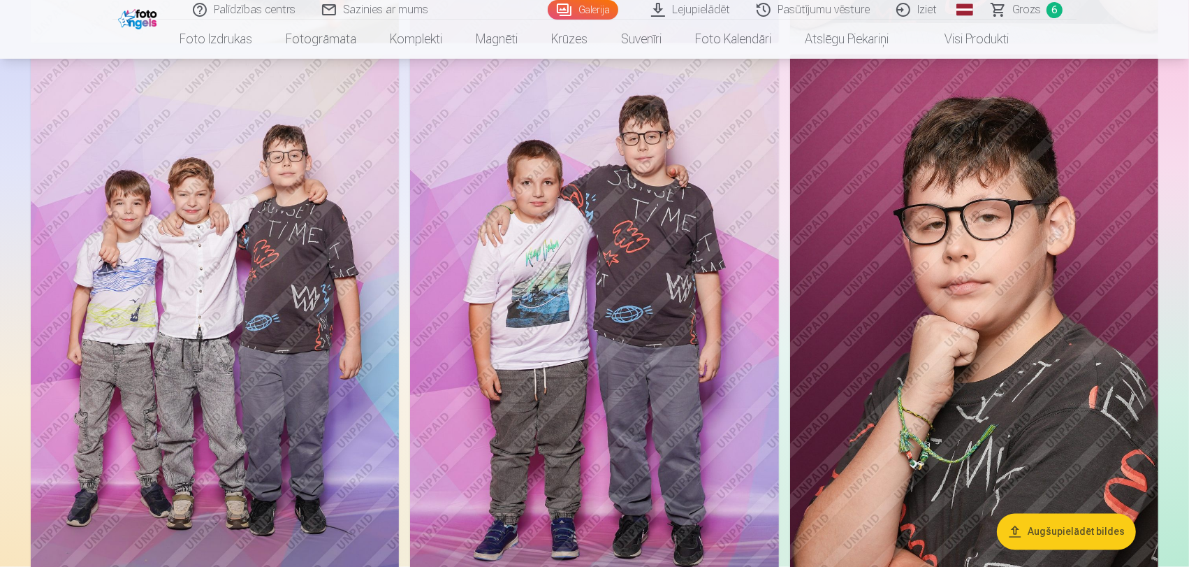
scroll to position [2329, 0]
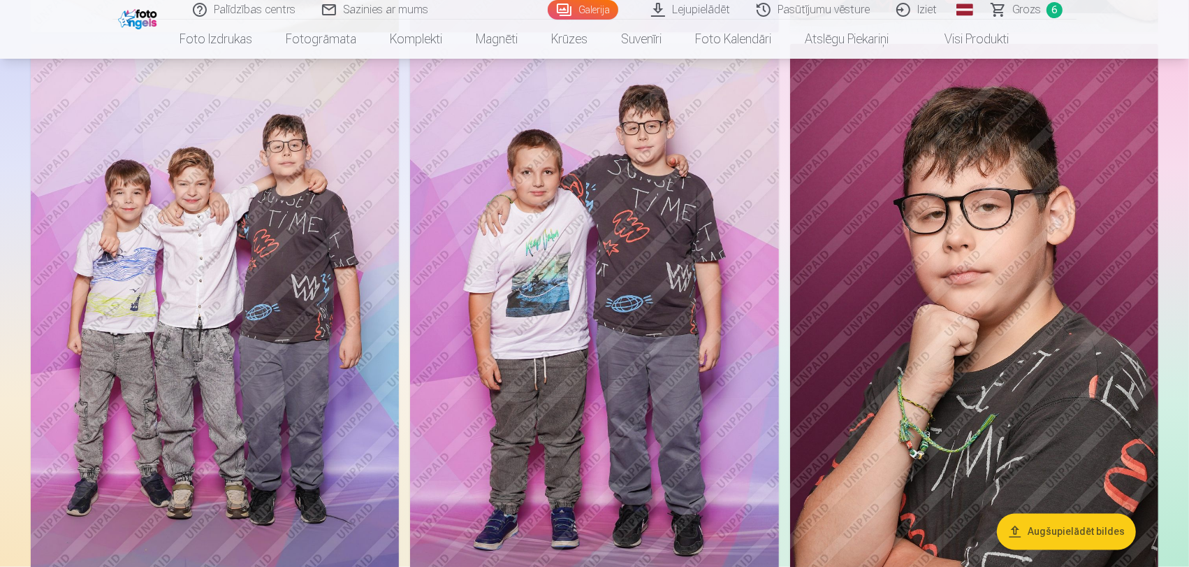
click at [188, 298] on img at bounding box center [215, 320] width 368 height 553
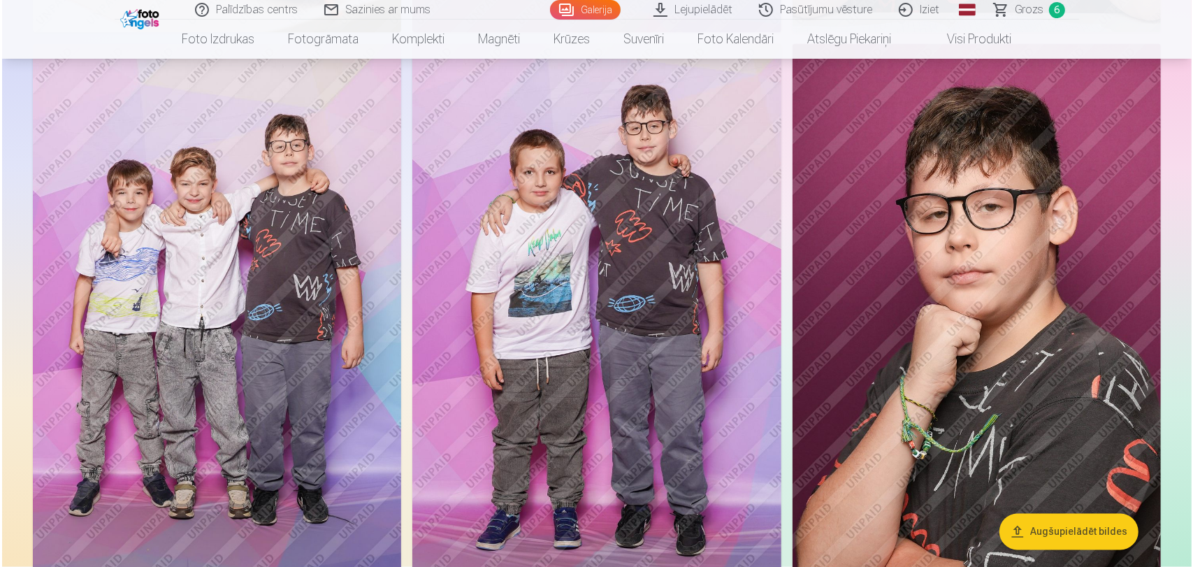
scroll to position [2334, 0]
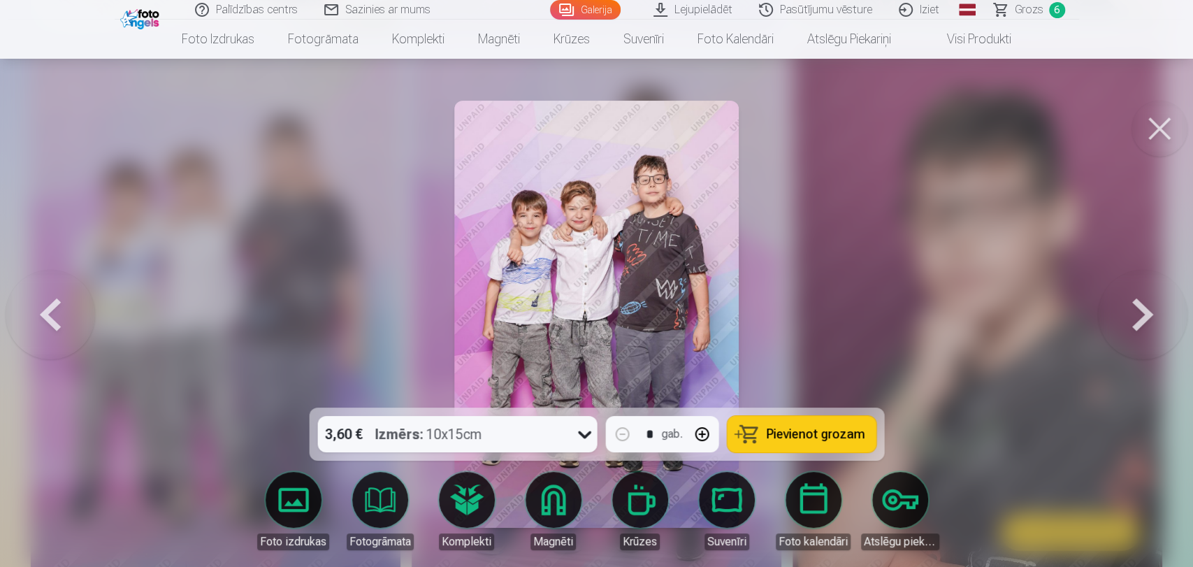
click at [794, 448] on button "Pievienot grozam" at bounding box center [801, 434] width 149 height 36
click at [1159, 147] on button at bounding box center [1159, 129] width 56 height 56
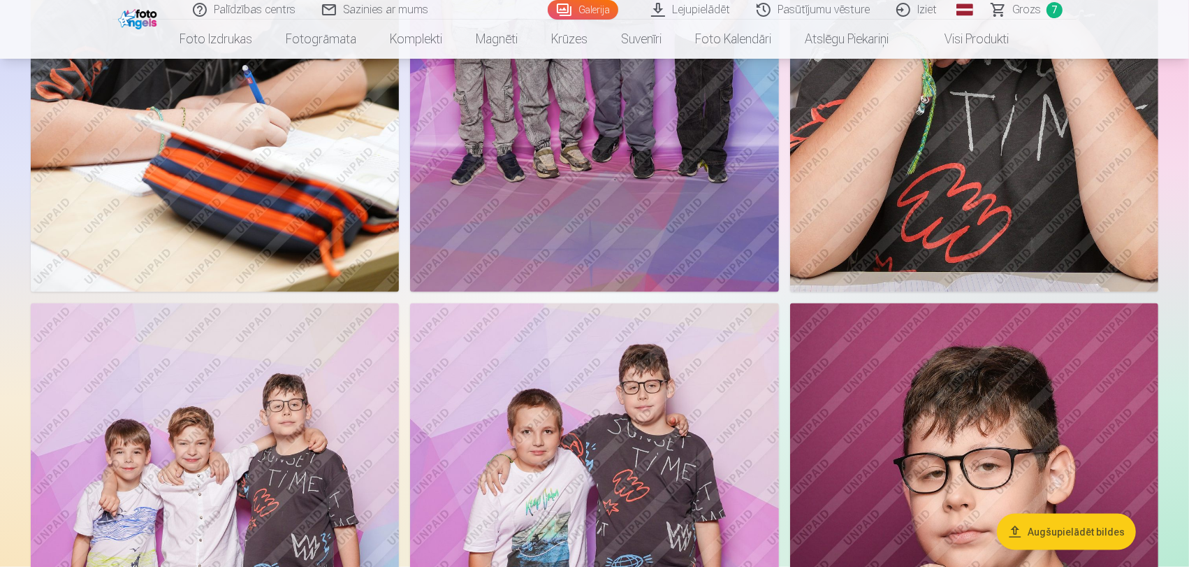
scroll to position [2018, 0]
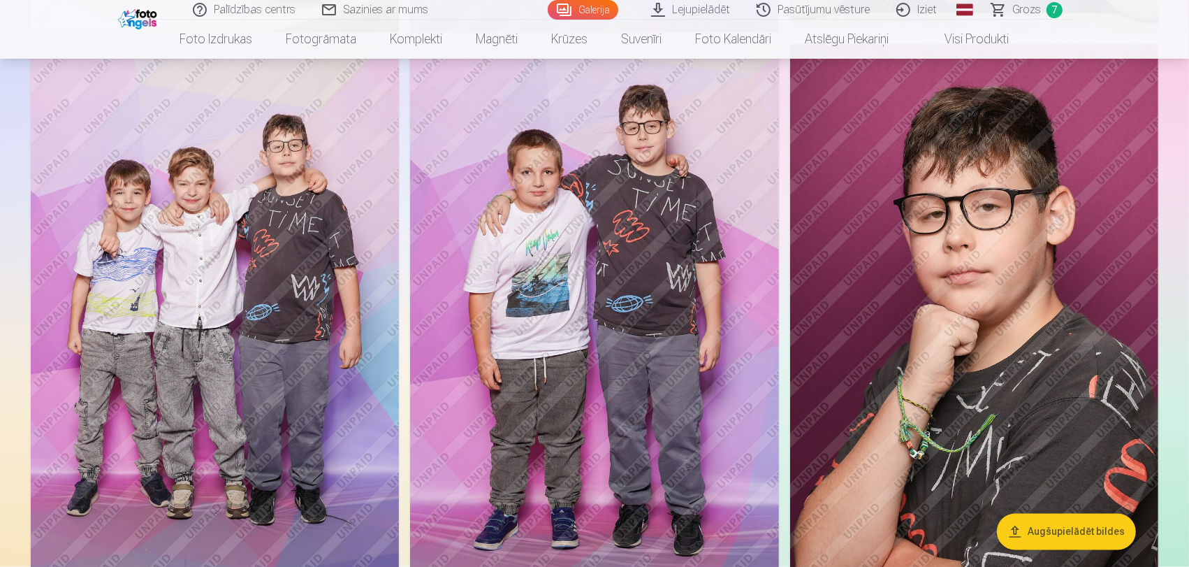
click at [561, 337] on img at bounding box center [594, 320] width 368 height 553
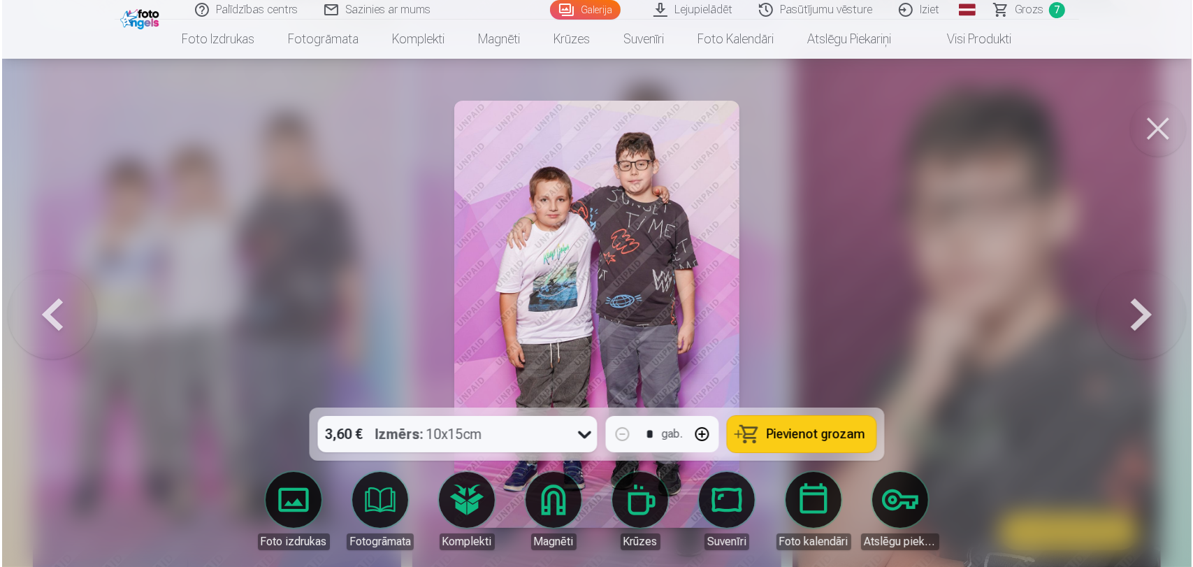
scroll to position [2334, 0]
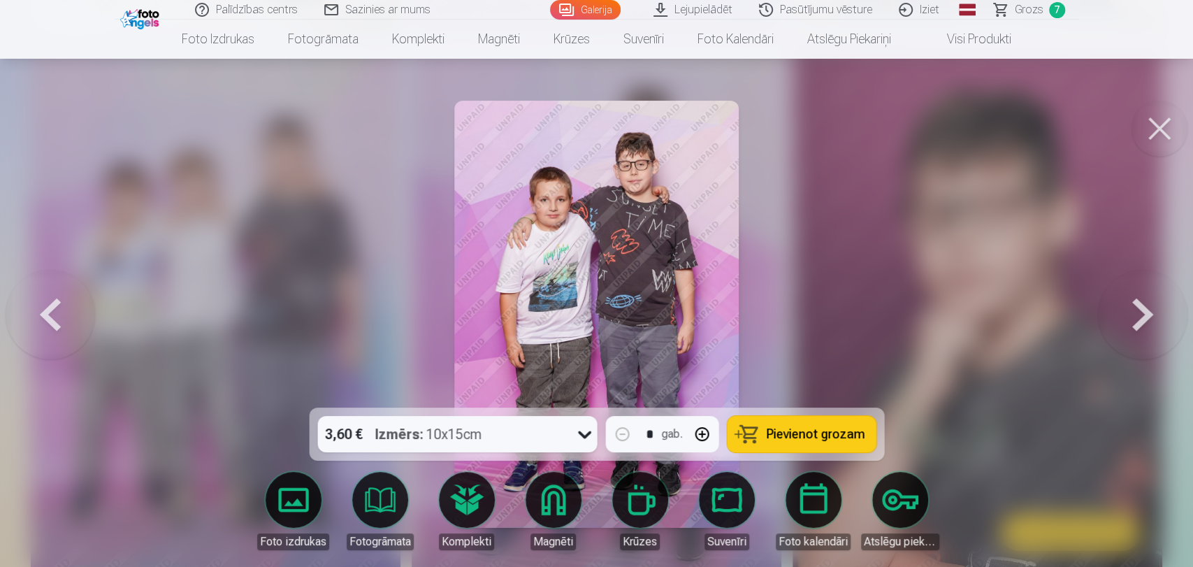
click at [817, 428] on span "Pievienot grozam" at bounding box center [815, 434] width 99 height 13
click at [1163, 126] on button at bounding box center [1159, 129] width 56 height 56
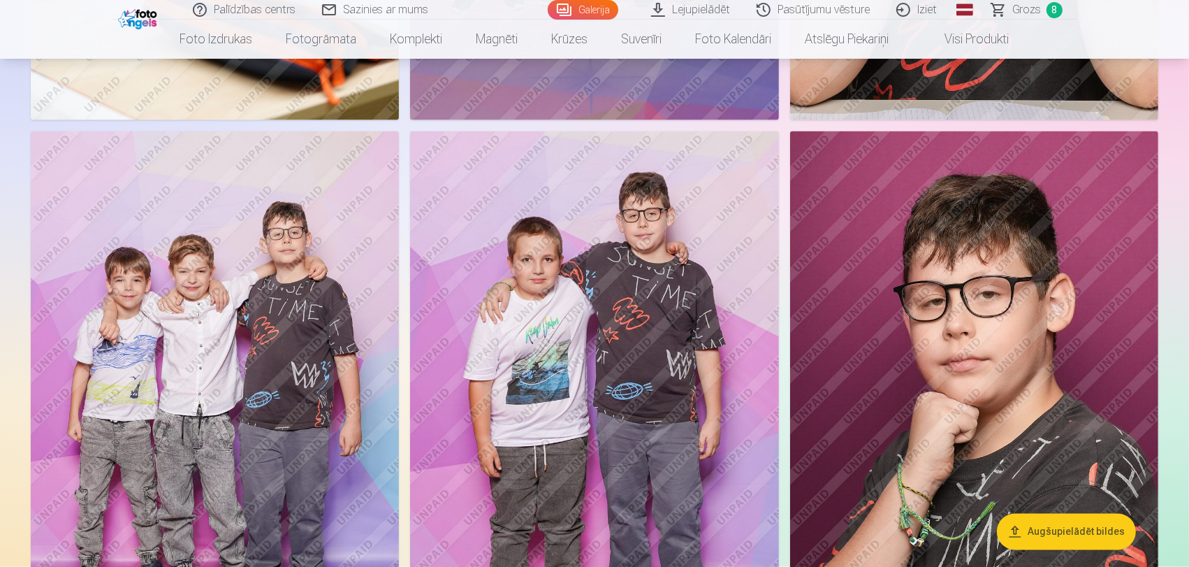
scroll to position [2097, 0]
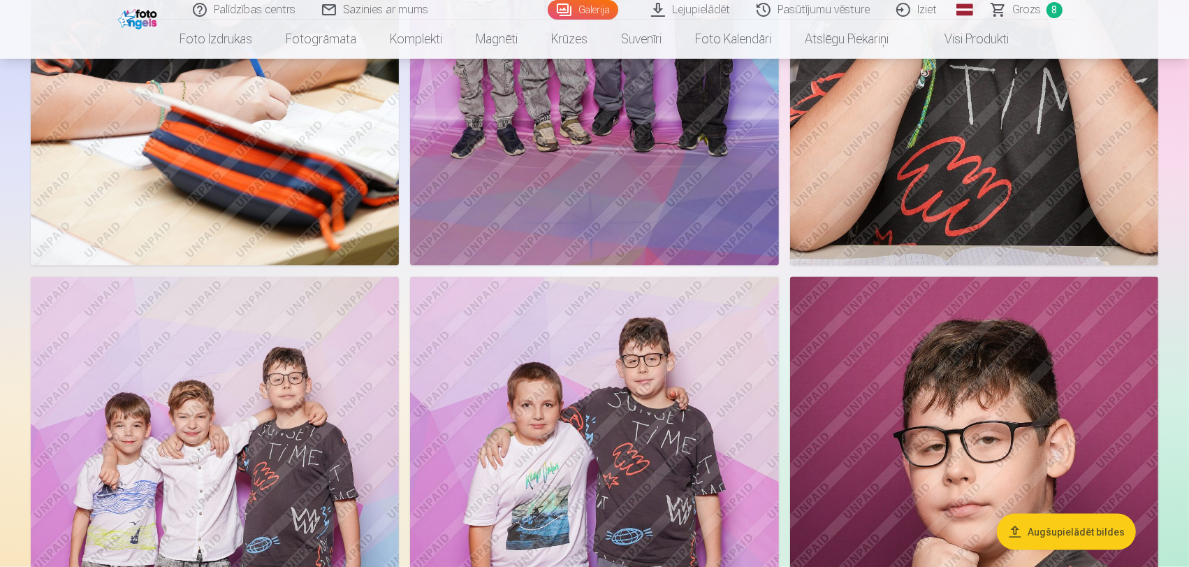
click at [1018, 8] on span "Grozs" at bounding box center [1027, 9] width 29 height 17
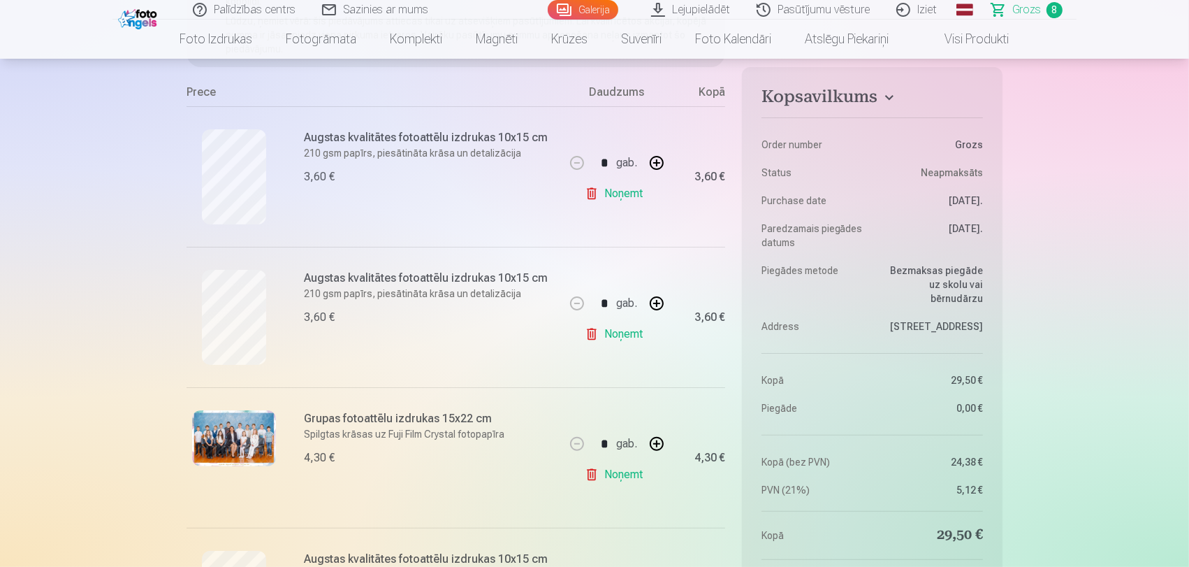
scroll to position [238, 0]
click at [710, 10] on link "Lejupielādēt" at bounding box center [692, 10] width 106 height 20
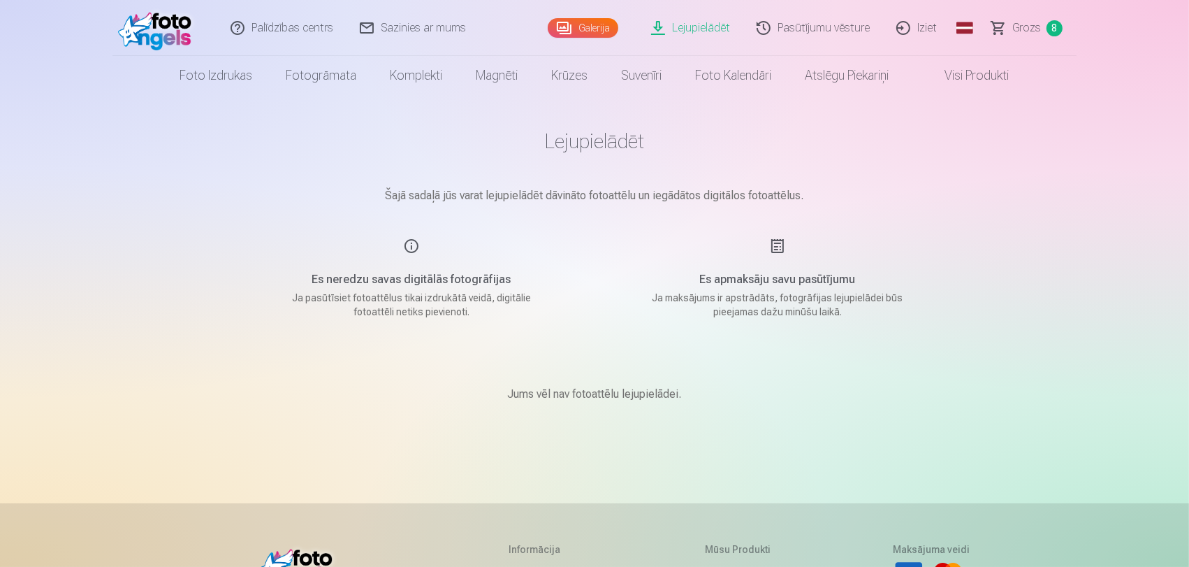
click at [1028, 27] on span "Grozs" at bounding box center [1027, 28] width 29 height 17
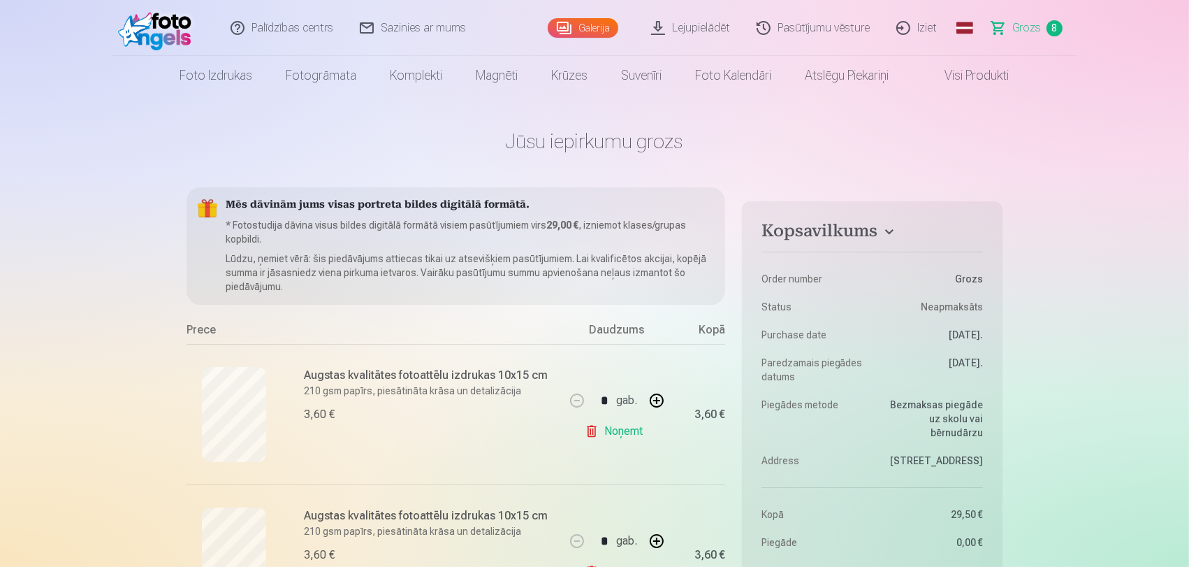
click at [849, 36] on link "Pasūtījumu vēsture" at bounding box center [814, 28] width 140 height 56
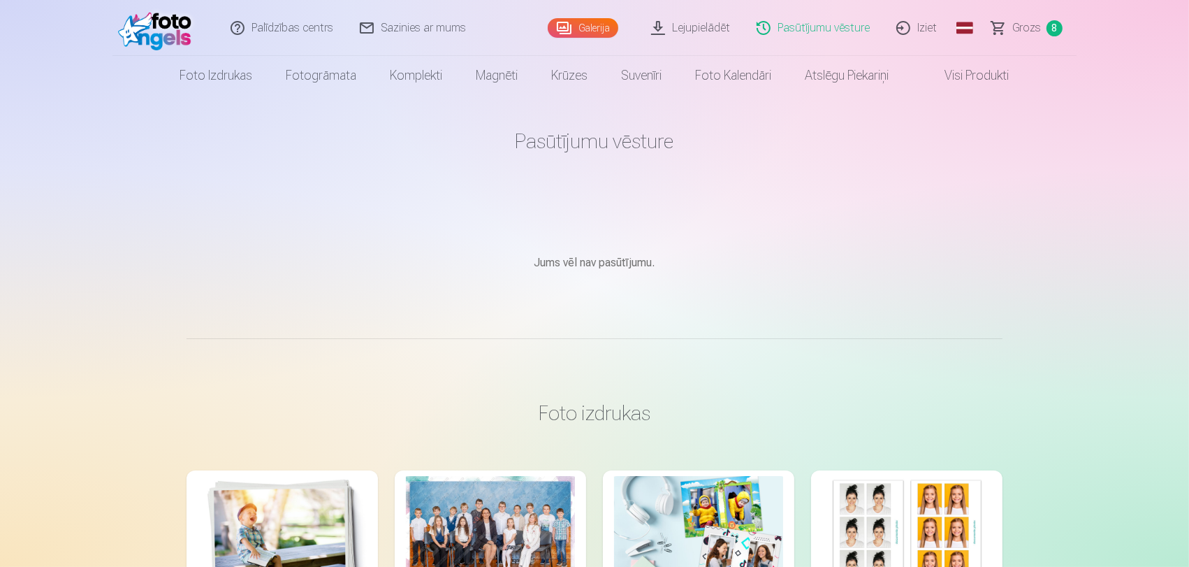
click at [716, 29] on link "Lejupielādēt" at bounding box center [692, 28] width 106 height 56
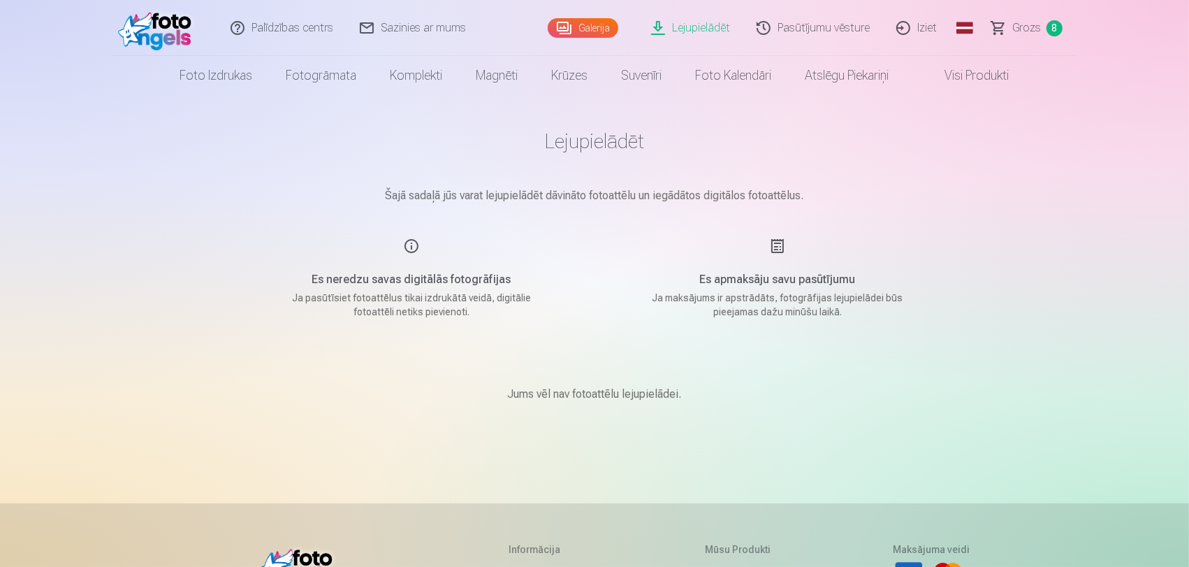
click at [564, 29] on link "Galerija" at bounding box center [583, 28] width 71 height 20
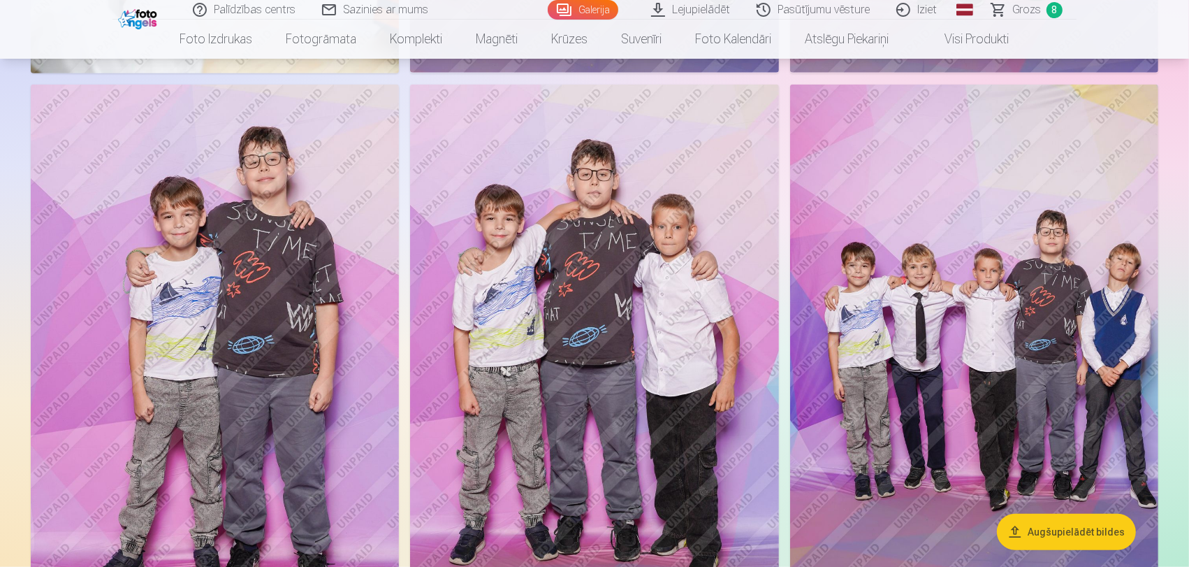
scroll to position [1164, 0]
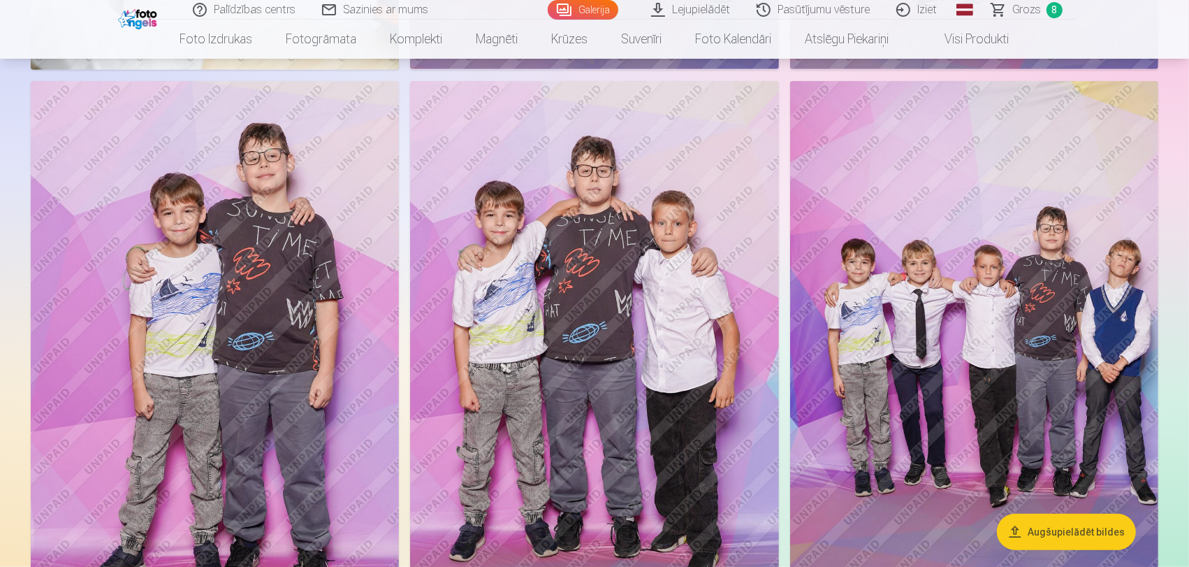
click at [605, 308] on img at bounding box center [594, 357] width 368 height 553
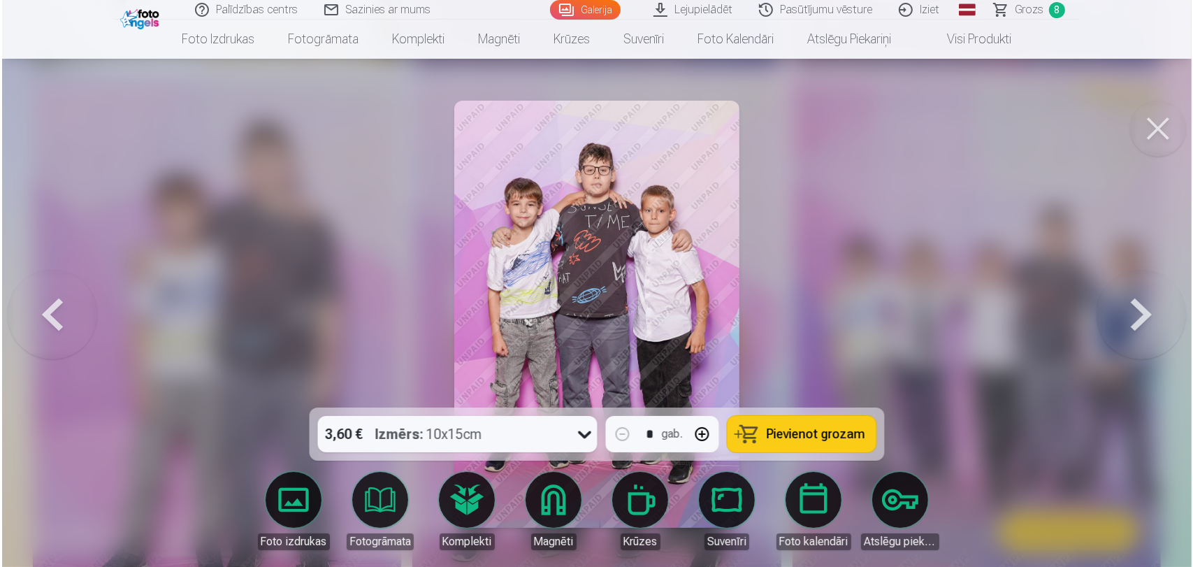
scroll to position [1166, 0]
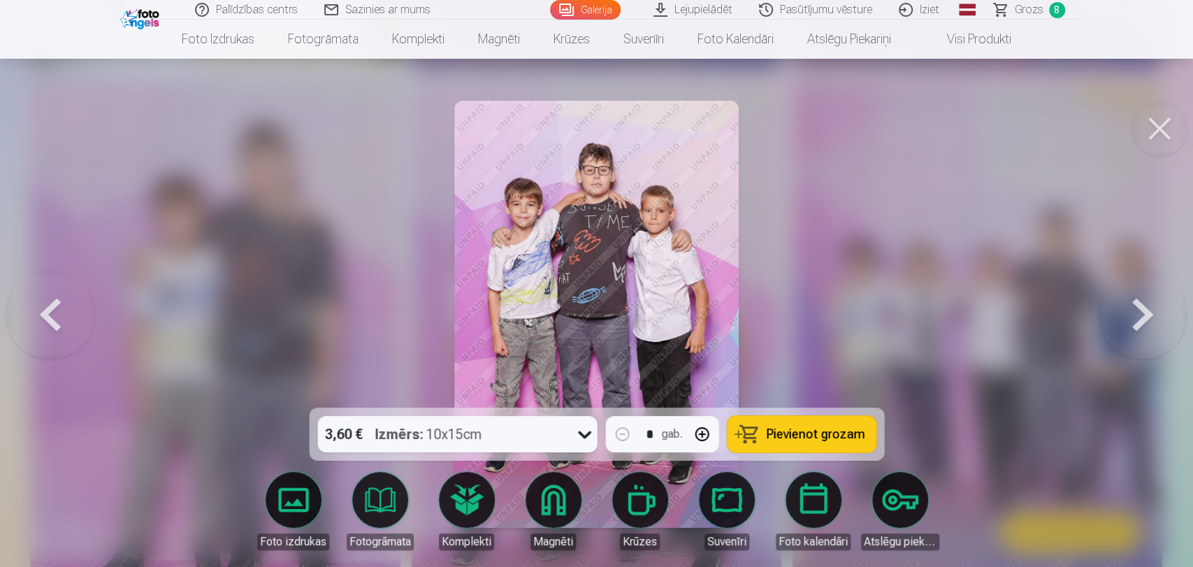
click at [755, 437] on button "Pievienot grozam" at bounding box center [801, 434] width 149 height 36
click at [1149, 147] on button at bounding box center [1159, 129] width 56 height 56
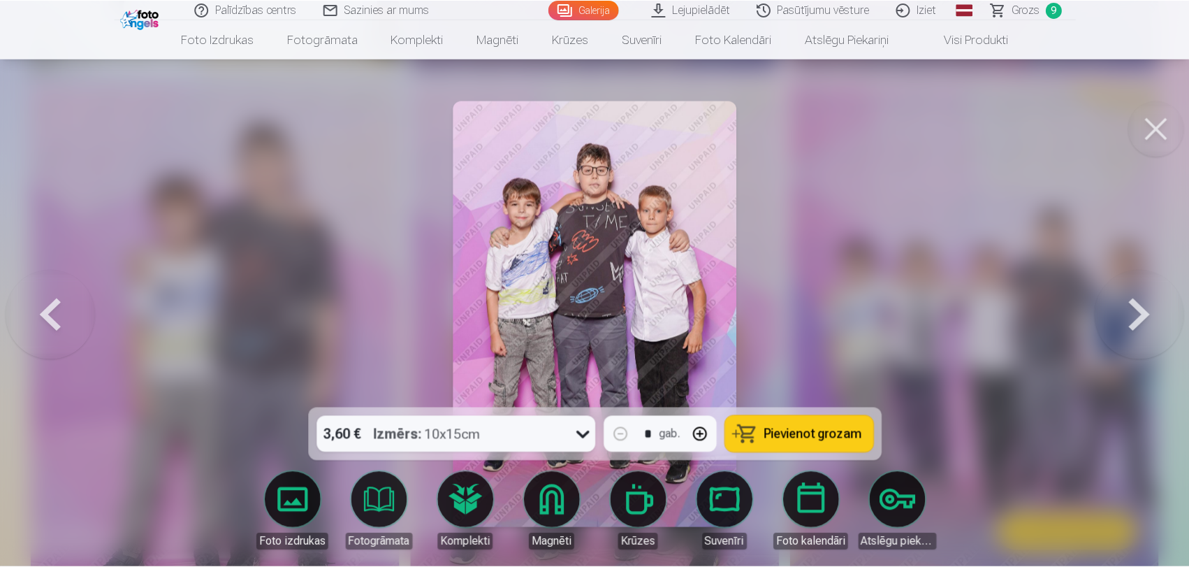
scroll to position [1164, 0]
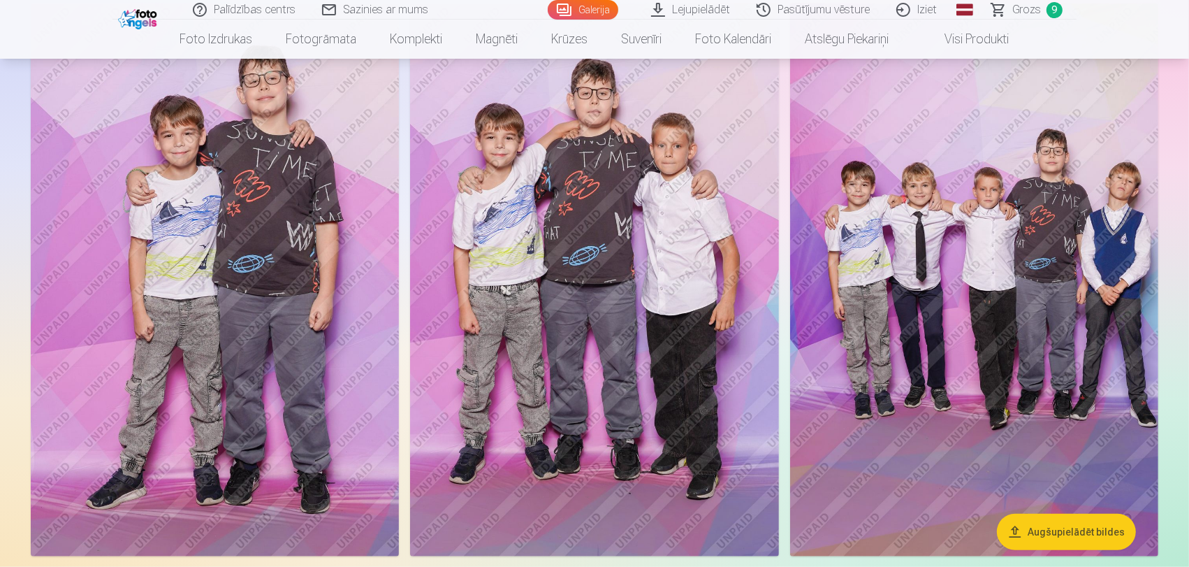
click at [882, 277] on img at bounding box center [974, 279] width 368 height 553
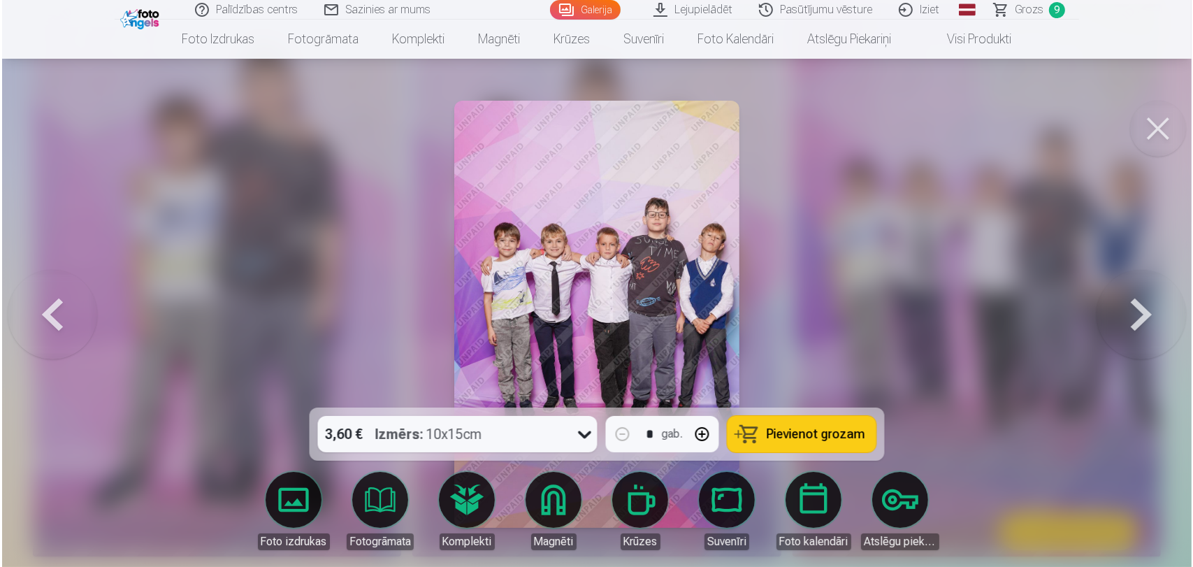
scroll to position [1245, 0]
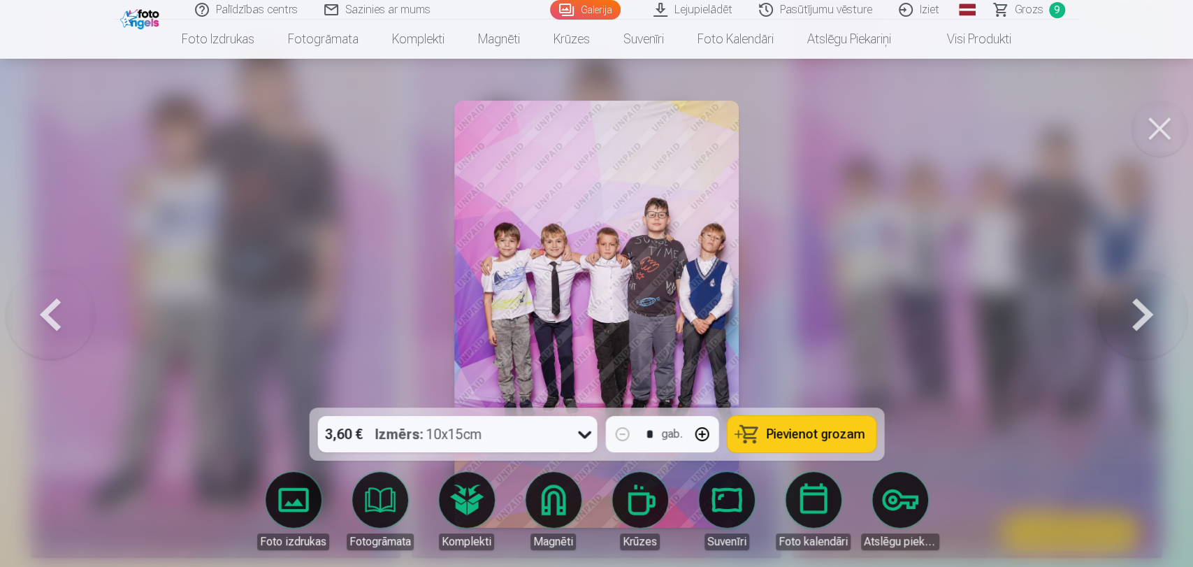
click at [841, 439] on span "Pievienot grozam" at bounding box center [815, 434] width 99 height 13
click at [1148, 138] on button at bounding box center [1159, 129] width 56 height 56
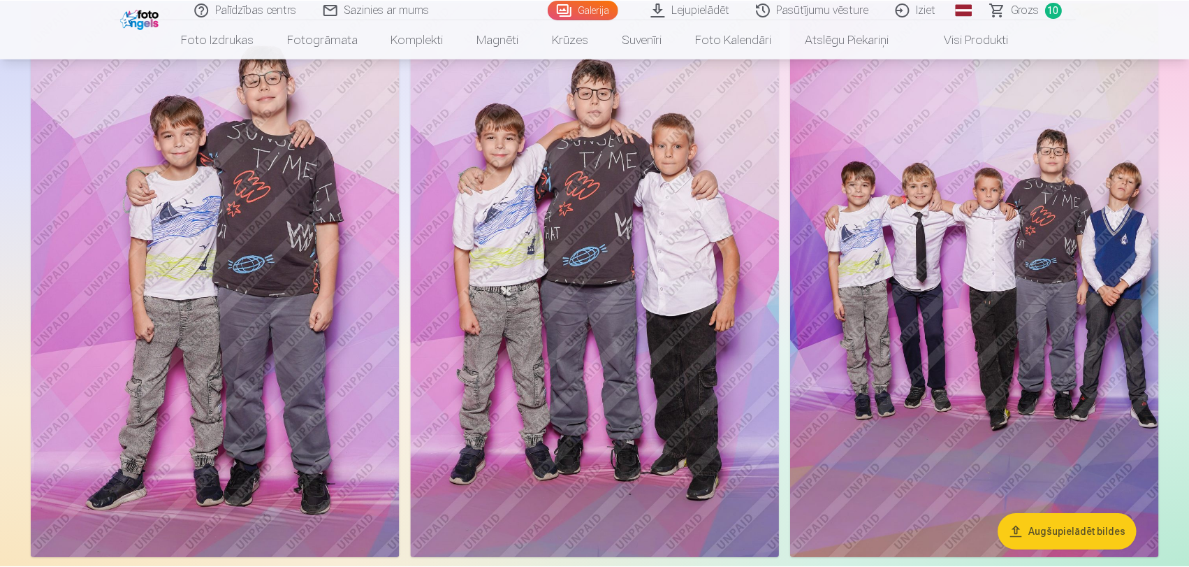
scroll to position [1242, 0]
click at [994, 13] on link "Grozs 10" at bounding box center [1027, 10] width 99 height 20
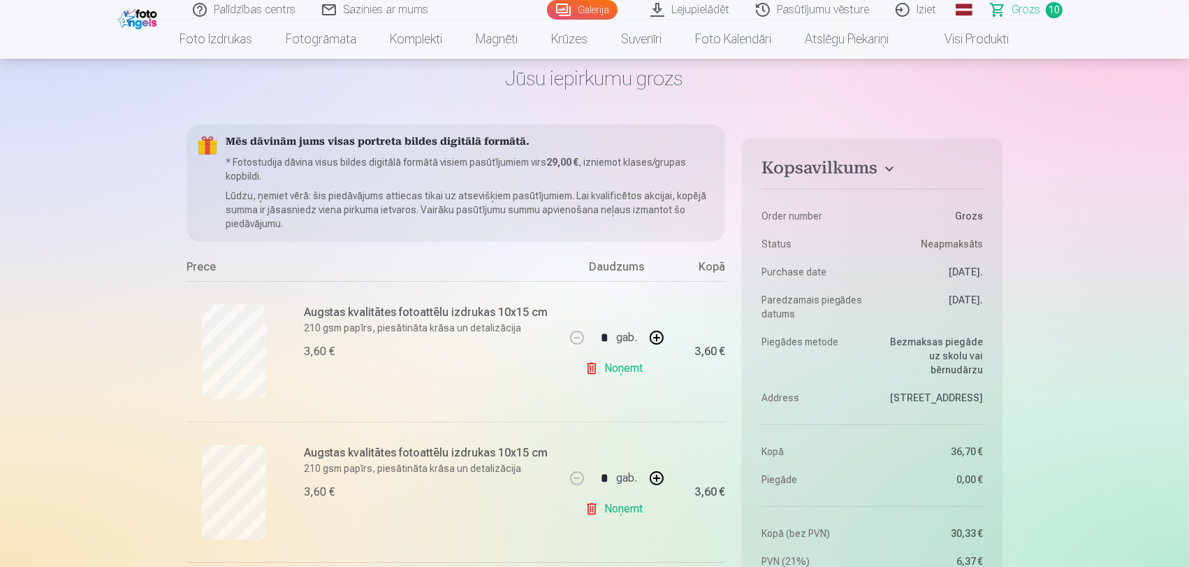
scroll to position [155, 0]
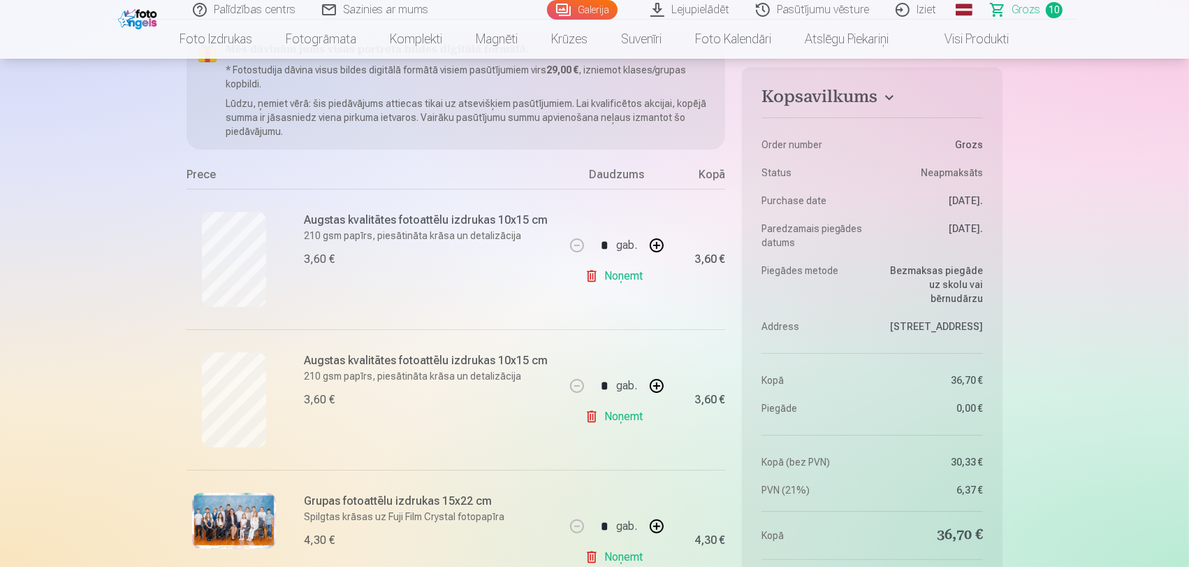
click at [625, 274] on link "Noņemt" at bounding box center [617, 276] width 64 height 28
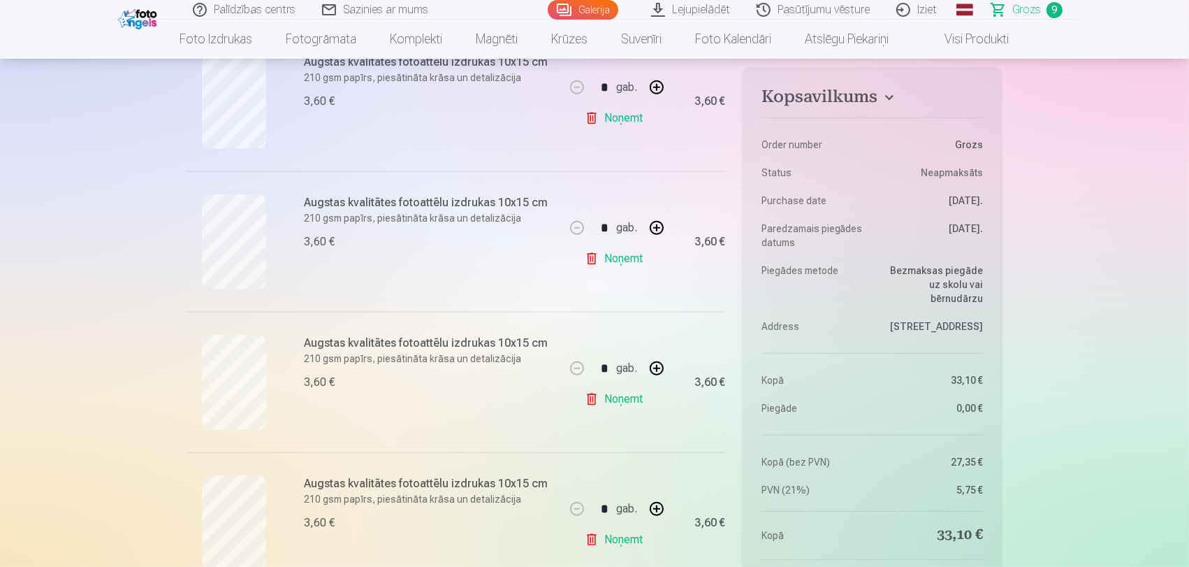
scroll to position [621, 0]
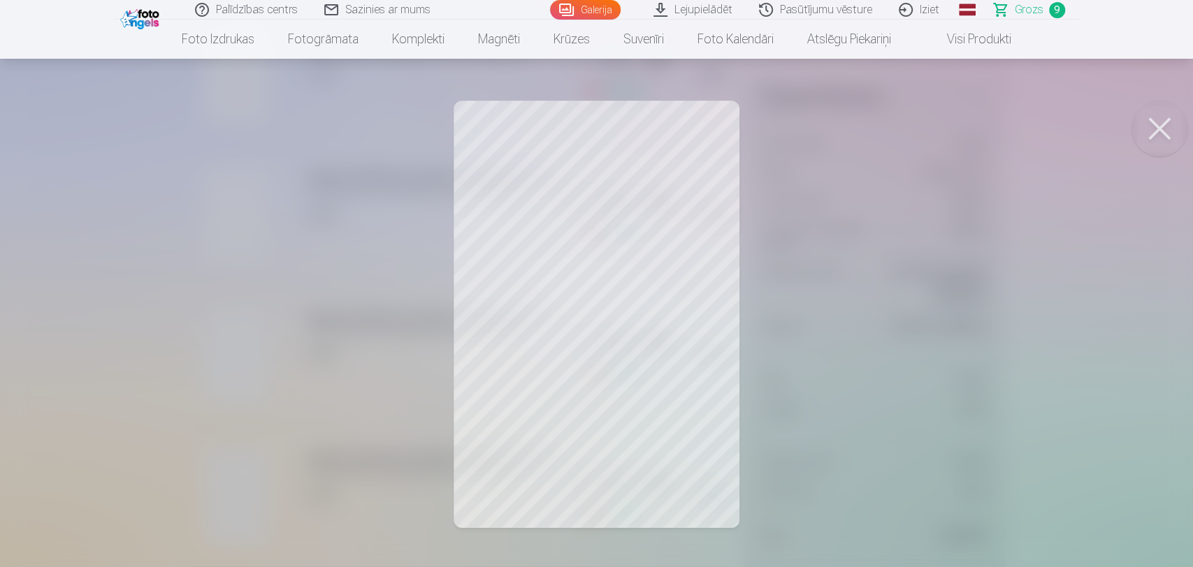
click at [1176, 139] on button at bounding box center [1159, 129] width 56 height 56
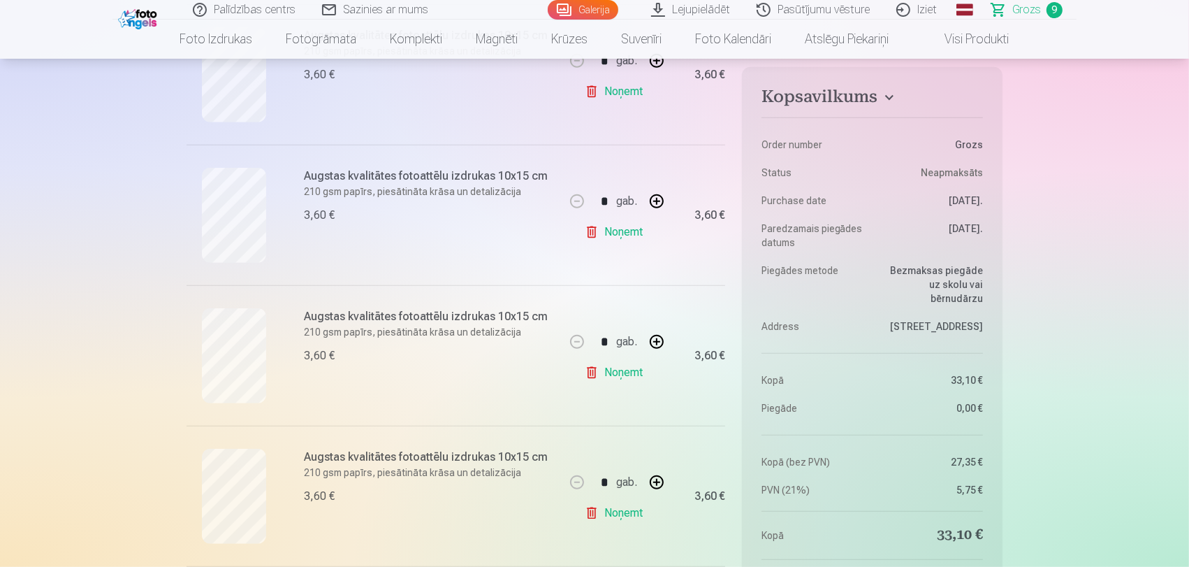
click at [642, 515] on link "Noņemt" at bounding box center [617, 513] width 64 height 28
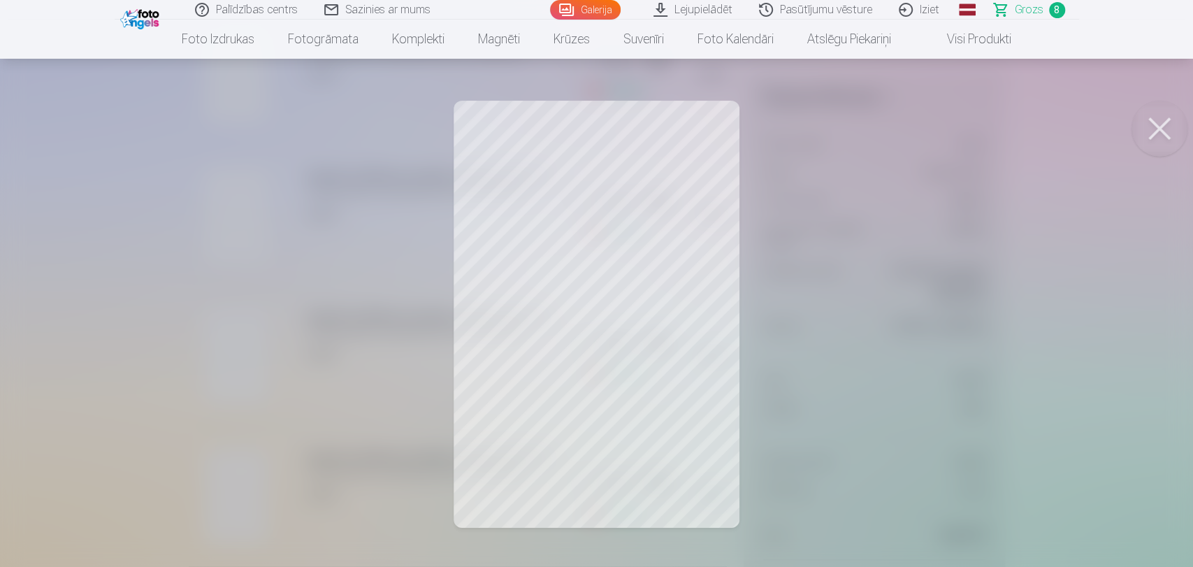
click at [1169, 124] on button at bounding box center [1159, 129] width 56 height 56
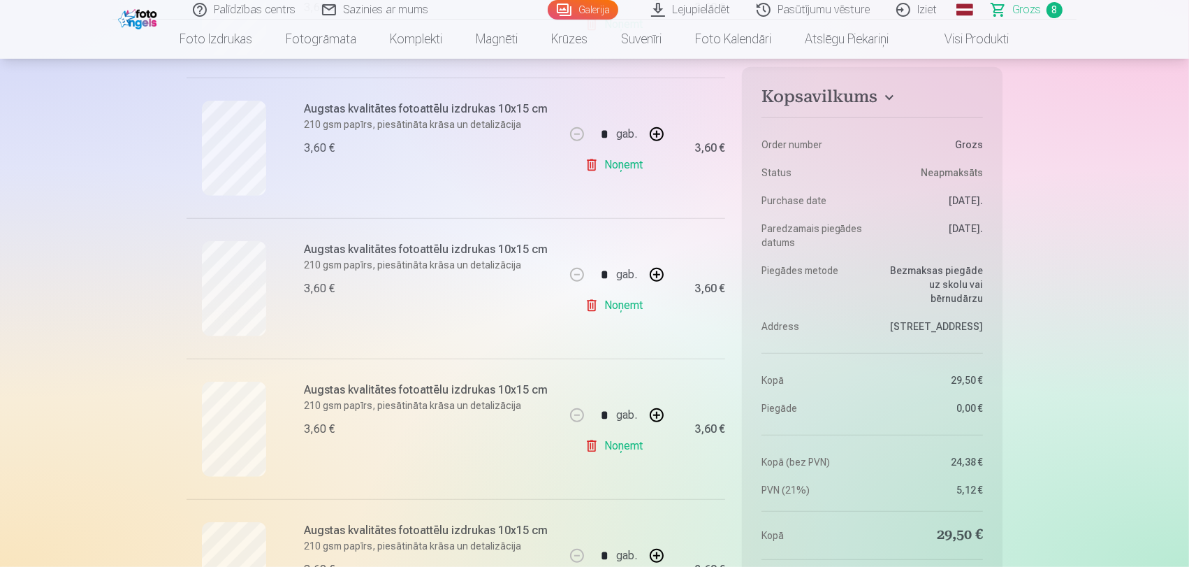
scroll to position [854, 0]
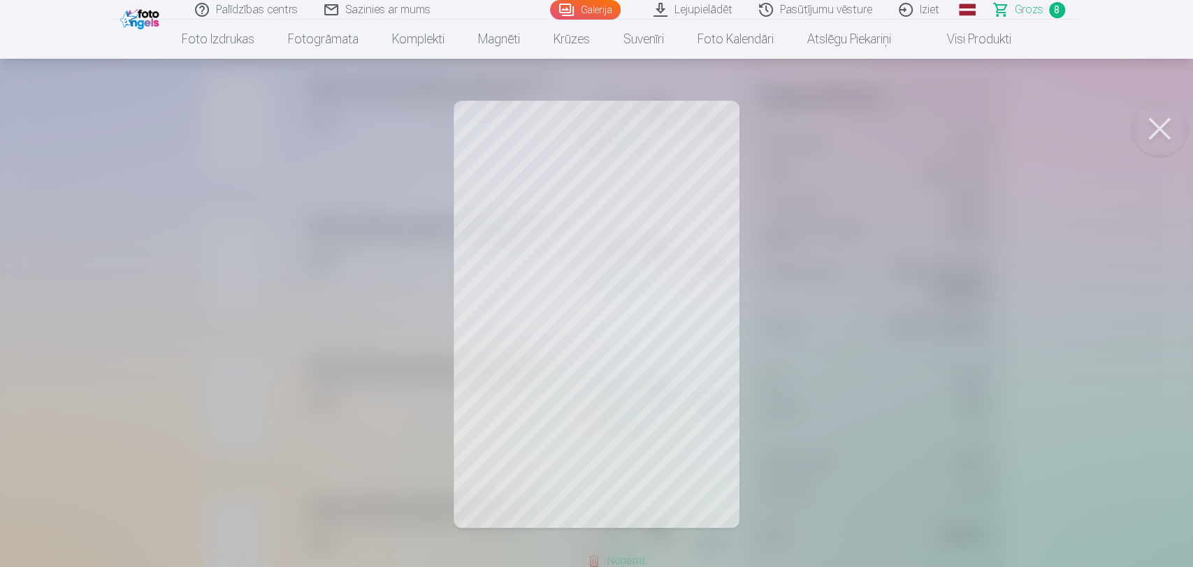
click at [1145, 118] on button at bounding box center [1159, 129] width 56 height 56
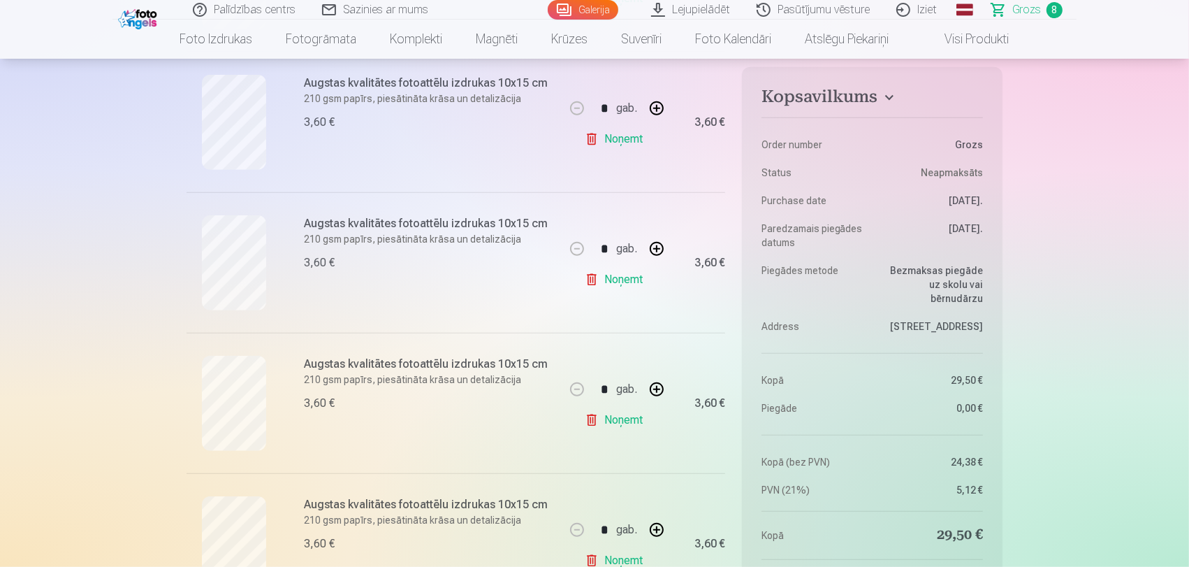
click at [602, 282] on link "Noņemt" at bounding box center [617, 280] width 64 height 28
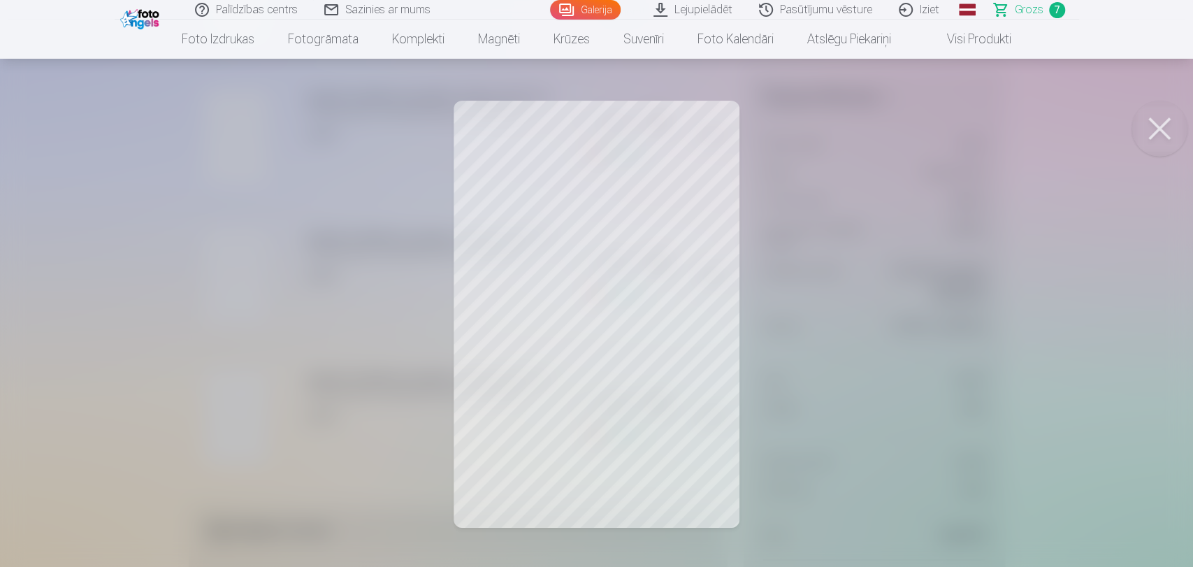
click at [1172, 133] on button at bounding box center [1159, 129] width 56 height 56
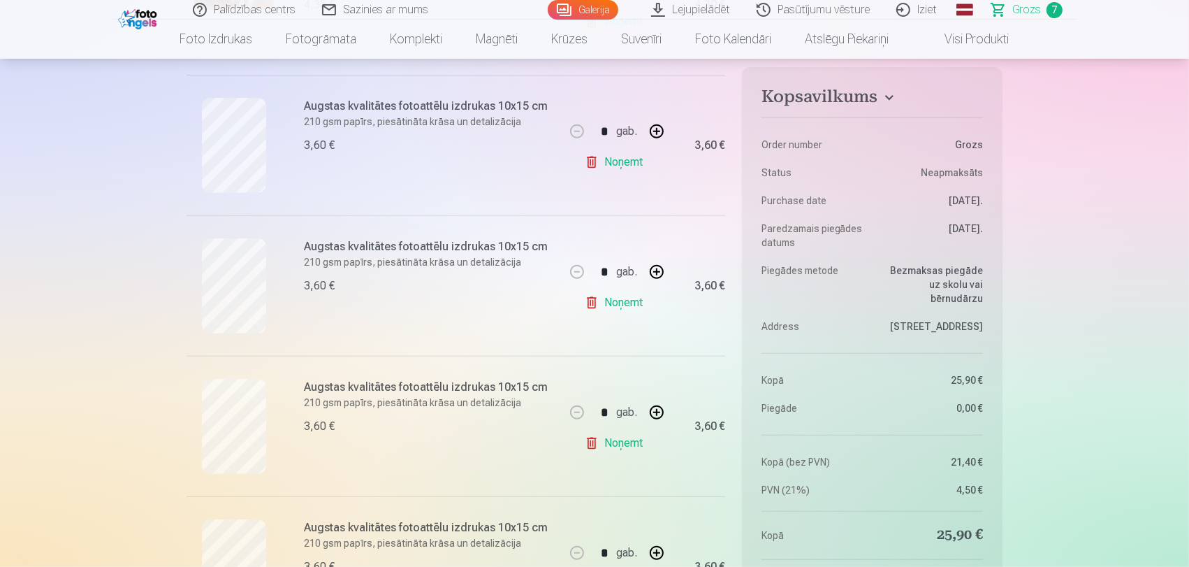
scroll to position [543, 0]
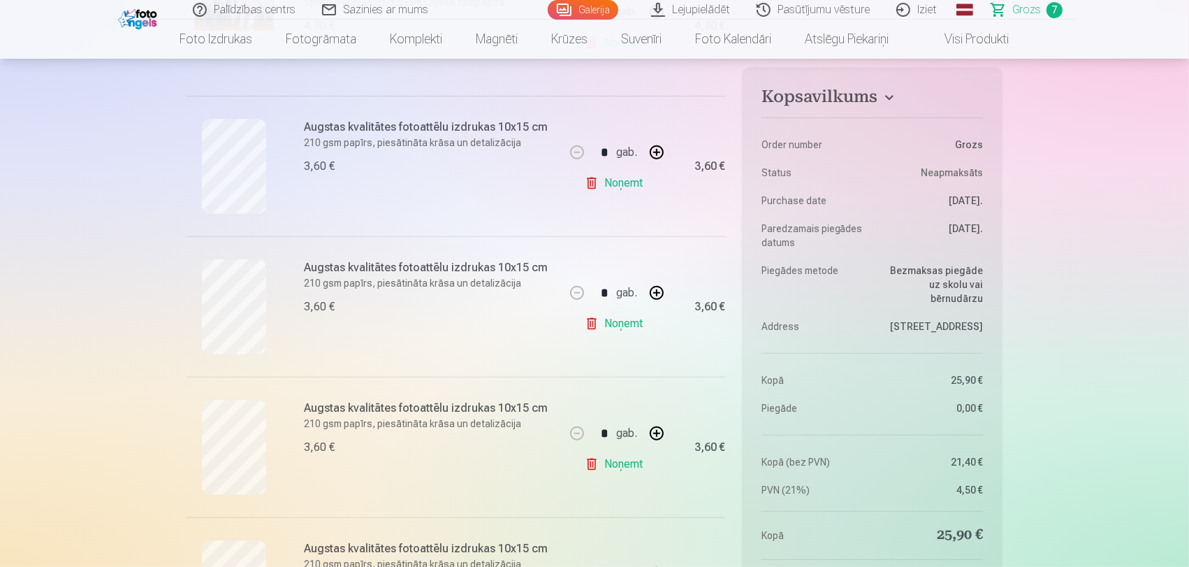
click at [625, 326] on link "Noņemt" at bounding box center [617, 324] width 64 height 28
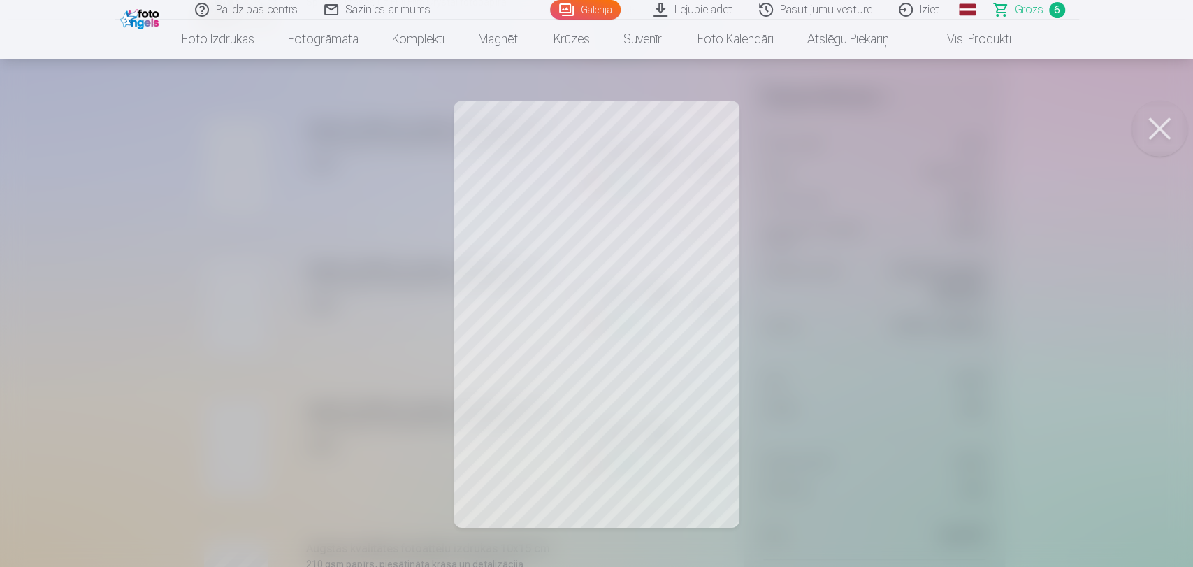
click at [1146, 131] on button at bounding box center [1159, 129] width 56 height 56
drag, startPoint x: 1167, startPoint y: 124, endPoint x: 800, endPoint y: 159, distance: 369.2
click at [1166, 126] on button at bounding box center [1159, 129] width 56 height 56
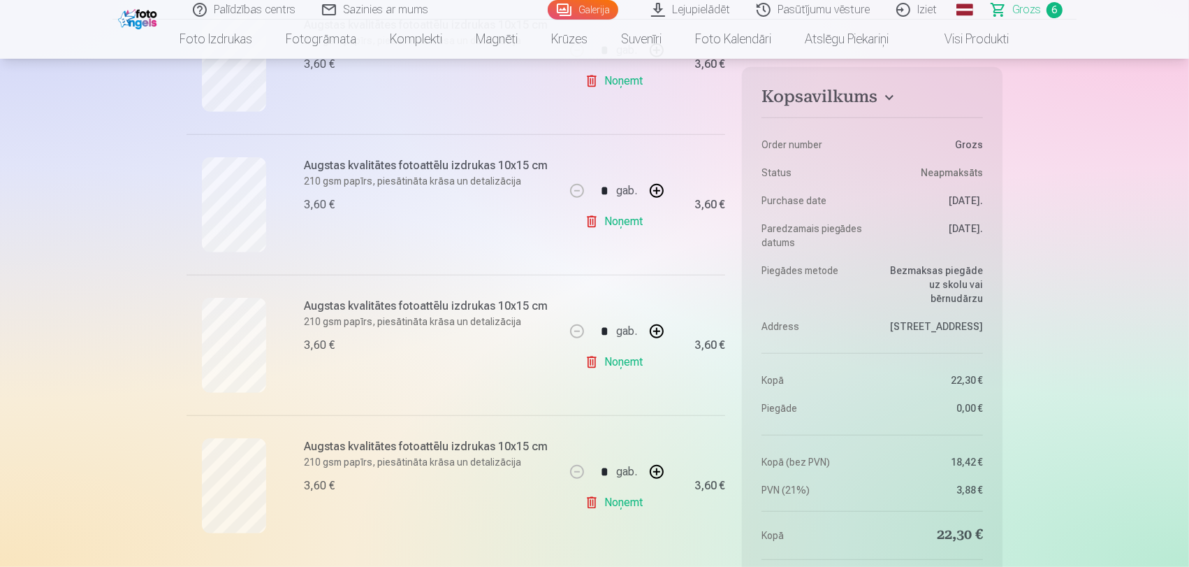
scroll to position [776, 0]
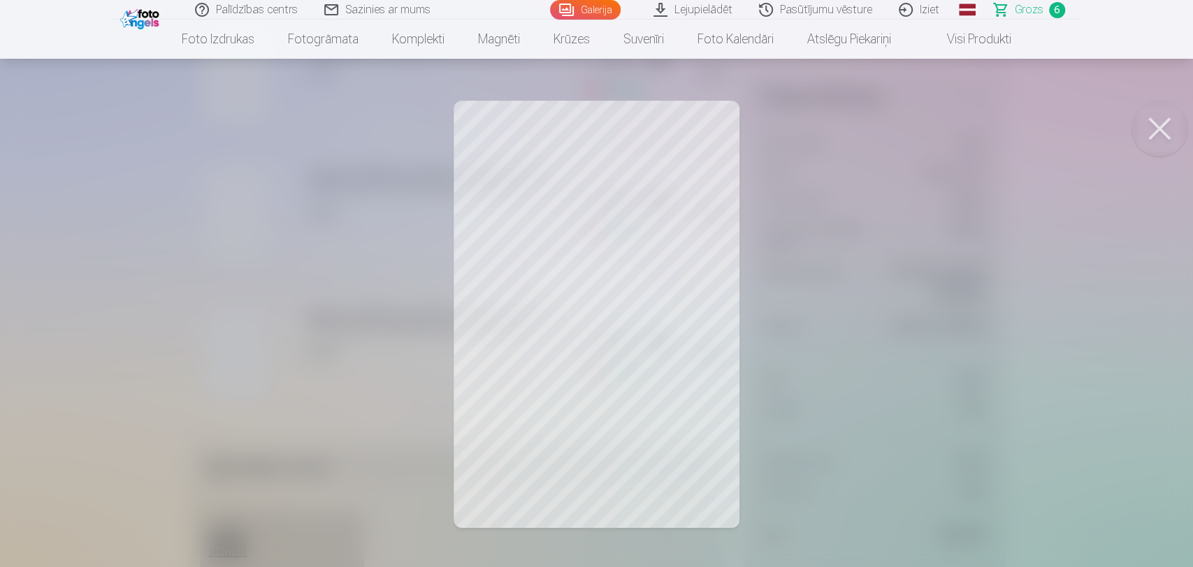
click at [1153, 117] on button at bounding box center [1159, 129] width 56 height 56
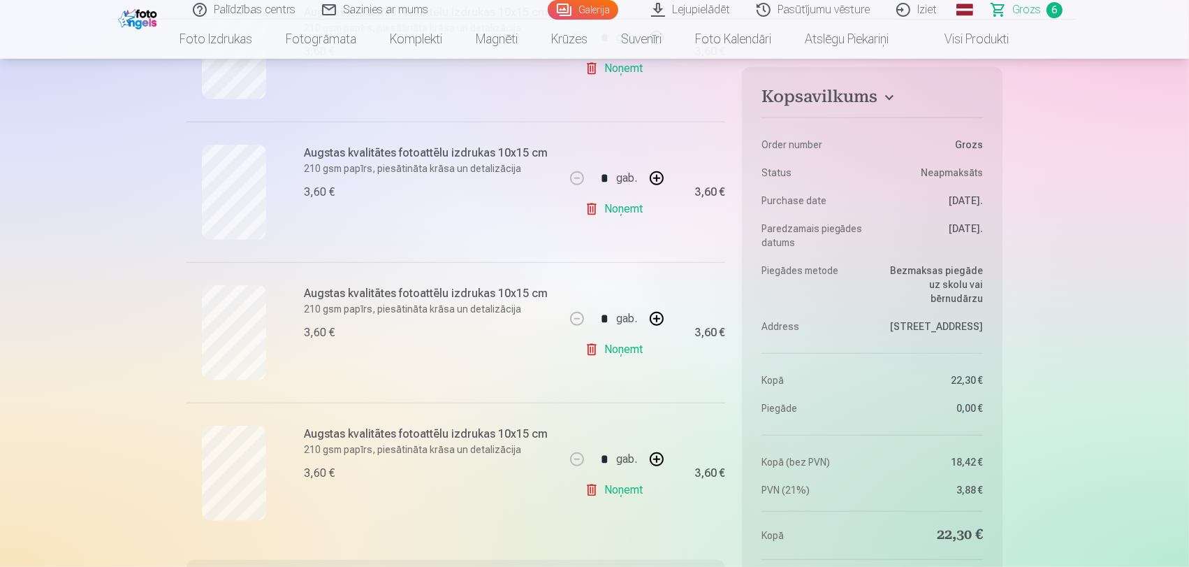
scroll to position [621, 0]
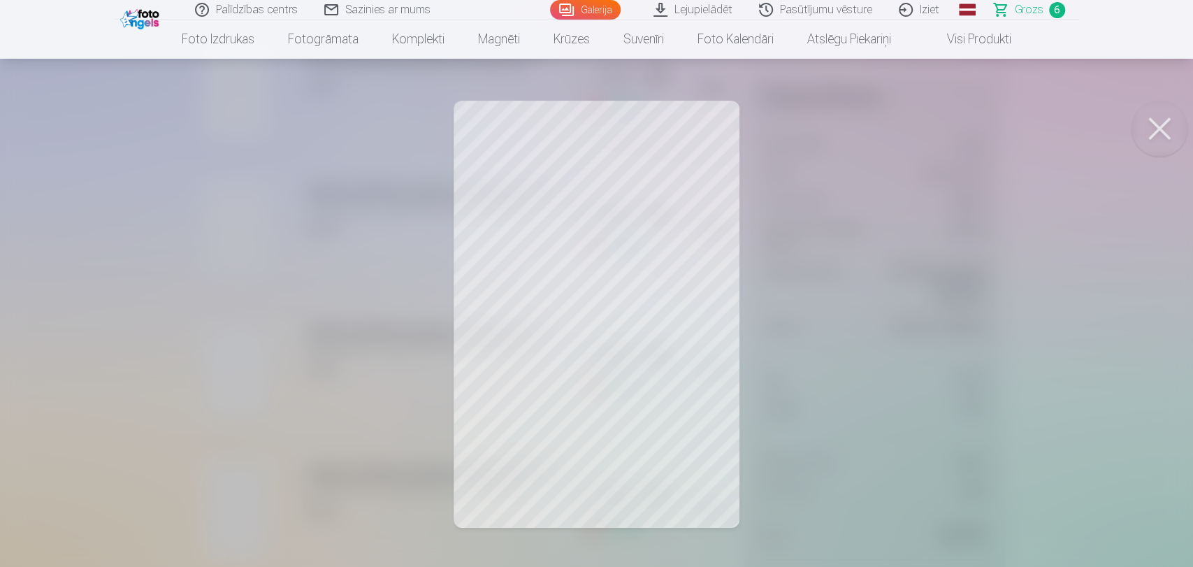
click at [1171, 142] on button at bounding box center [1159, 129] width 56 height 56
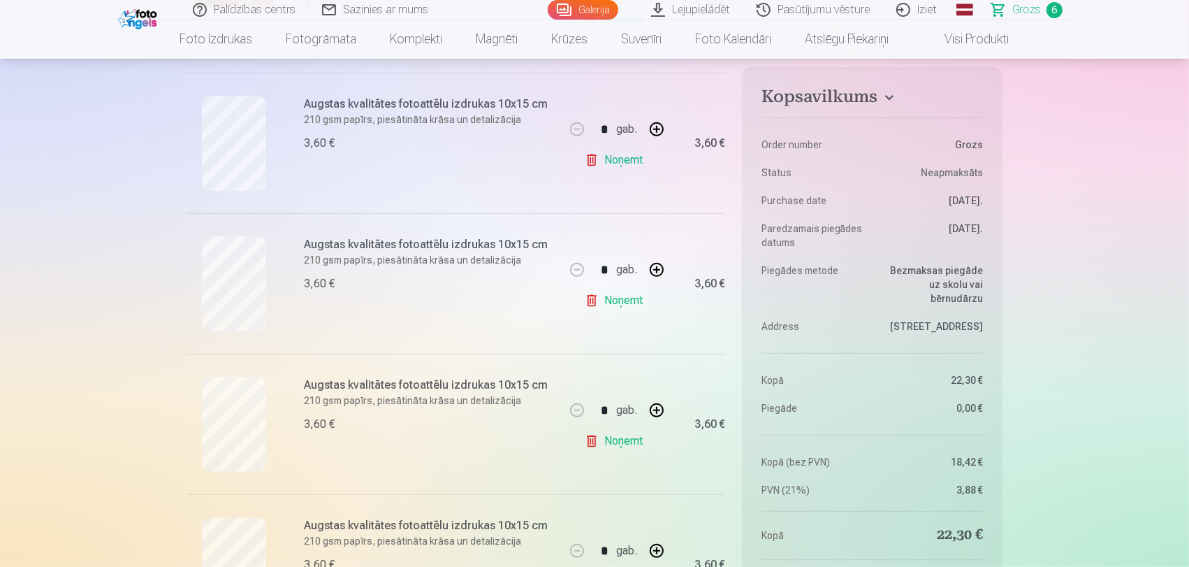
scroll to position [543, 0]
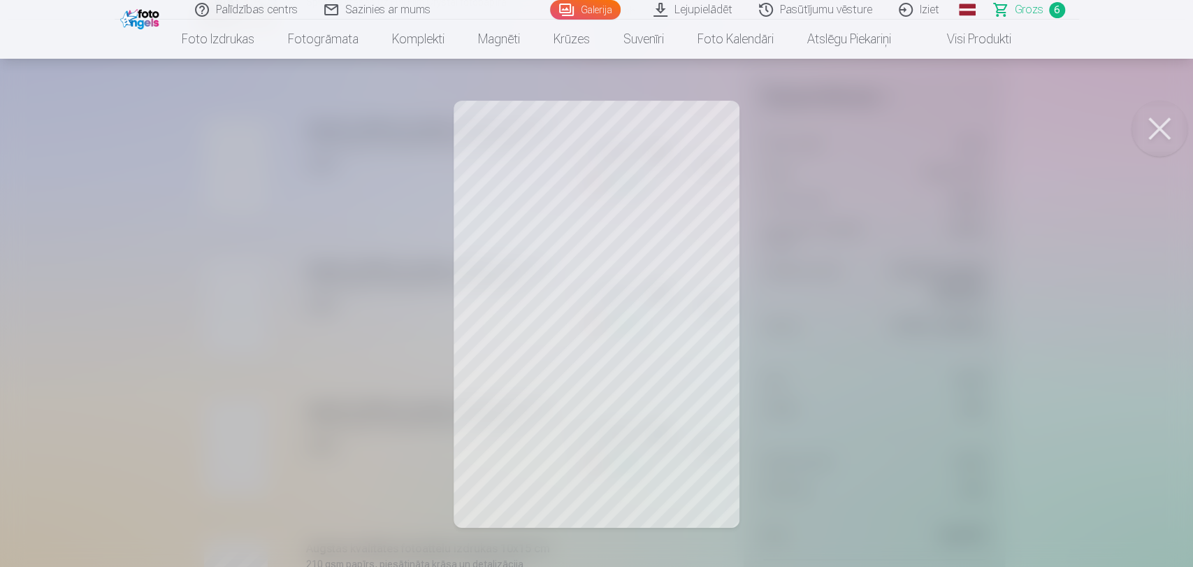
click at [1147, 127] on button at bounding box center [1159, 129] width 56 height 56
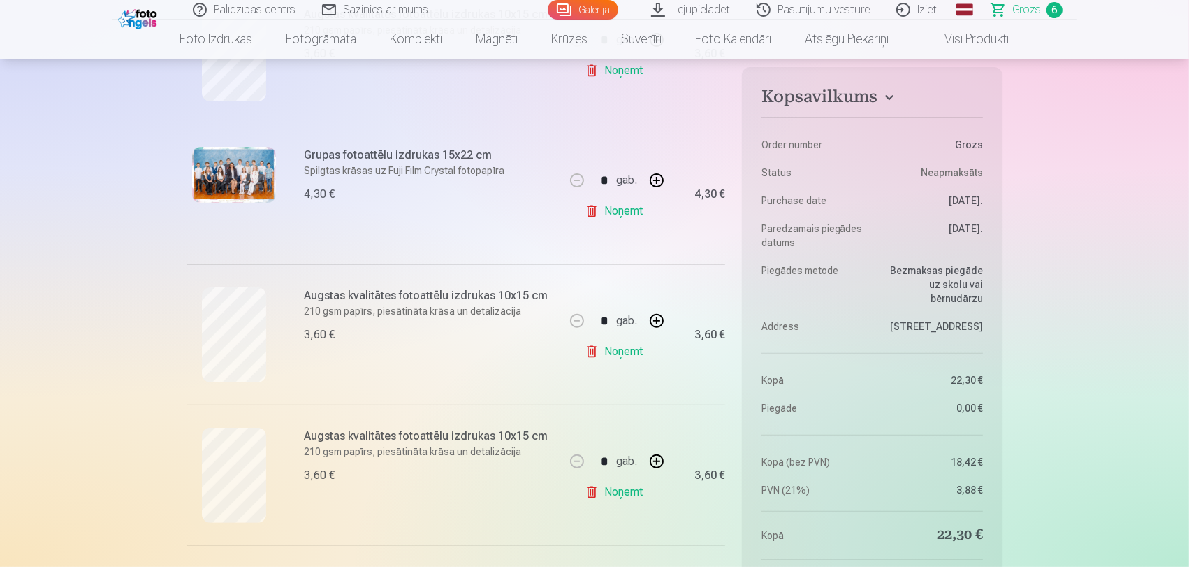
scroll to position [388, 0]
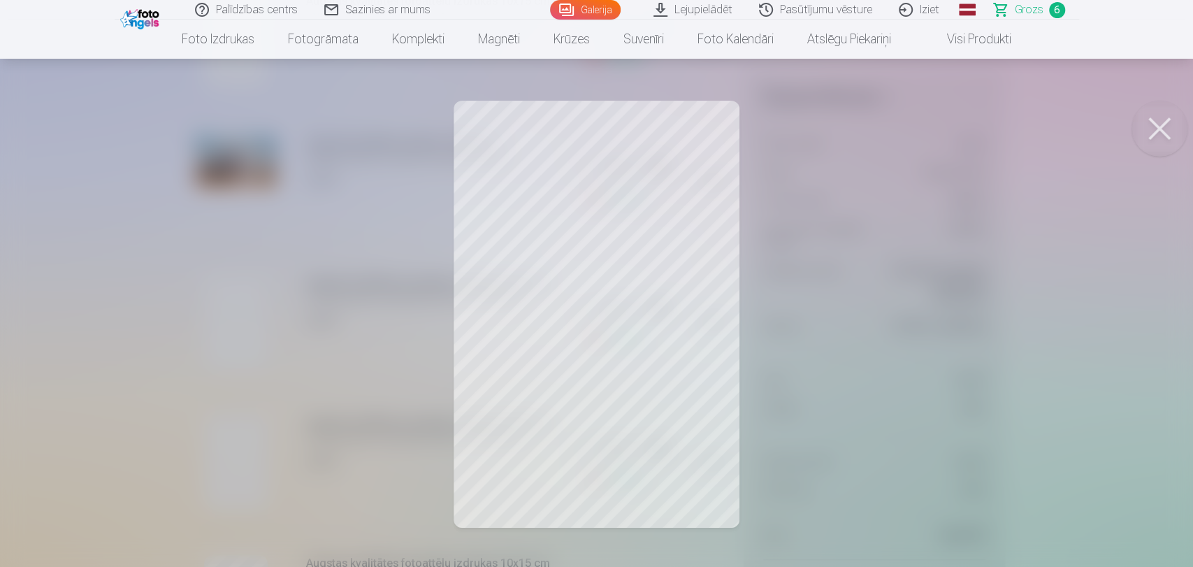
click at [1149, 124] on button at bounding box center [1159, 129] width 56 height 56
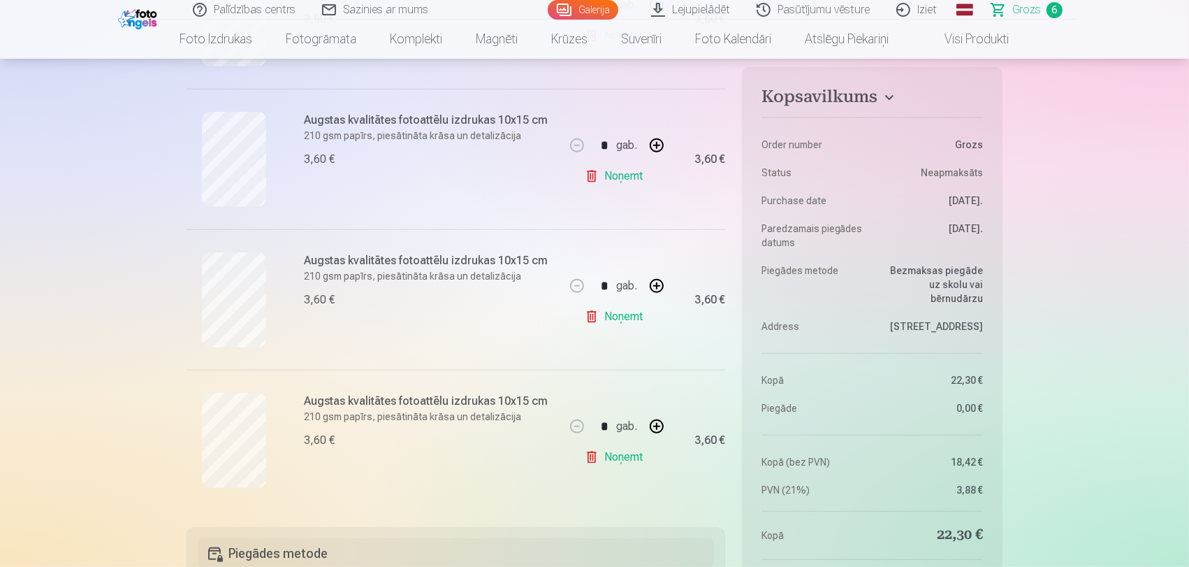
scroll to position [699, 0]
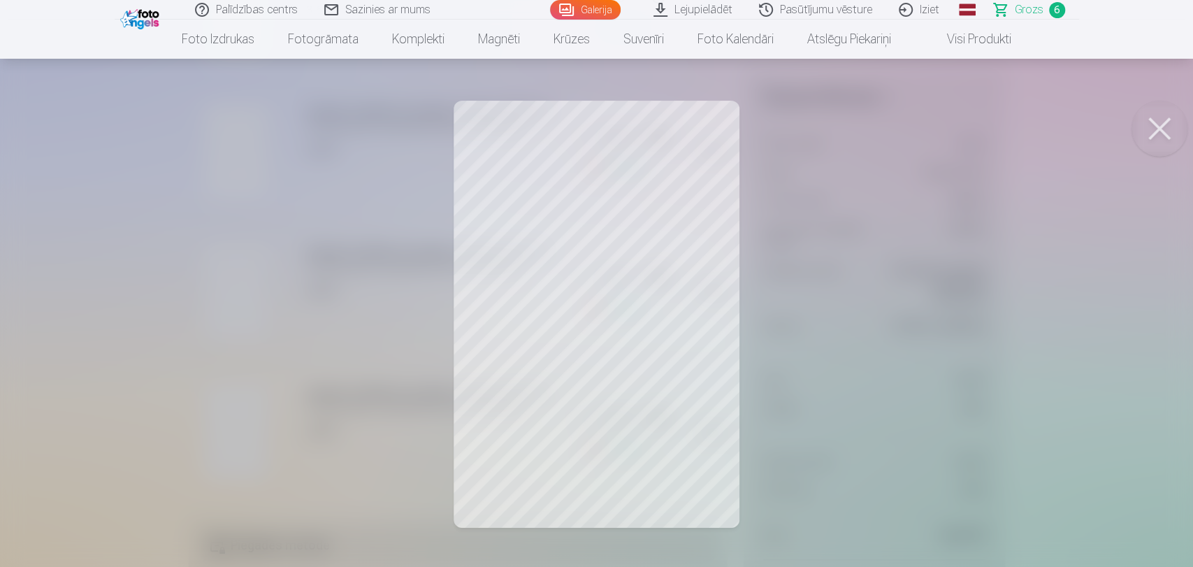
click at [1150, 134] on button at bounding box center [1159, 129] width 56 height 56
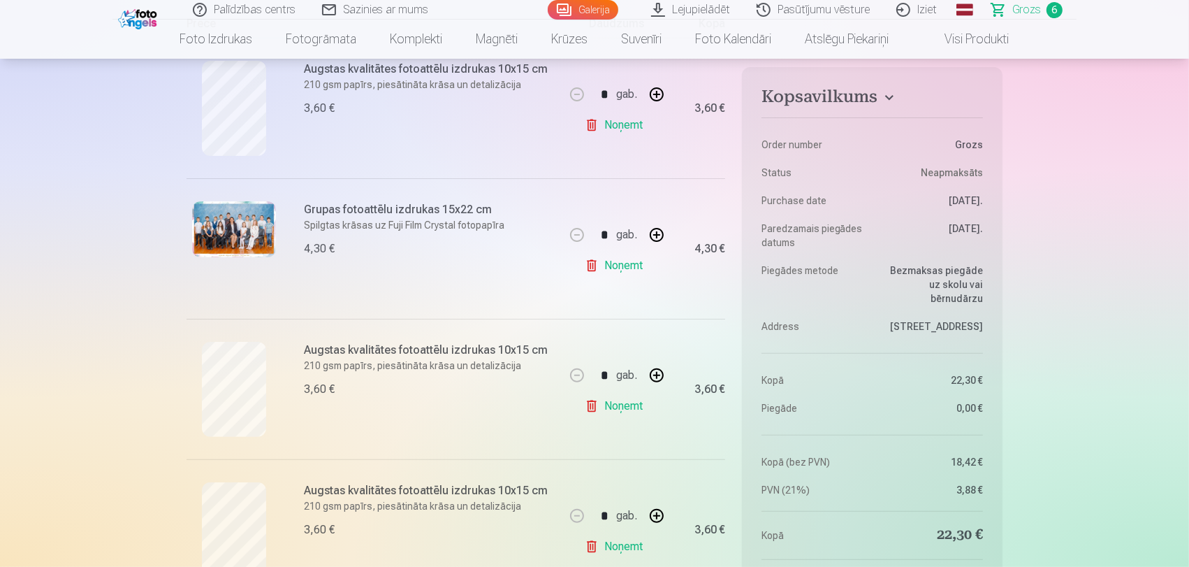
scroll to position [310, 0]
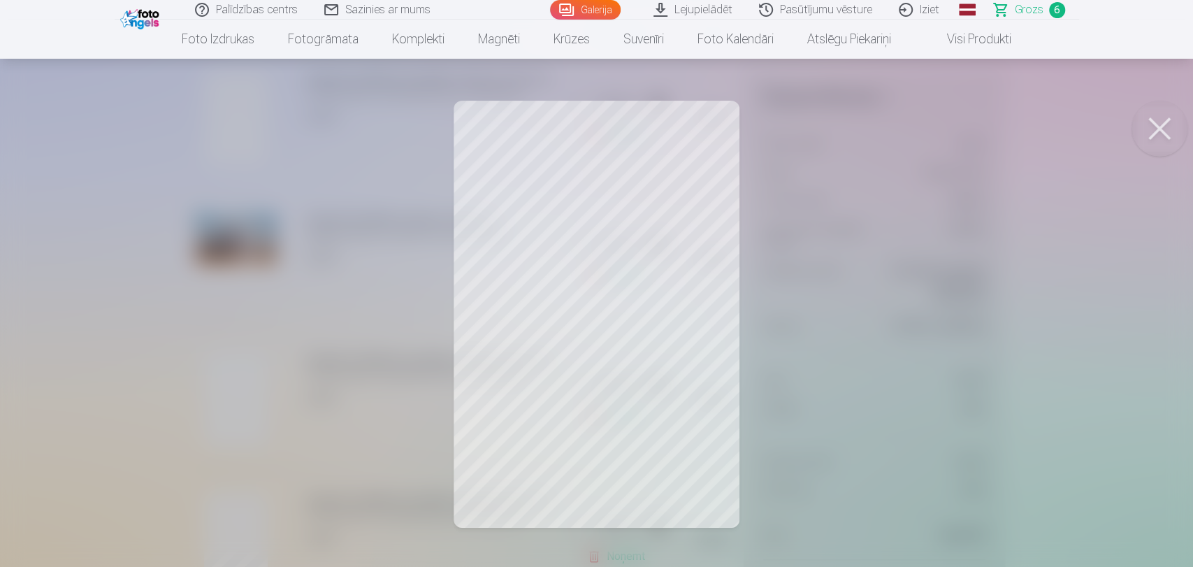
click at [1174, 122] on button at bounding box center [1159, 129] width 56 height 56
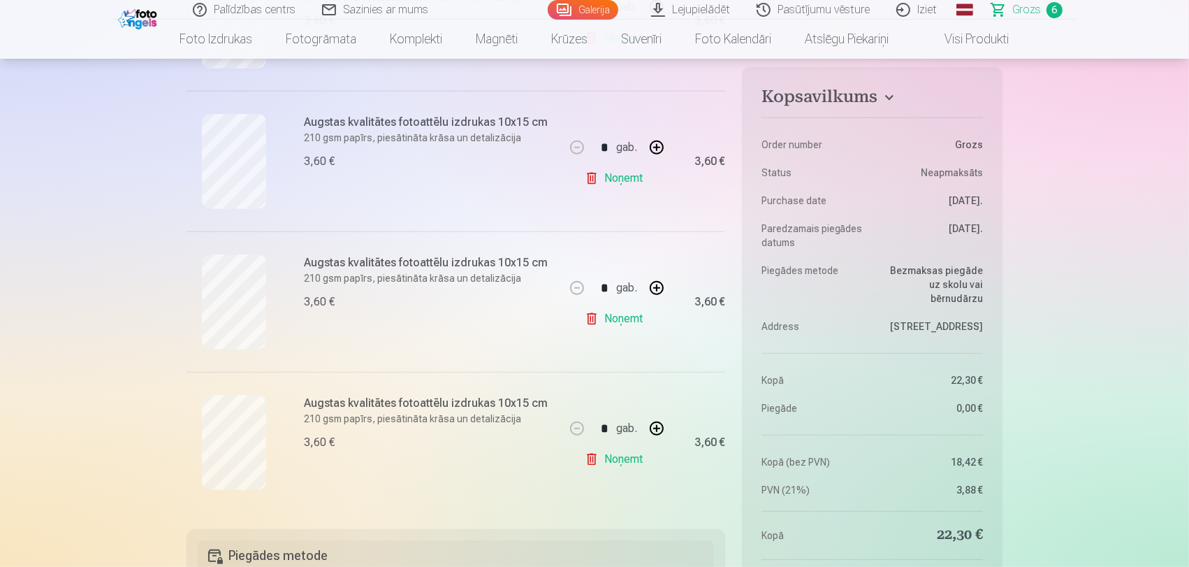
scroll to position [699, 0]
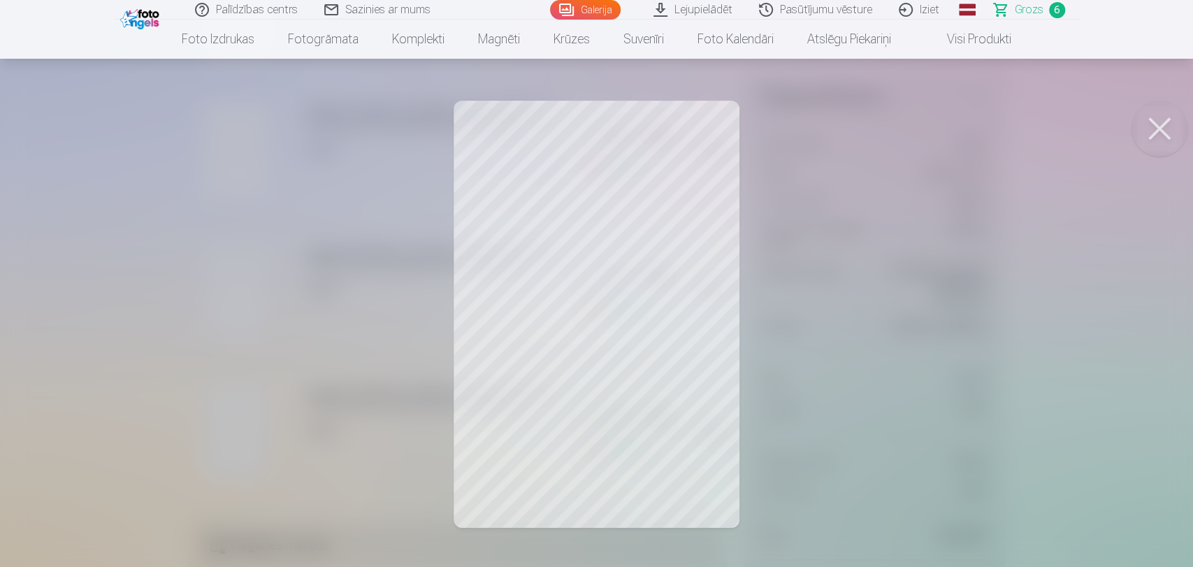
drag, startPoint x: 1151, startPoint y: 137, endPoint x: 724, endPoint y: 223, distance: 435.6
click at [1151, 136] on button at bounding box center [1159, 129] width 56 height 56
click at [1154, 143] on button at bounding box center [1159, 129] width 56 height 56
click at [1155, 138] on button at bounding box center [1159, 129] width 56 height 56
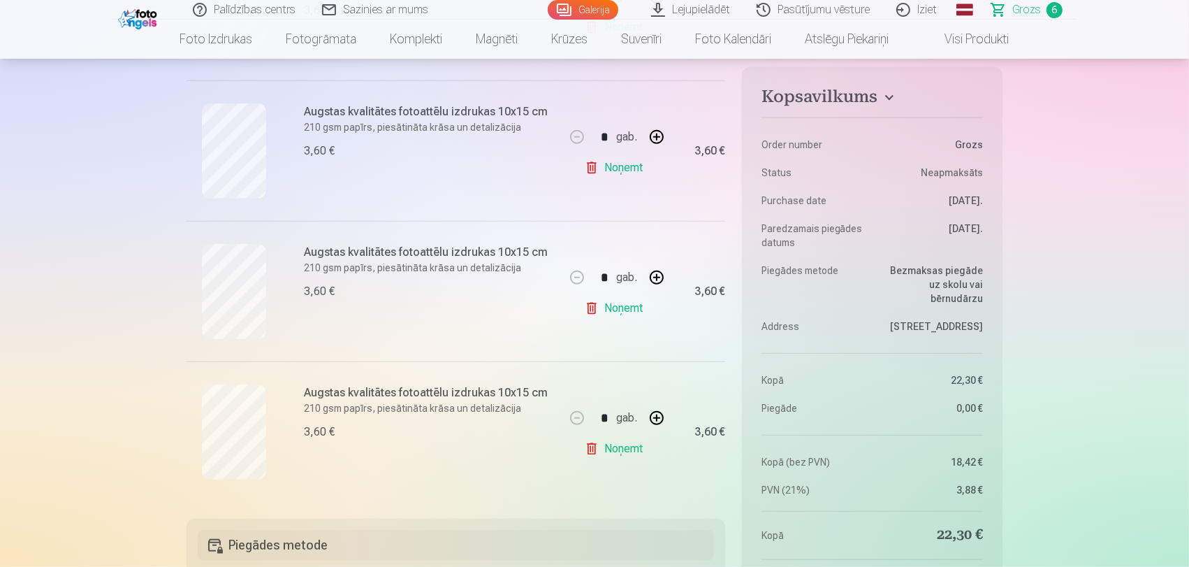
scroll to position [854, 0]
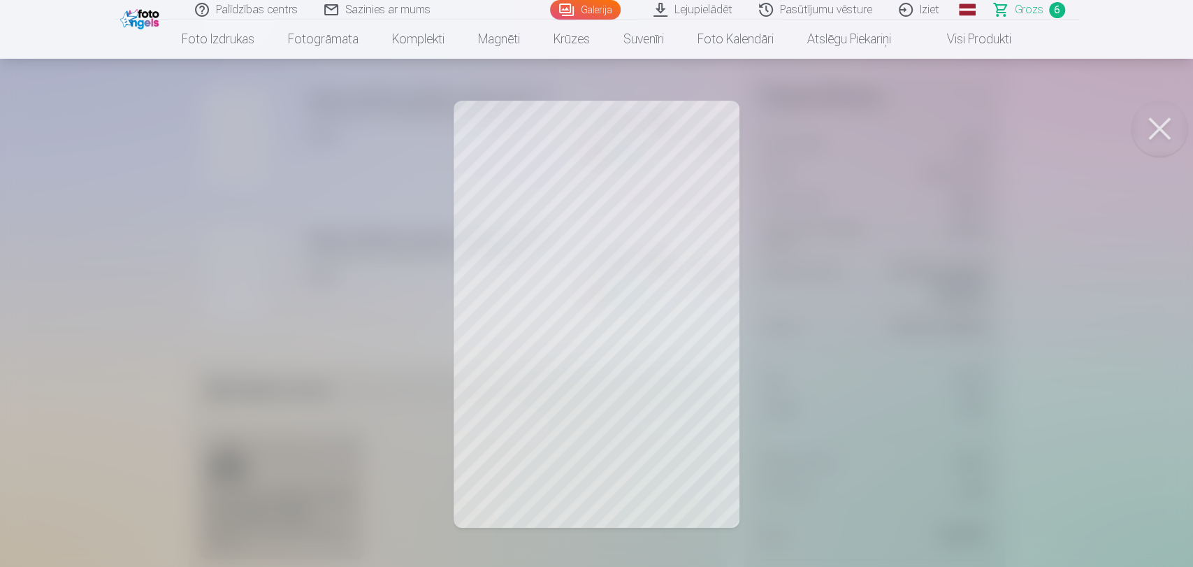
click at [1166, 138] on button at bounding box center [1159, 129] width 56 height 56
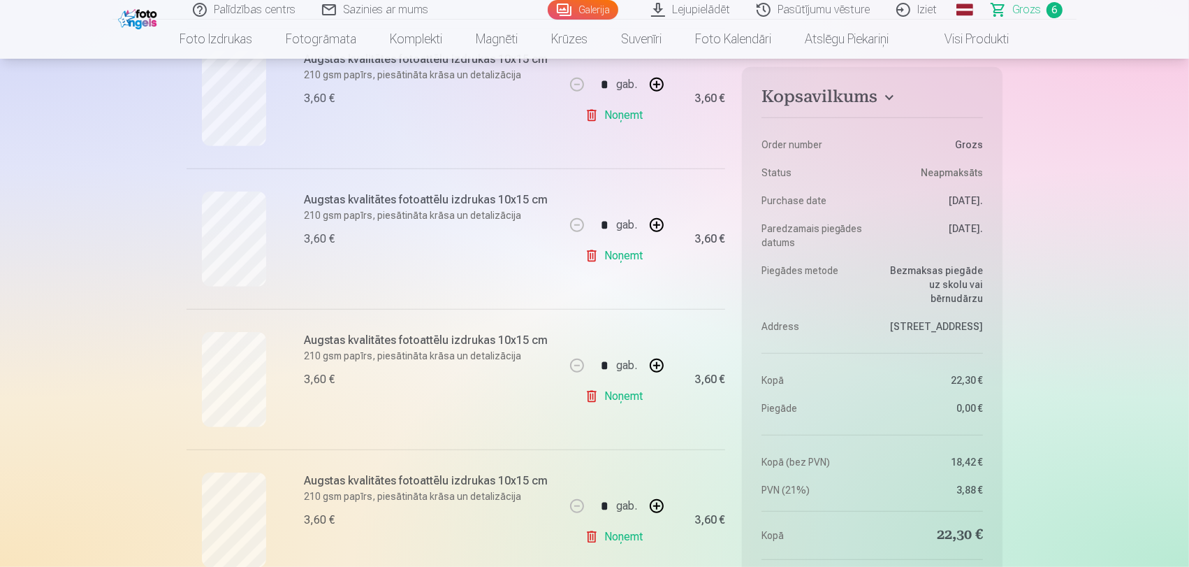
scroll to position [543, 0]
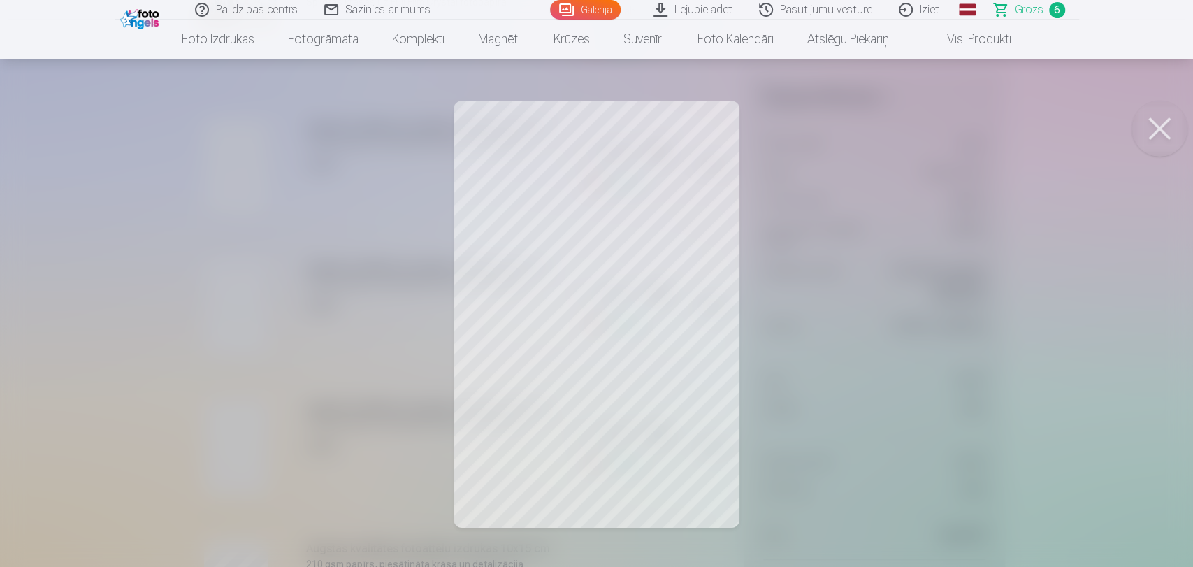
click at [1146, 146] on button at bounding box center [1159, 129] width 56 height 56
click at [1159, 145] on button at bounding box center [1159, 129] width 56 height 56
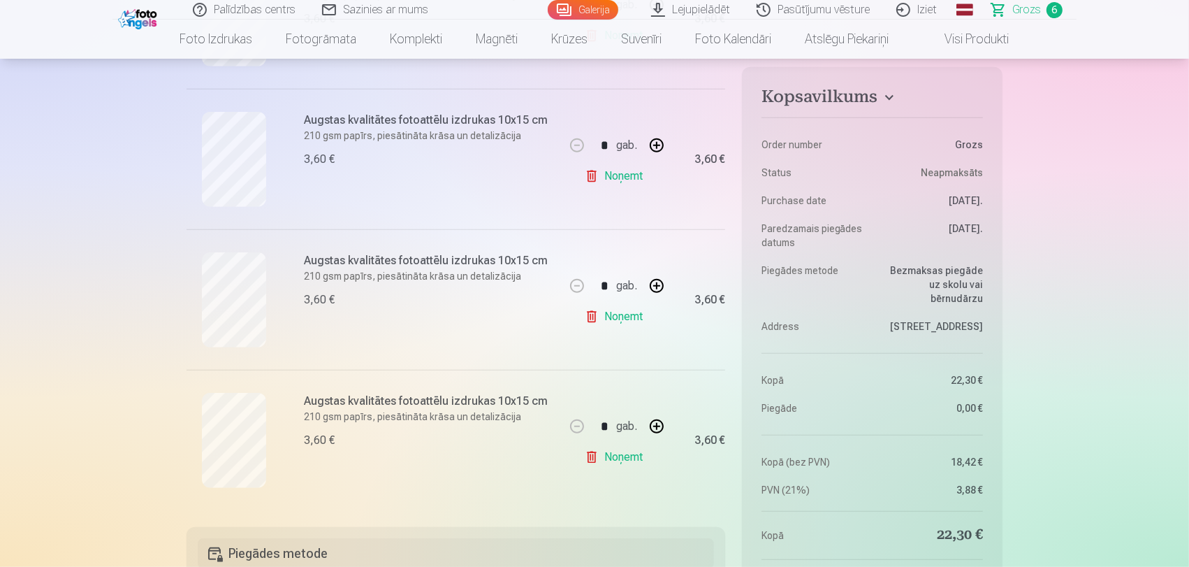
scroll to position [699, 0]
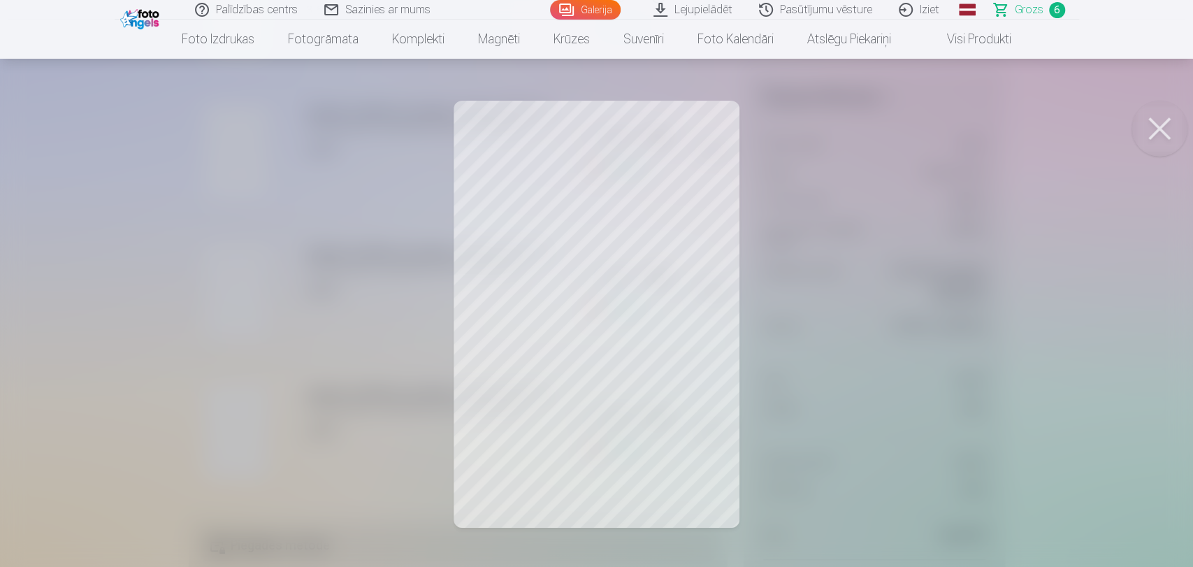
click at [1145, 117] on button at bounding box center [1159, 129] width 56 height 56
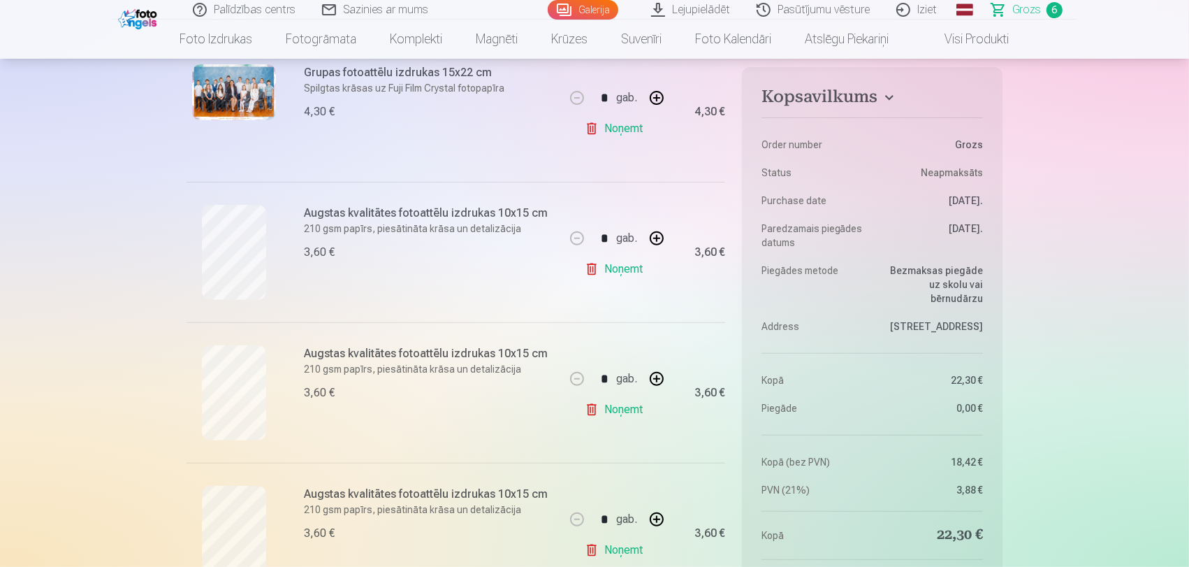
scroll to position [543, 0]
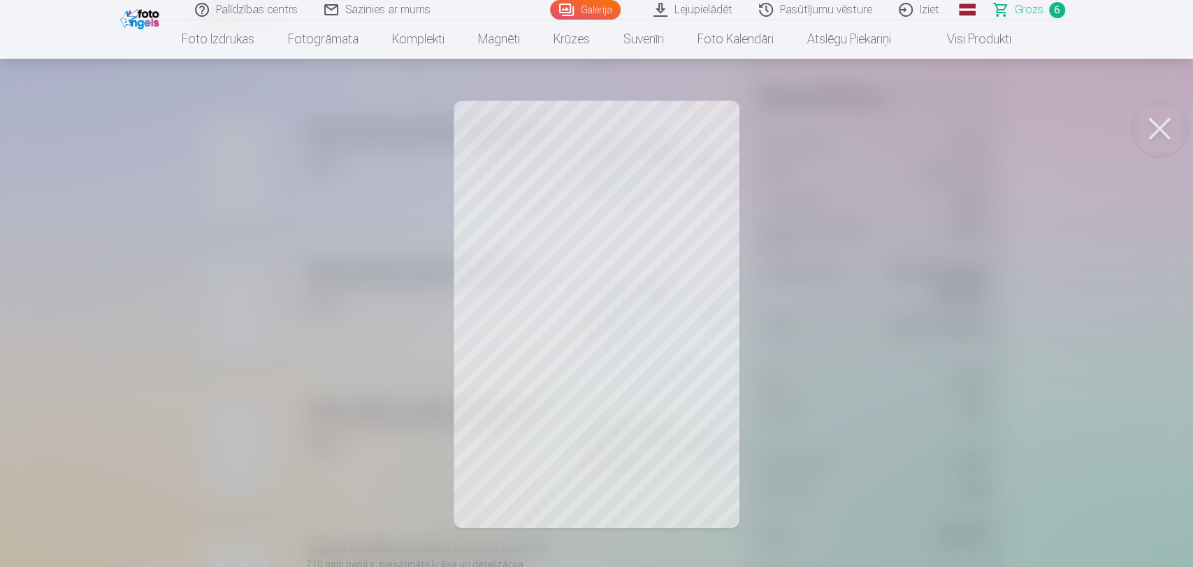
click at [1151, 138] on button at bounding box center [1159, 129] width 56 height 56
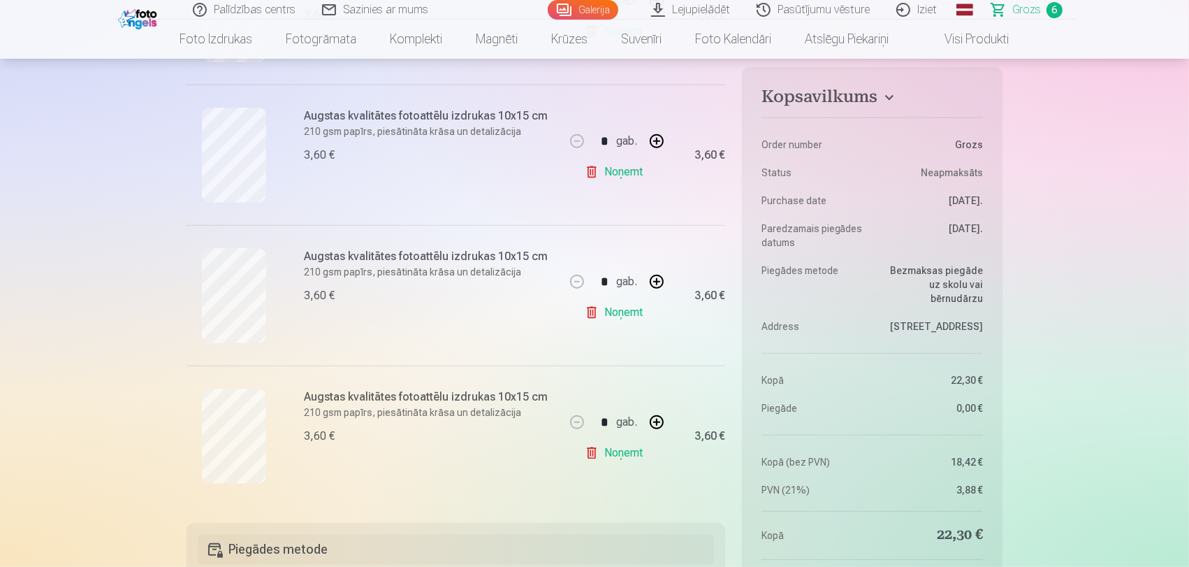
scroll to position [699, 0]
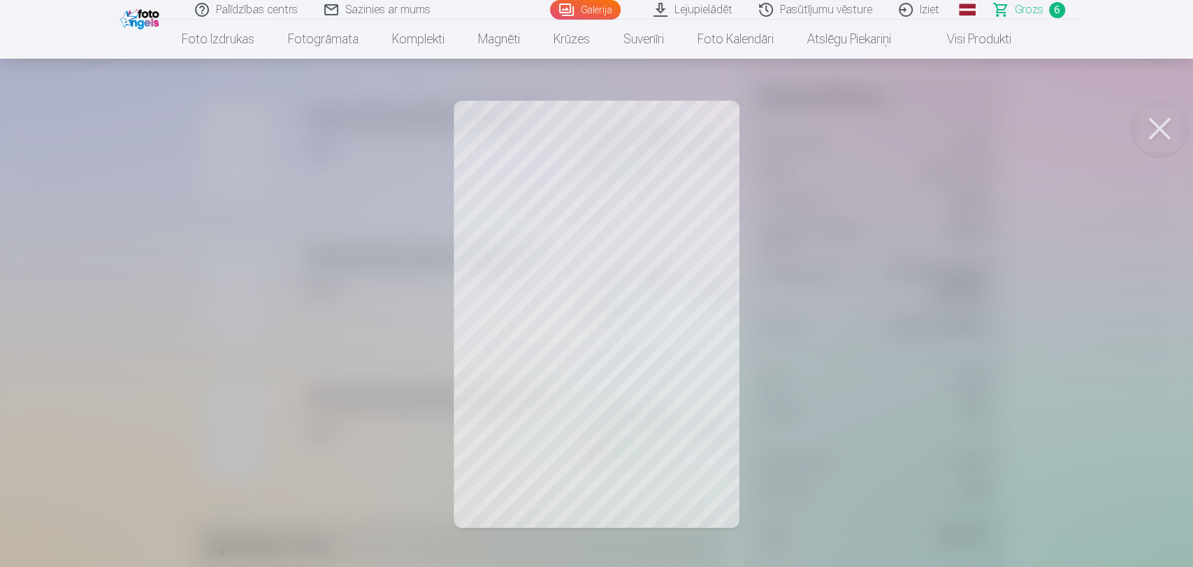
click at [1143, 126] on button at bounding box center [1159, 129] width 56 height 56
drag, startPoint x: 1159, startPoint y: 143, endPoint x: 1083, endPoint y: 170, distance: 80.7
click at [1159, 143] on button at bounding box center [1159, 129] width 56 height 56
click at [1169, 127] on button at bounding box center [1159, 129] width 56 height 56
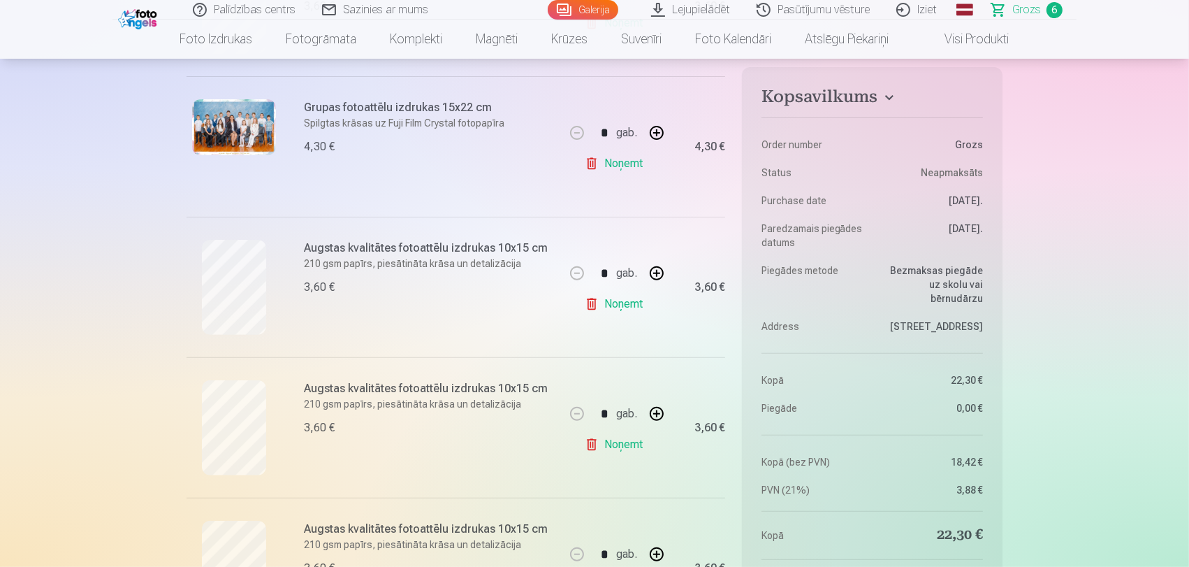
scroll to position [0, 0]
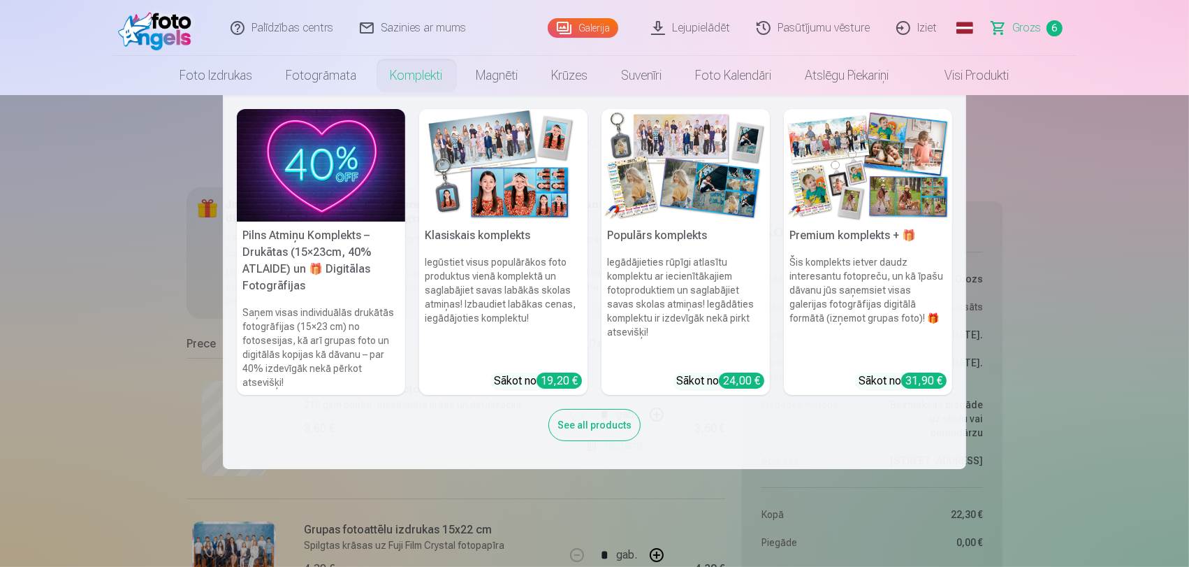
click at [379, 75] on link "Komplekti" at bounding box center [417, 75] width 86 height 39
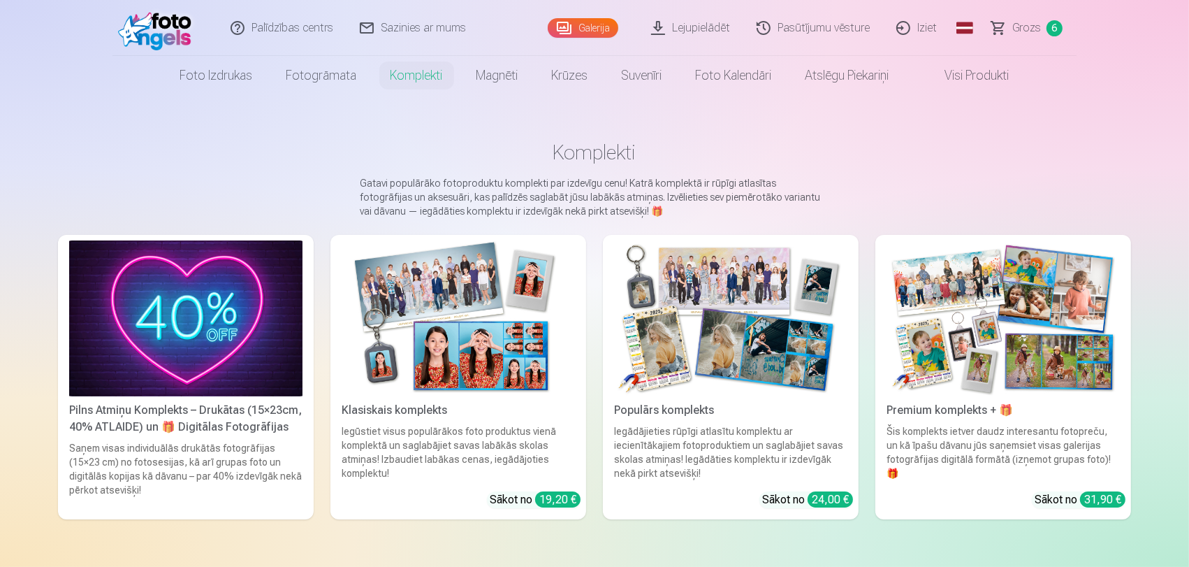
click at [410, 75] on link "Komplekti" at bounding box center [417, 75] width 86 height 39
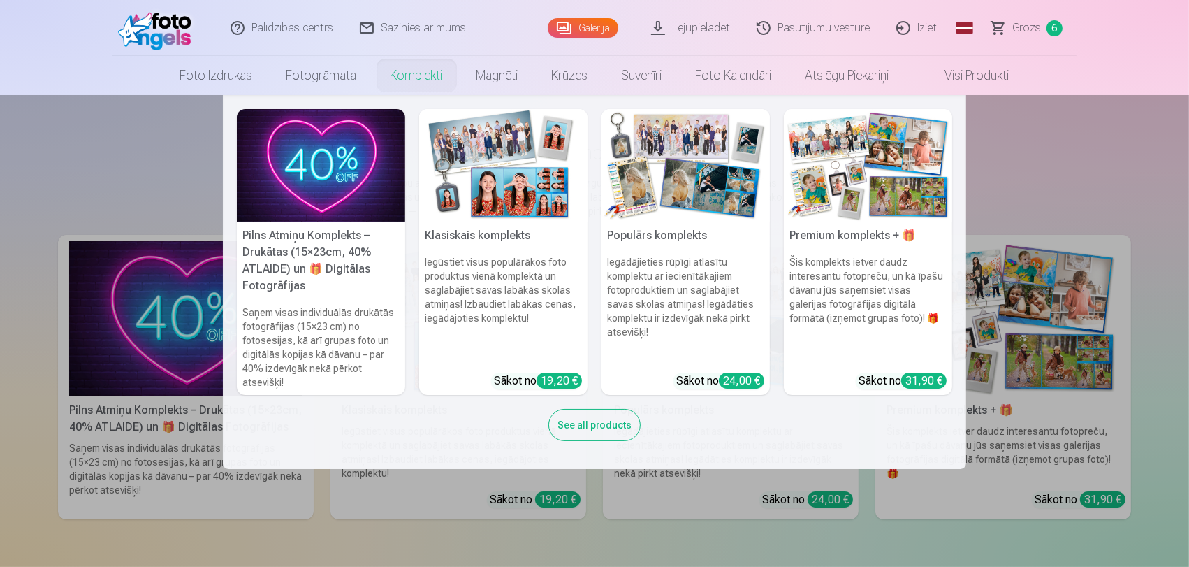
click at [517, 377] on div "Sākot no 19,20 €" at bounding box center [538, 380] width 88 height 17
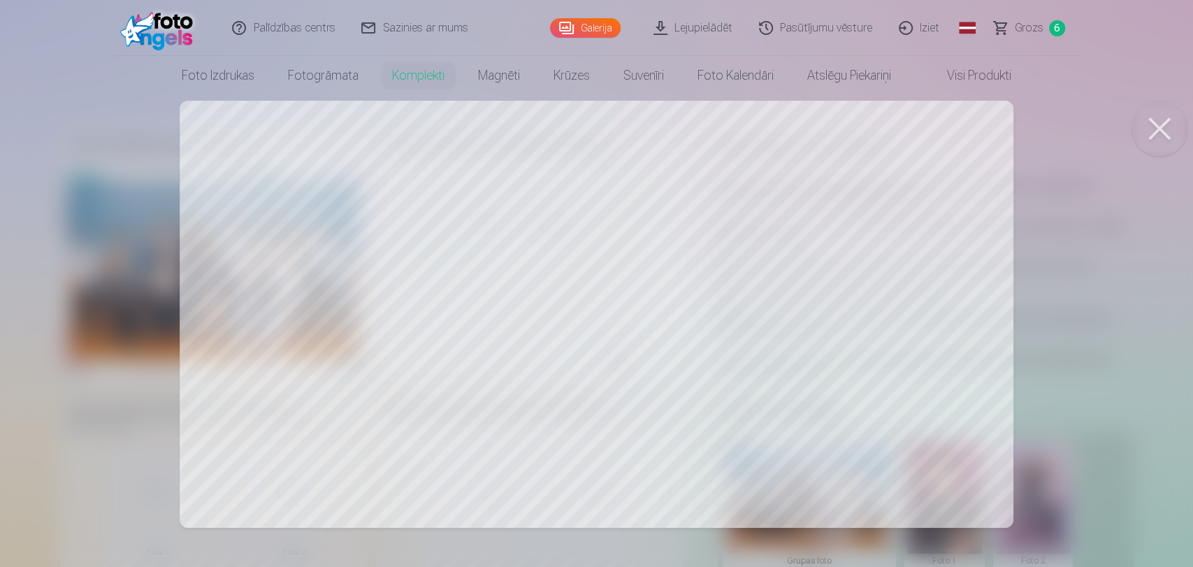
click at [882, 174] on div at bounding box center [596, 283] width 1193 height 567
click at [890, 404] on div at bounding box center [596, 283] width 1193 height 567
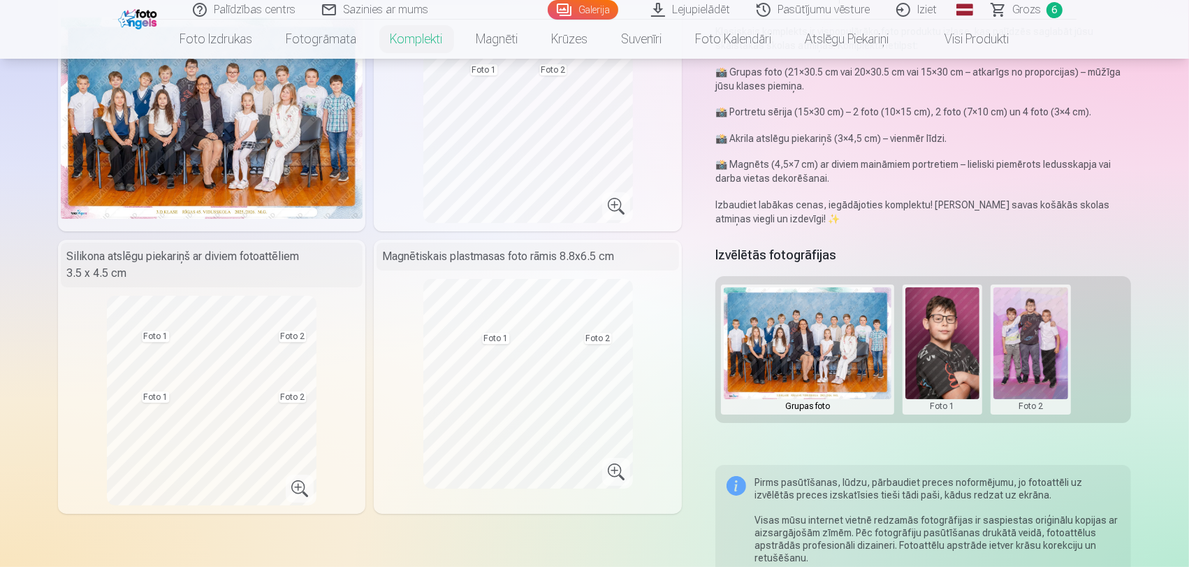
scroll to position [155, 0]
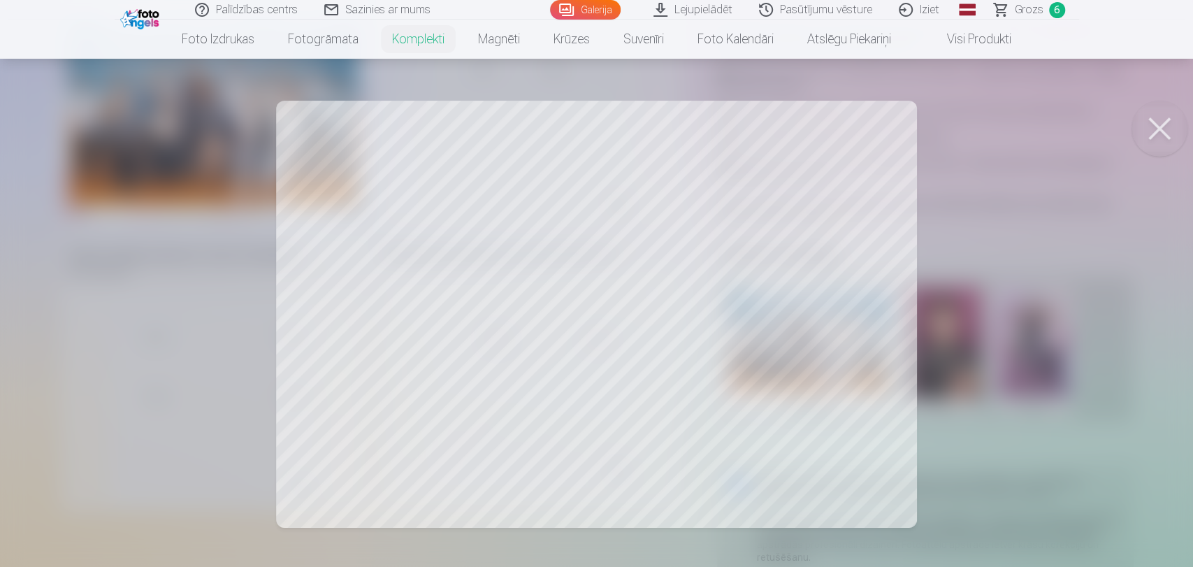
click at [483, 372] on div at bounding box center [596, 283] width 1193 height 567
click at [581, 365] on div at bounding box center [596, 283] width 1193 height 567
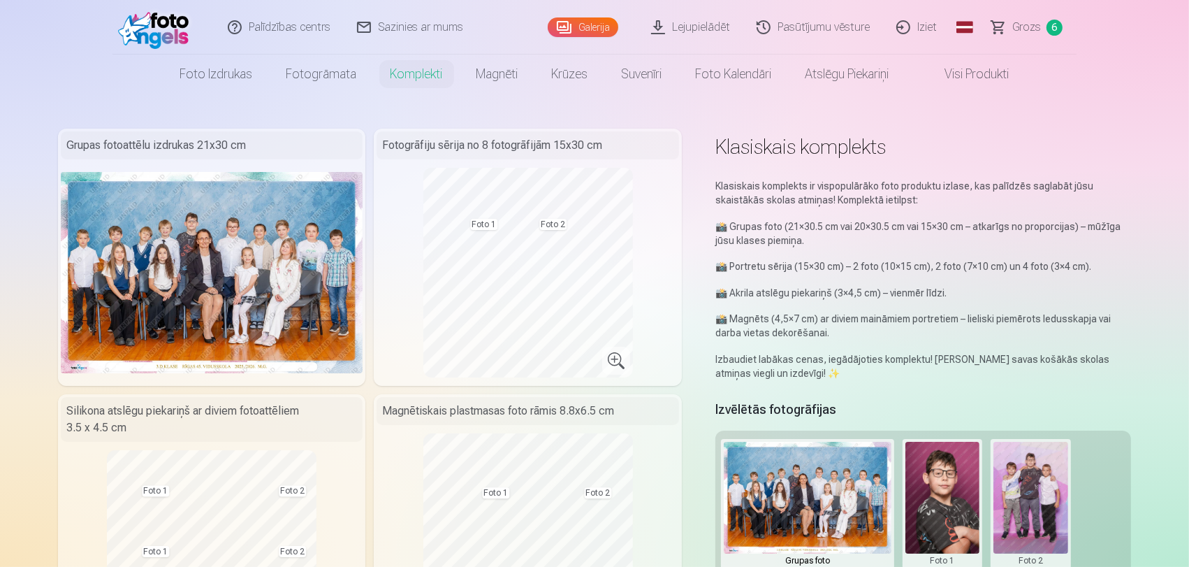
scroll to position [78, 0]
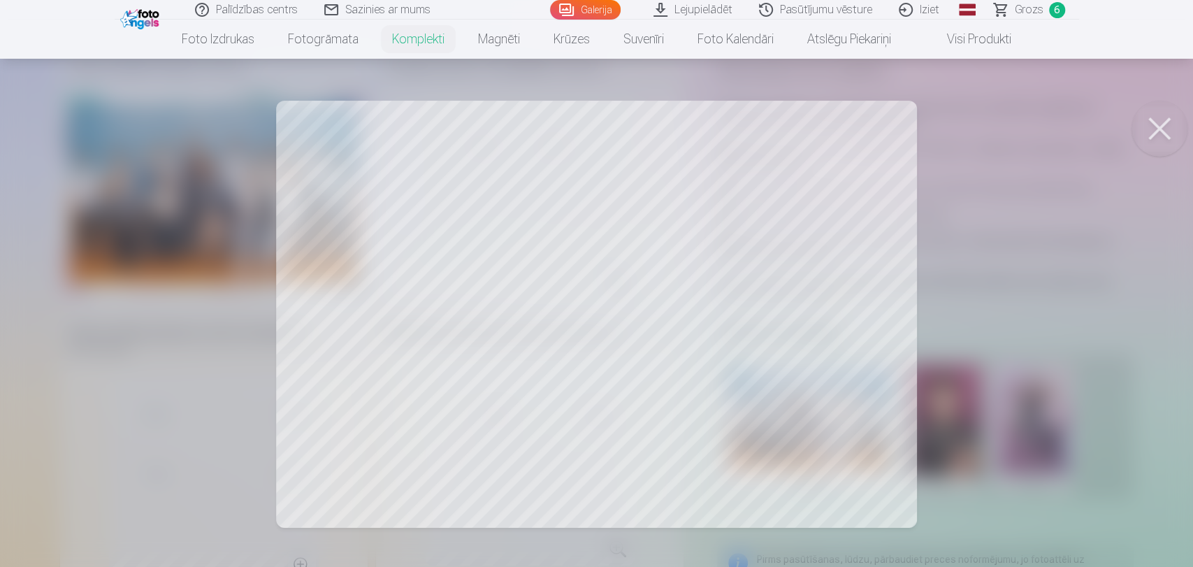
click at [521, 411] on div at bounding box center [596, 283] width 1193 height 567
click at [716, 393] on div at bounding box center [596, 283] width 1193 height 567
click at [502, 432] on div at bounding box center [596, 283] width 1193 height 567
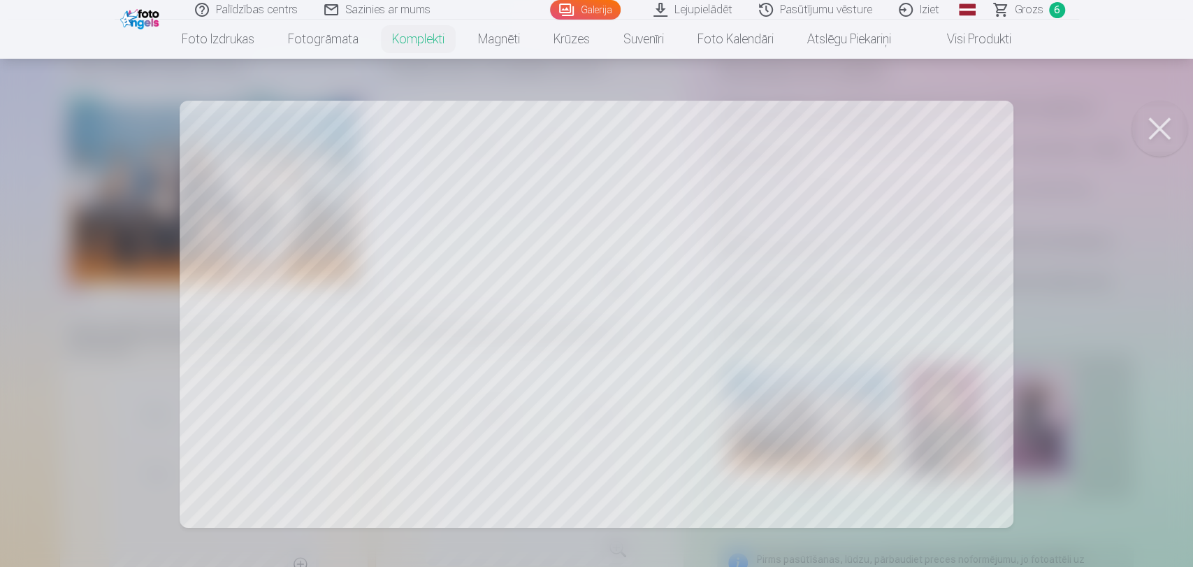
click at [1164, 136] on button at bounding box center [1159, 129] width 56 height 56
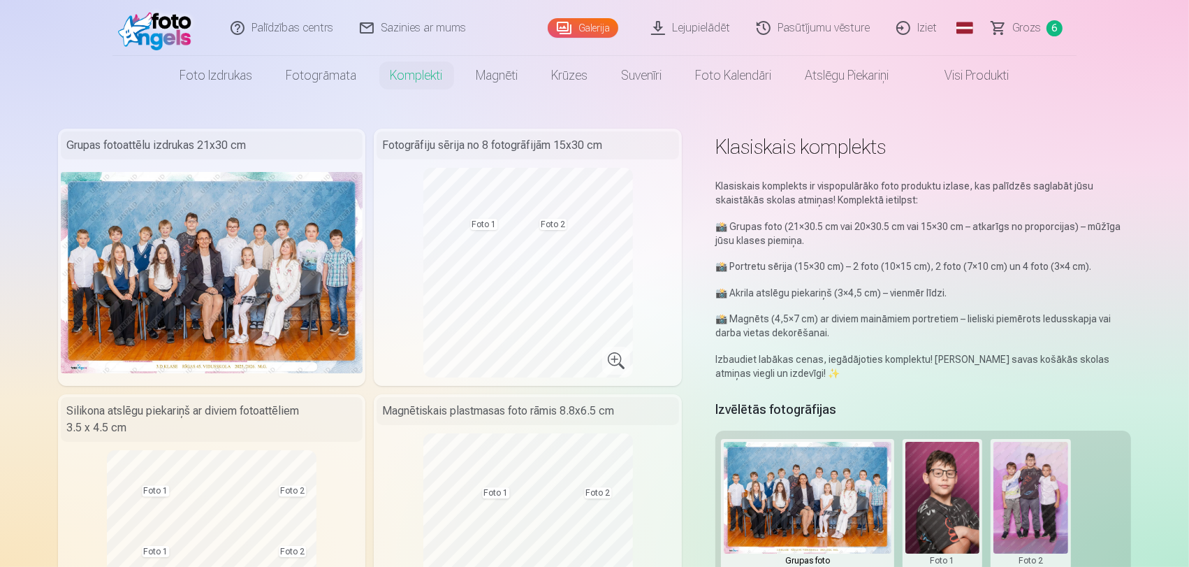
scroll to position [0, 0]
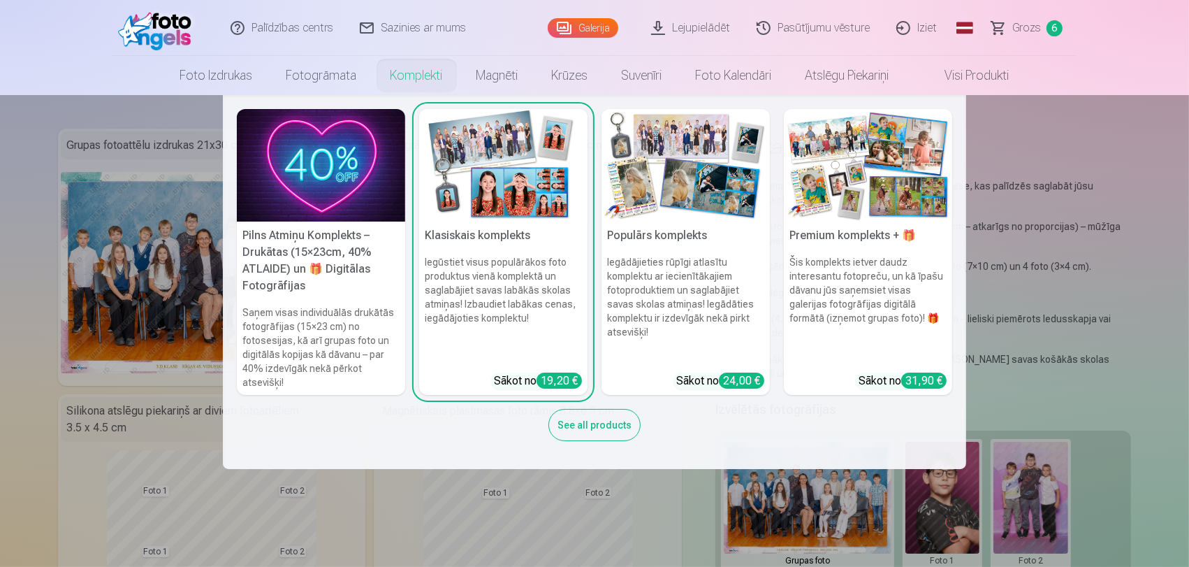
click at [415, 80] on link "Komplekti" at bounding box center [417, 75] width 86 height 39
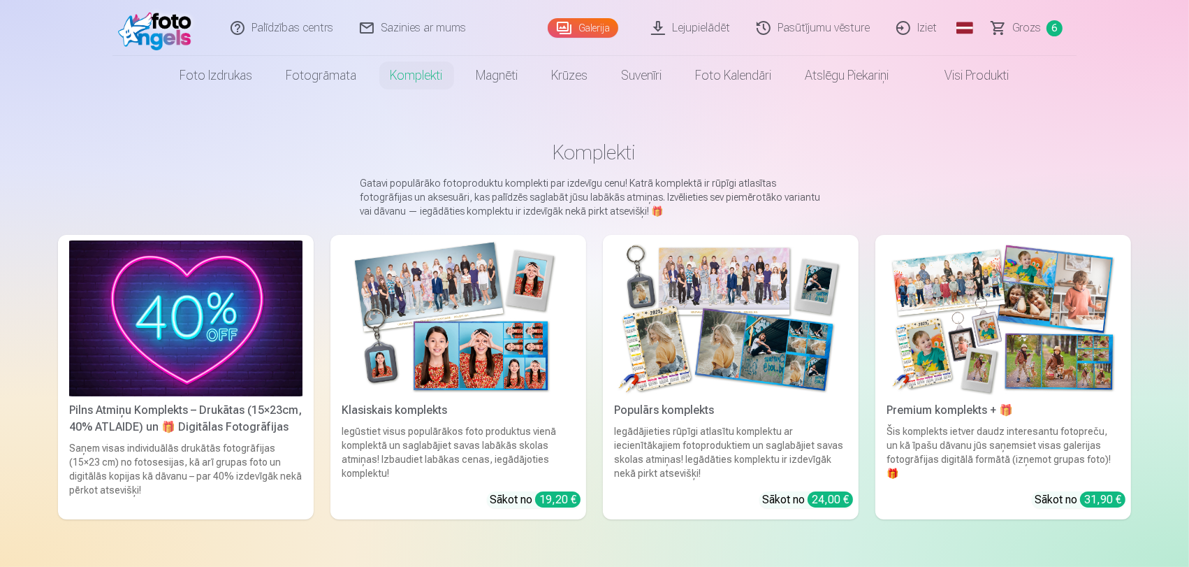
click at [415, 80] on link "Komplekti" at bounding box center [417, 75] width 86 height 39
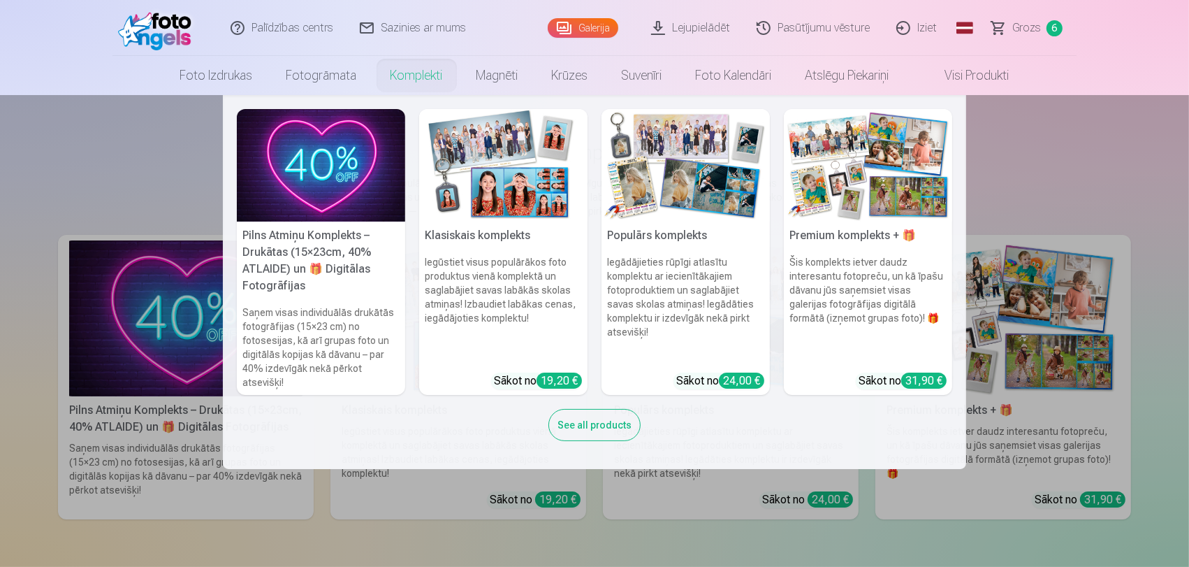
click at [677, 250] on h6 "Iegādājieties rūpīgi atlasītu komplektu ar iecienītākajiem fotoproduktiem un sa…" at bounding box center [686, 307] width 168 height 117
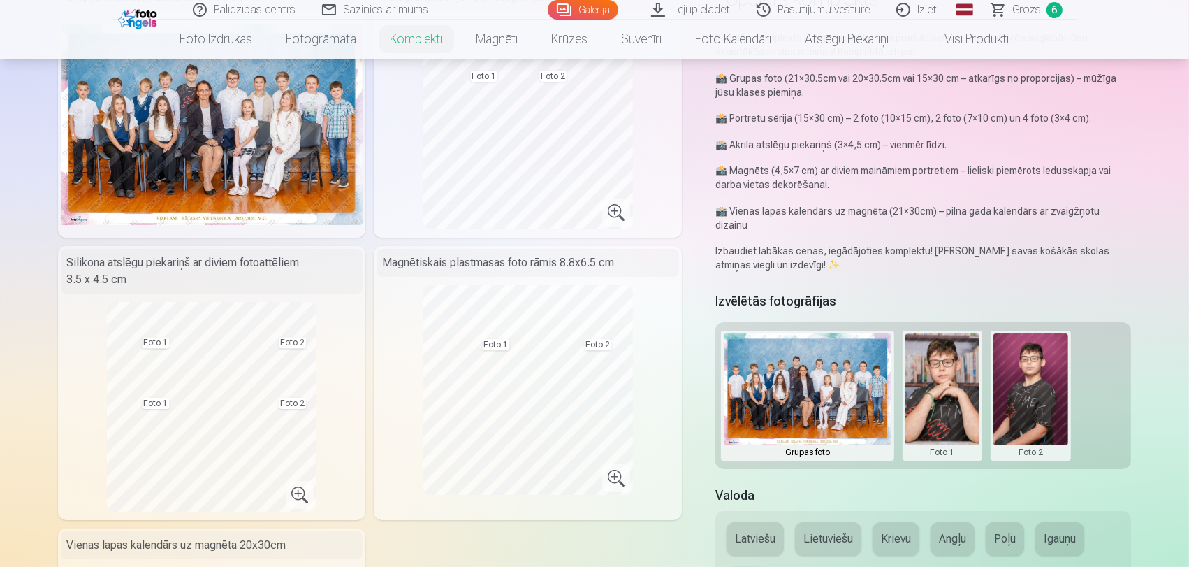
scroll to position [155, 0]
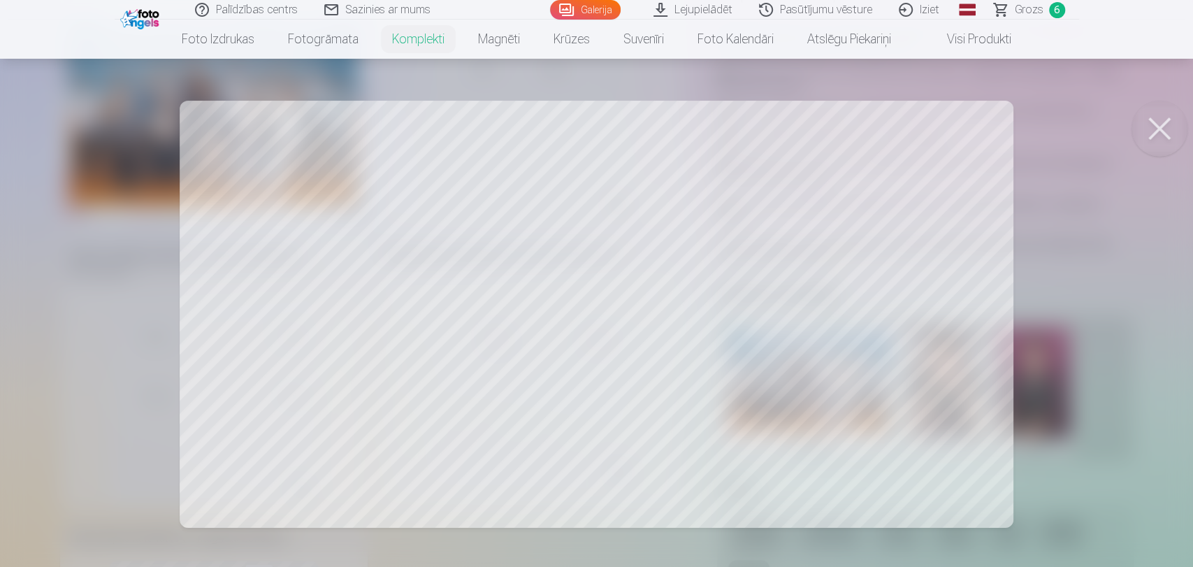
click at [1145, 128] on button at bounding box center [1159, 129] width 56 height 56
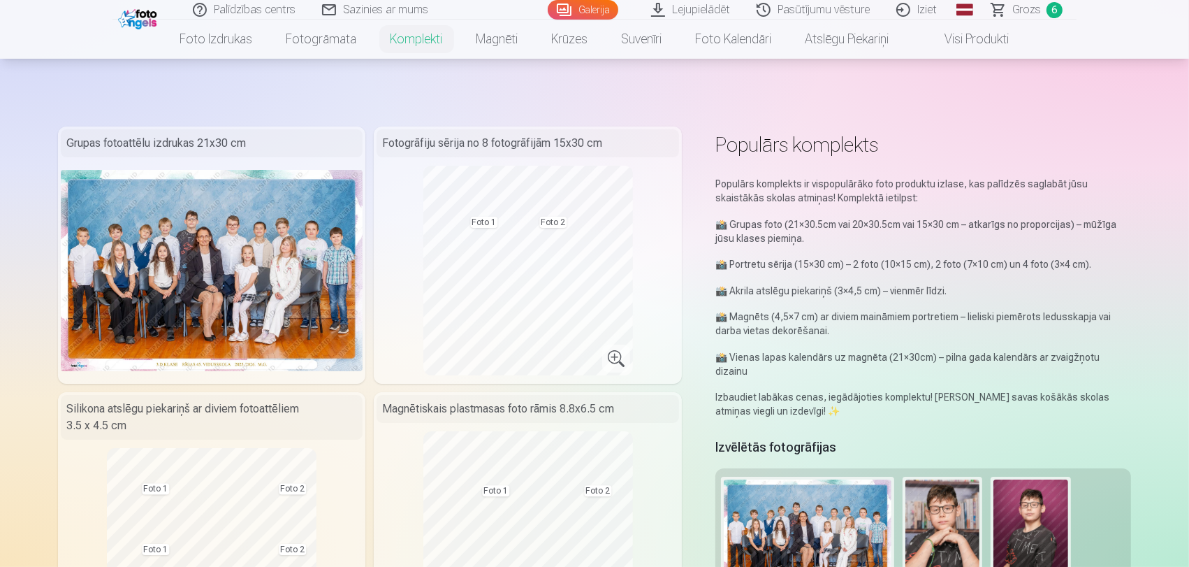
scroll to position [0, 0]
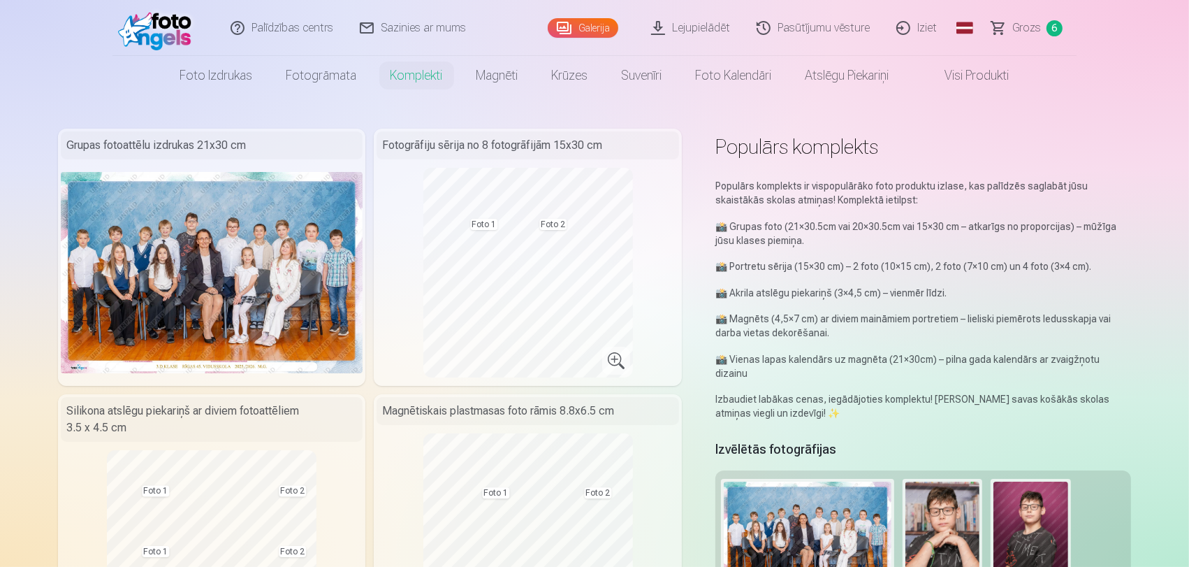
click at [1029, 38] on link "Grozs 6" at bounding box center [1028, 28] width 98 height 56
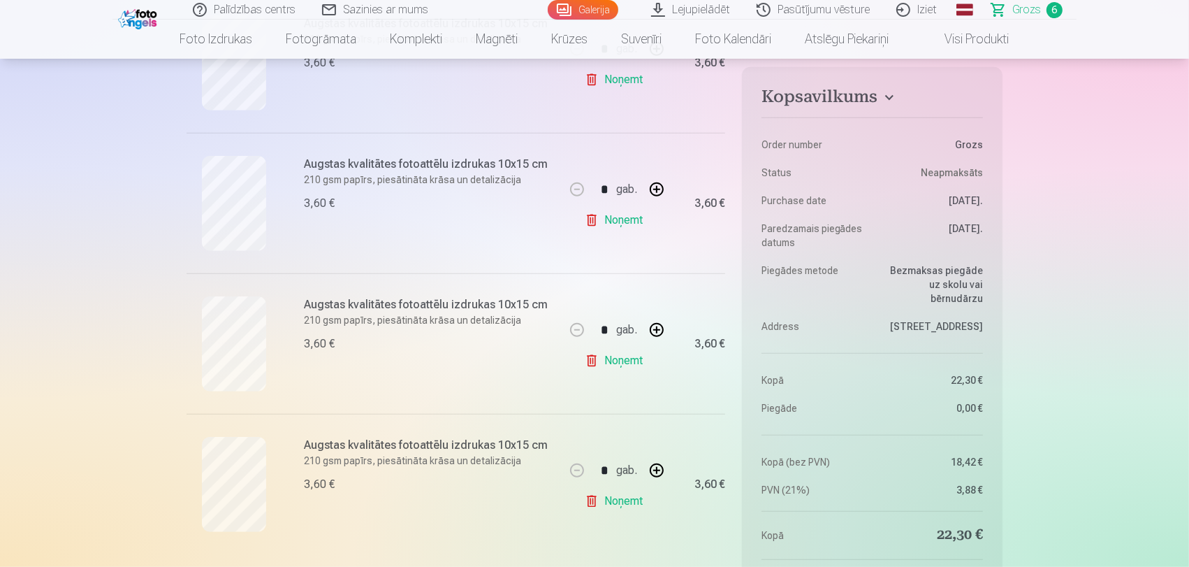
scroll to position [621, 0]
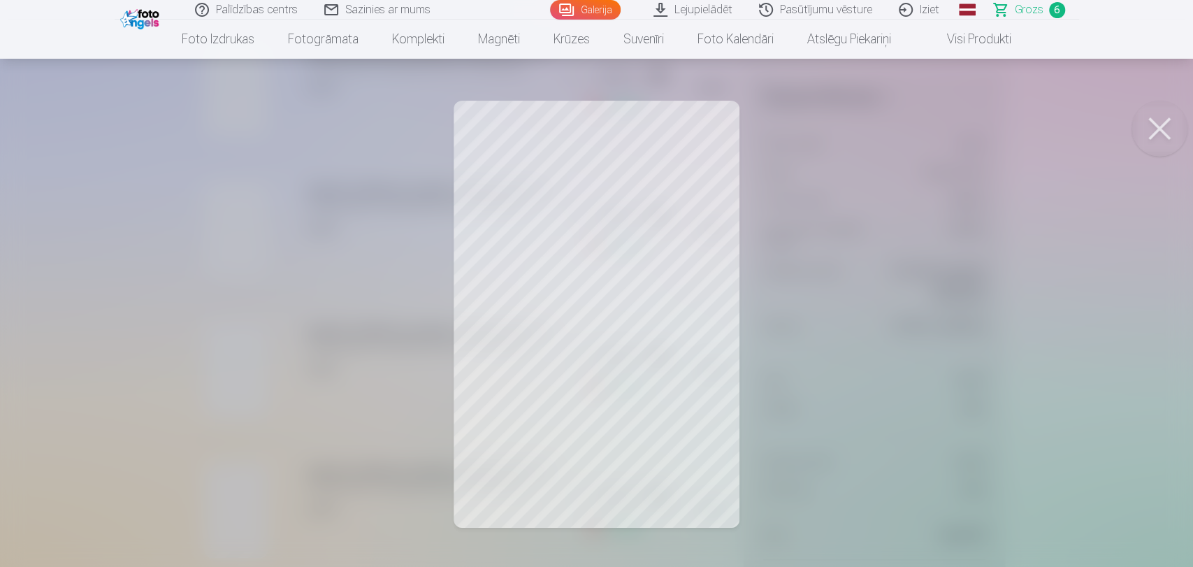
click at [1178, 132] on button at bounding box center [1159, 129] width 56 height 56
click at [1154, 148] on button at bounding box center [1159, 129] width 56 height 56
click at [1145, 124] on button at bounding box center [1159, 129] width 56 height 56
click at [116, 403] on div at bounding box center [596, 283] width 1193 height 567
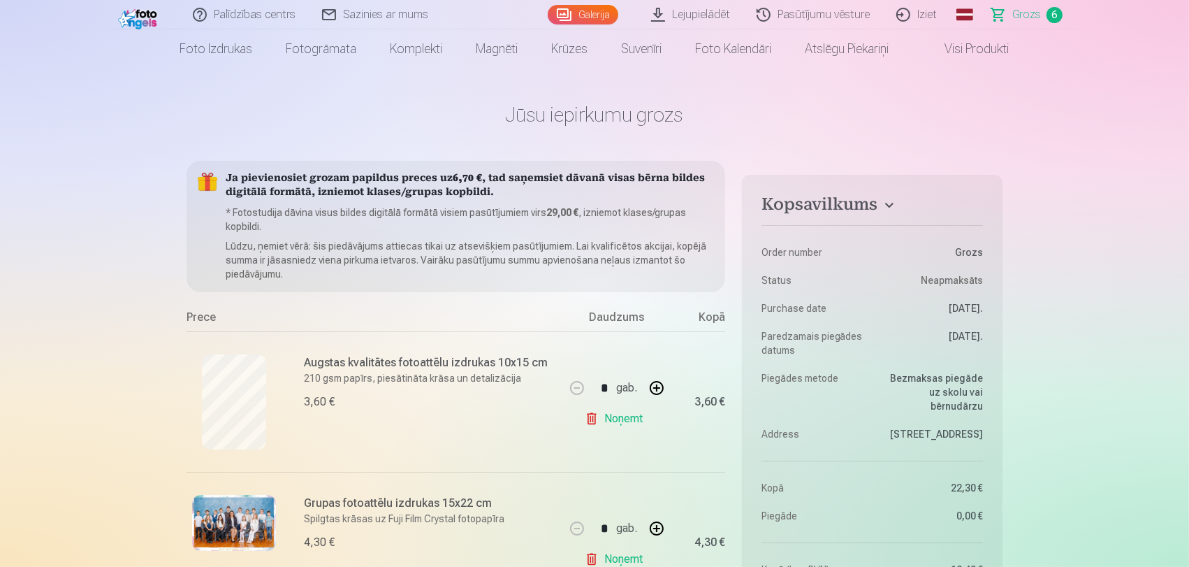
scroll to position [0, 0]
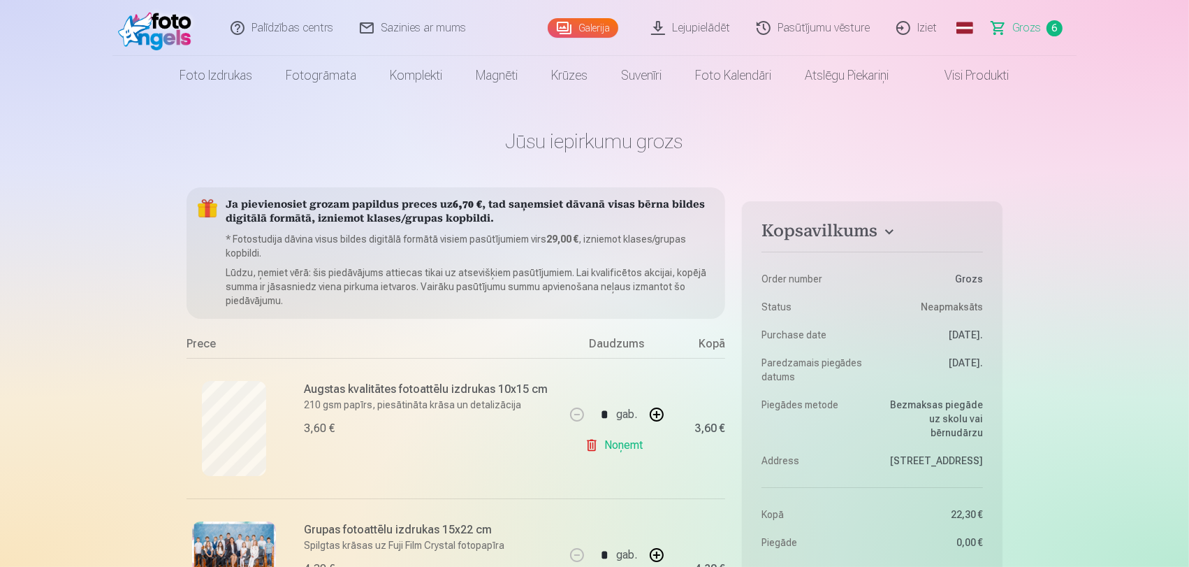
click at [925, 25] on link "Iziet" at bounding box center [917, 28] width 67 height 56
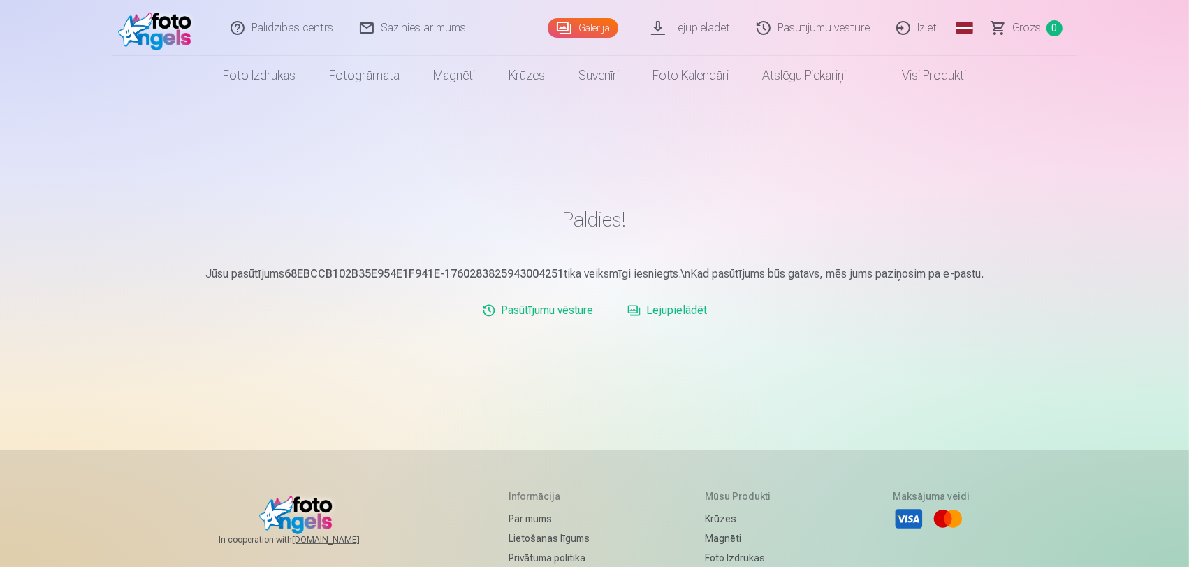
click at [591, 35] on link "Galerija" at bounding box center [583, 28] width 71 height 20
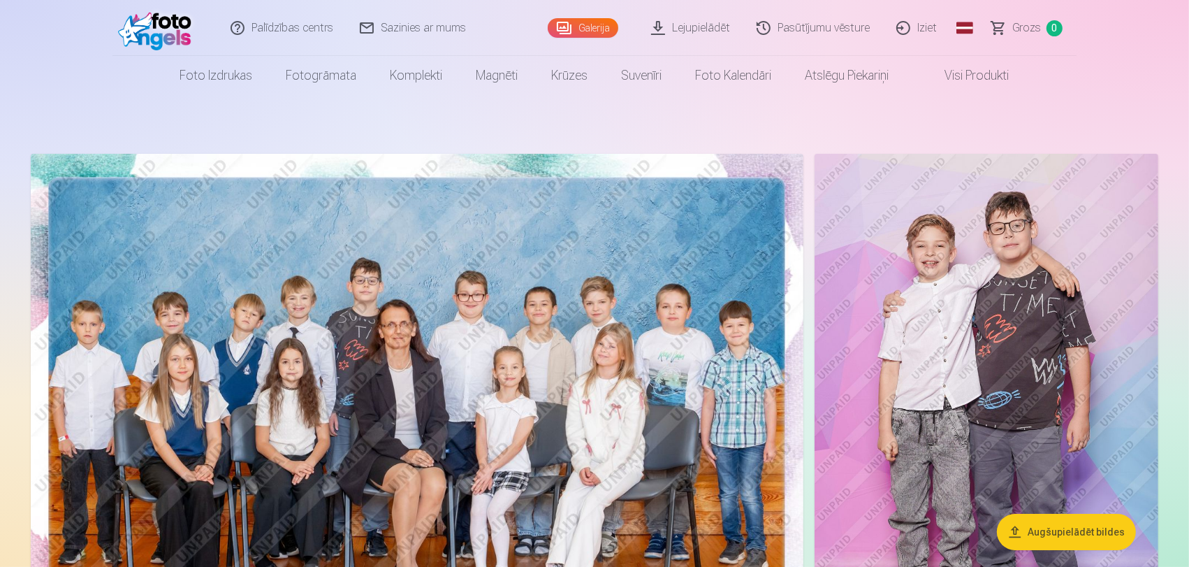
click at [1016, 32] on span "Grozs" at bounding box center [1027, 28] width 29 height 17
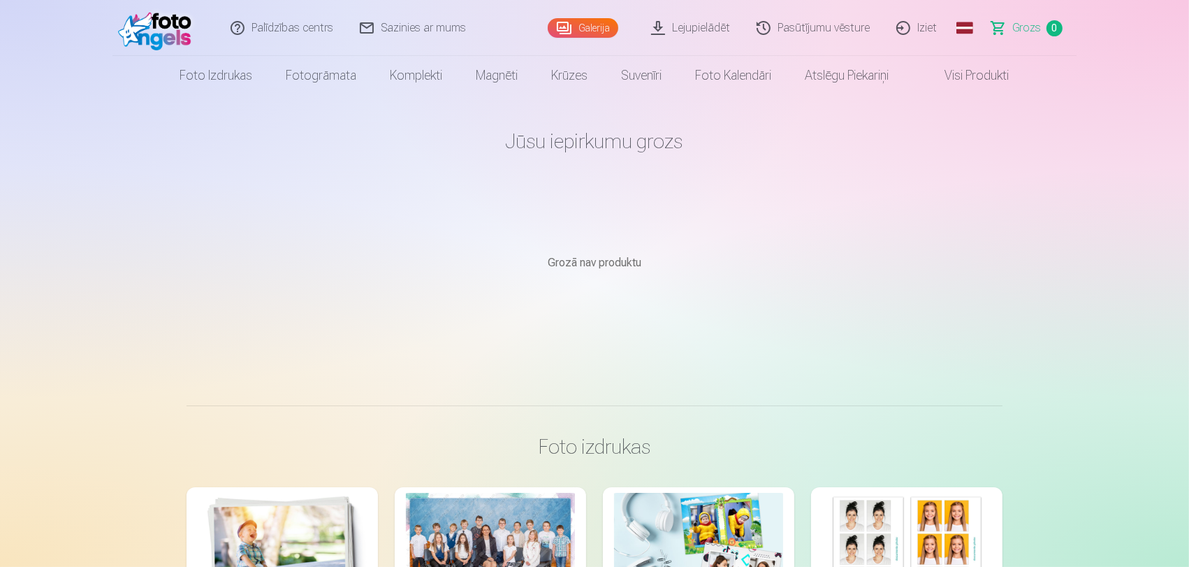
click at [817, 29] on link "Pasūtījumu vēsture" at bounding box center [814, 28] width 140 height 56
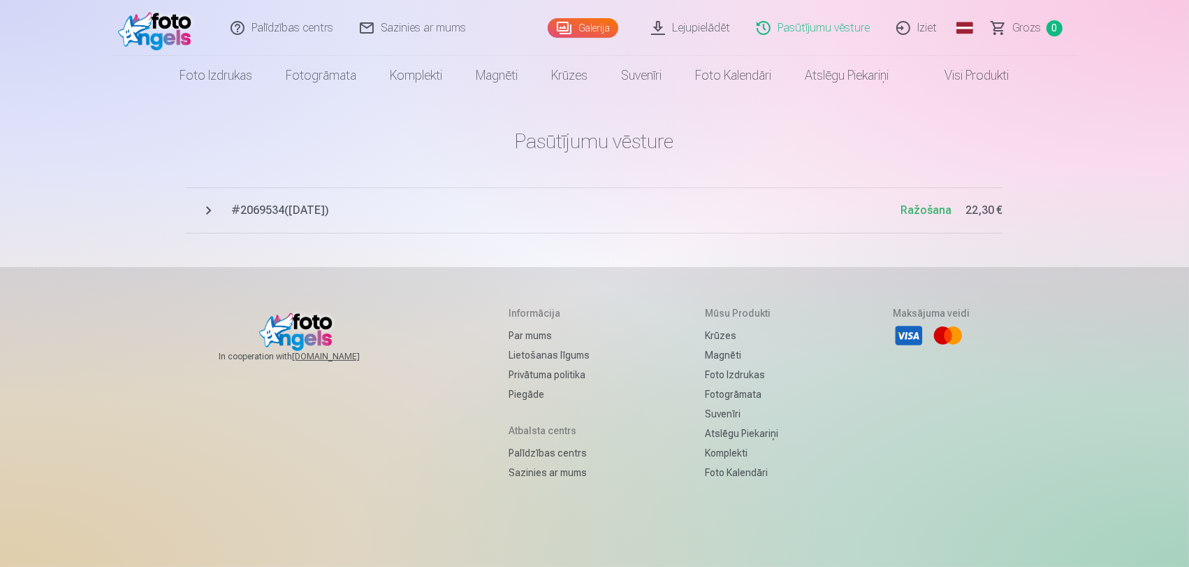
click at [312, 212] on span "# 2069534 ( 12.10.2025 )" at bounding box center [566, 210] width 670 height 17
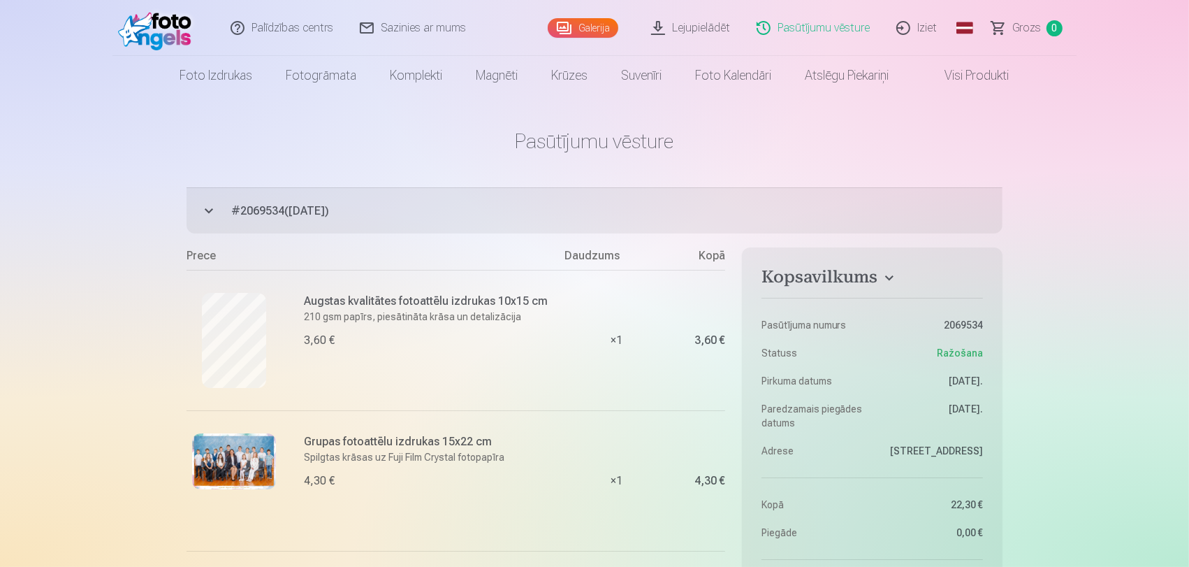
click at [913, 25] on link "Iziet" at bounding box center [917, 28] width 67 height 56
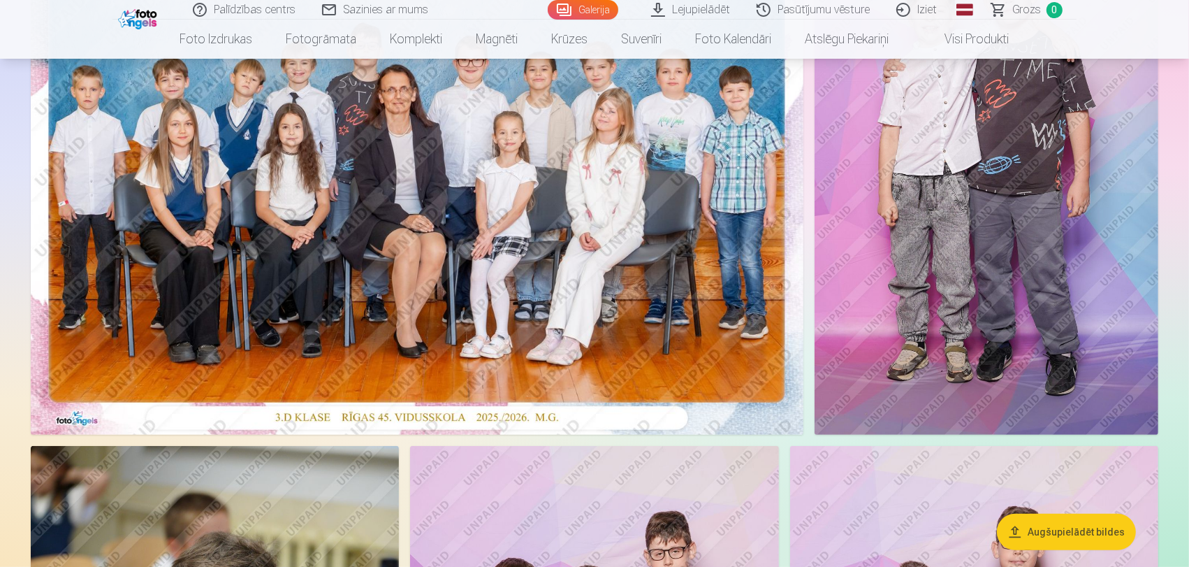
scroll to position [78, 0]
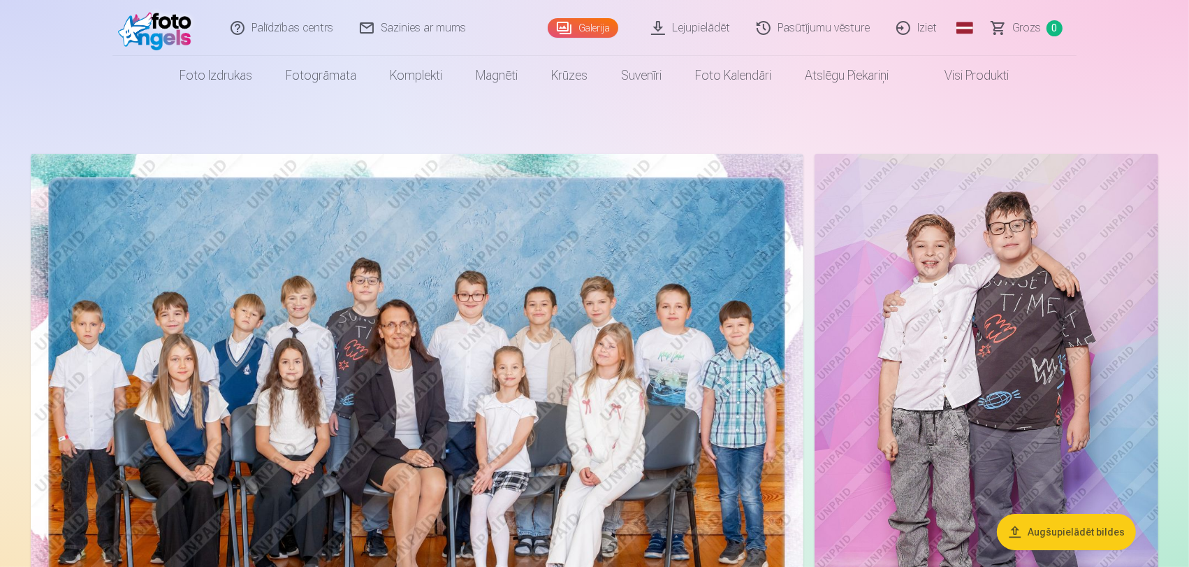
click at [935, 36] on link "Iziet" at bounding box center [917, 28] width 67 height 56
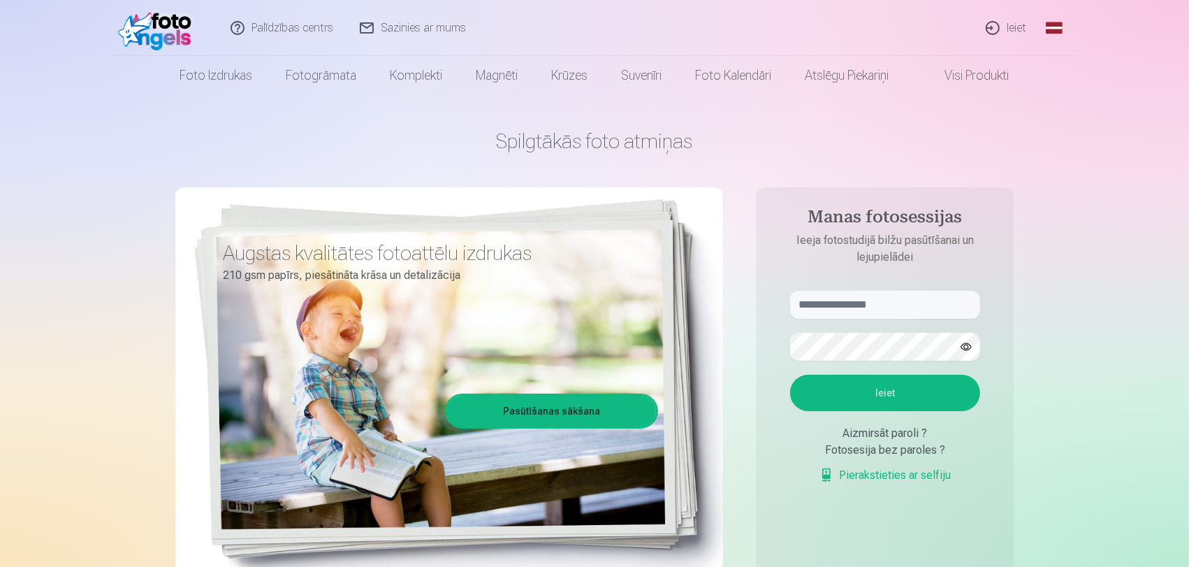
click at [1006, 31] on link "Ieiet" at bounding box center [1007, 28] width 67 height 56
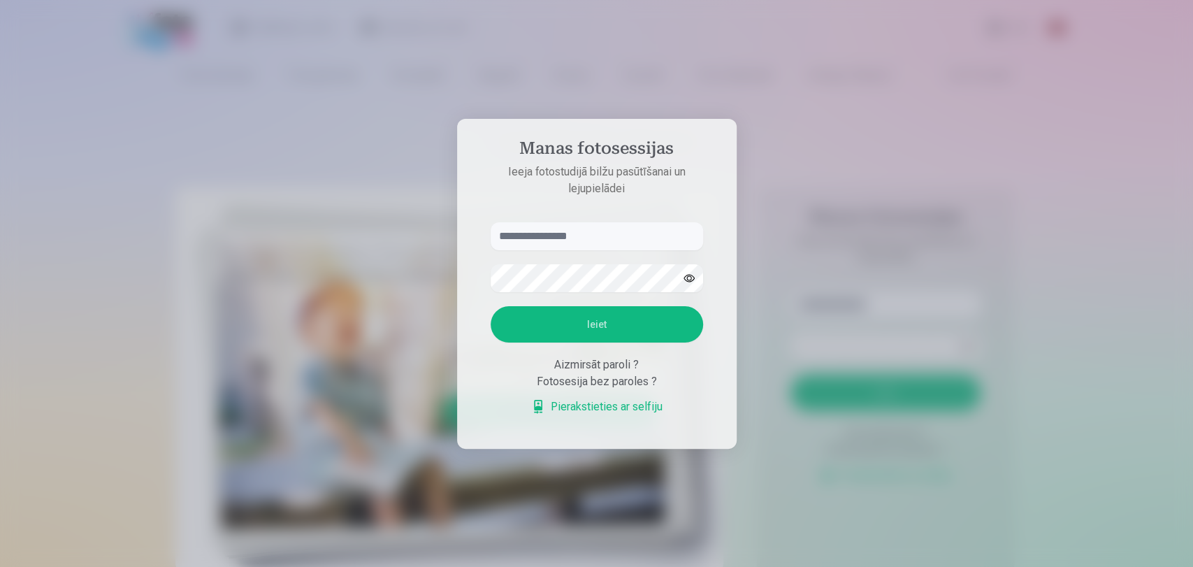
click at [575, 231] on input "text" at bounding box center [597, 236] width 212 height 28
type input "**********"
click at [551, 319] on button "Ieiet" at bounding box center [597, 324] width 212 height 36
click at [577, 222] on form "**********" at bounding box center [597, 325] width 240 height 207
click at [540, 326] on button "Ieiet" at bounding box center [597, 324] width 212 height 36
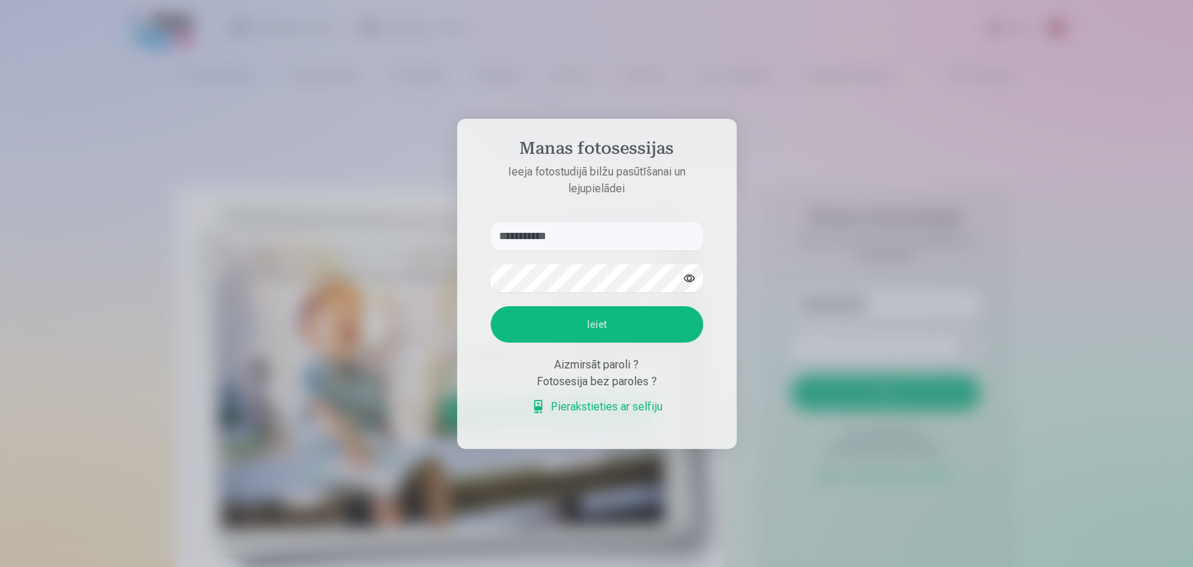
click at [577, 333] on button "Ieiet" at bounding box center [597, 324] width 212 height 36
click at [565, 321] on button "Ieiet" at bounding box center [597, 324] width 212 height 36
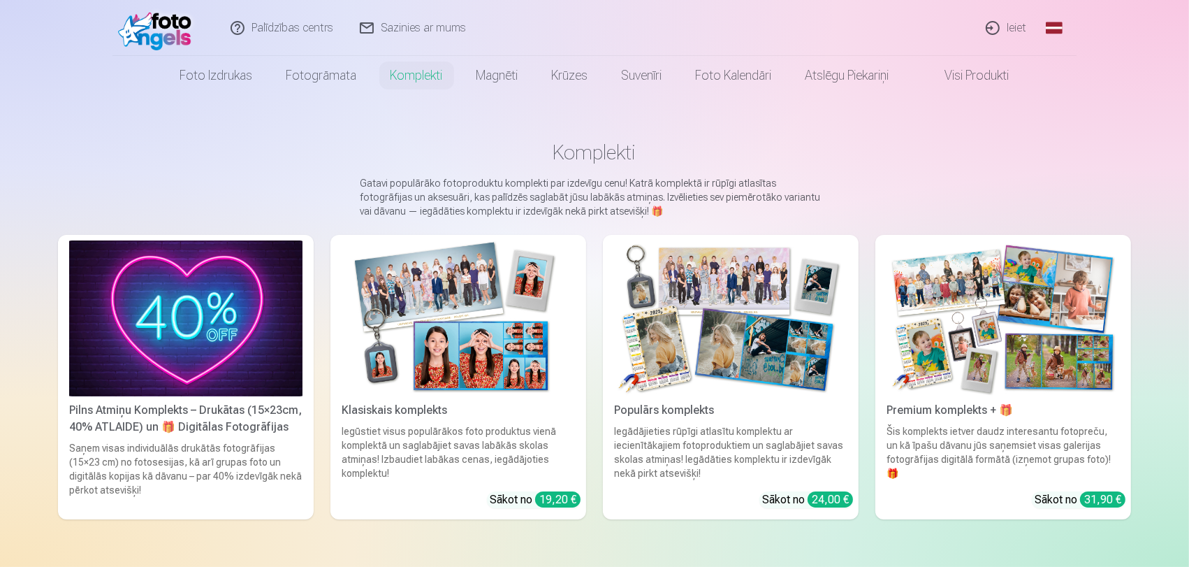
click at [1017, 27] on link "Ieiet" at bounding box center [1007, 28] width 67 height 56
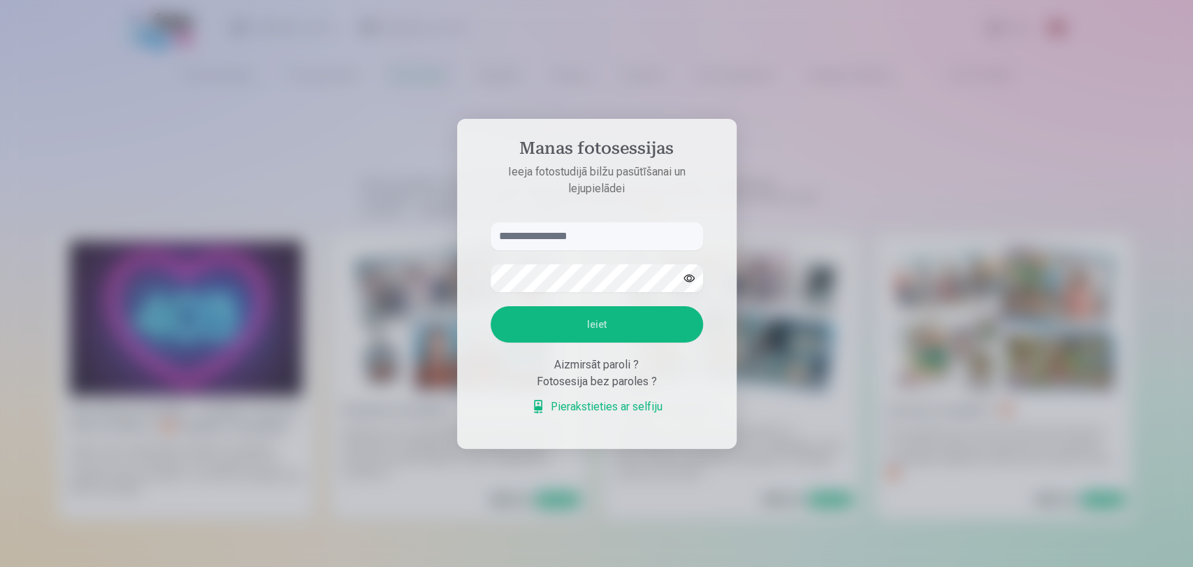
click at [542, 236] on input "text" at bounding box center [597, 236] width 212 height 28
type input "**********"
click at [535, 328] on button "Ieiet" at bounding box center [597, 324] width 212 height 36
